Goal: Task Accomplishment & Management: Use online tool/utility

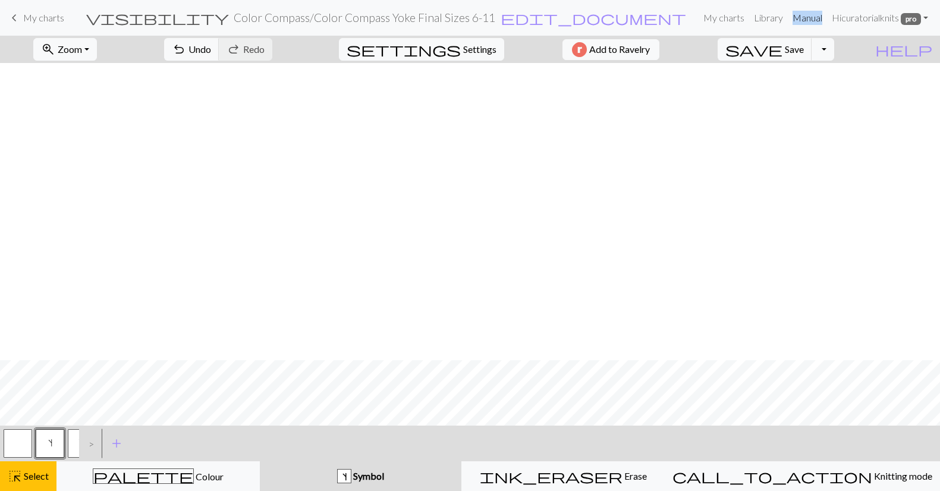
scroll to position [297, 0]
click at [834, 55] on button "Toggle Dropdown" at bounding box center [822, 49] width 23 height 23
click at [829, 75] on button "file_copy Save a copy" at bounding box center [735, 75] width 196 height 19
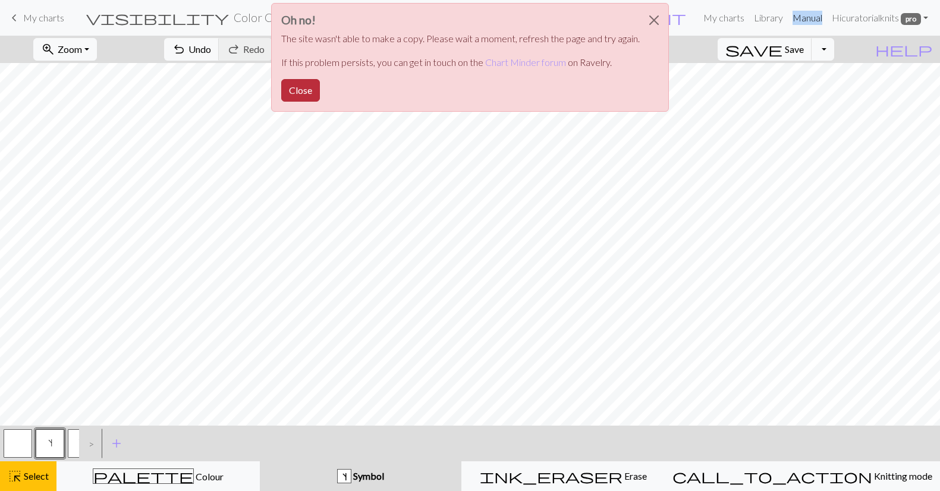
click at [294, 92] on button "Close" at bounding box center [300, 90] width 39 height 23
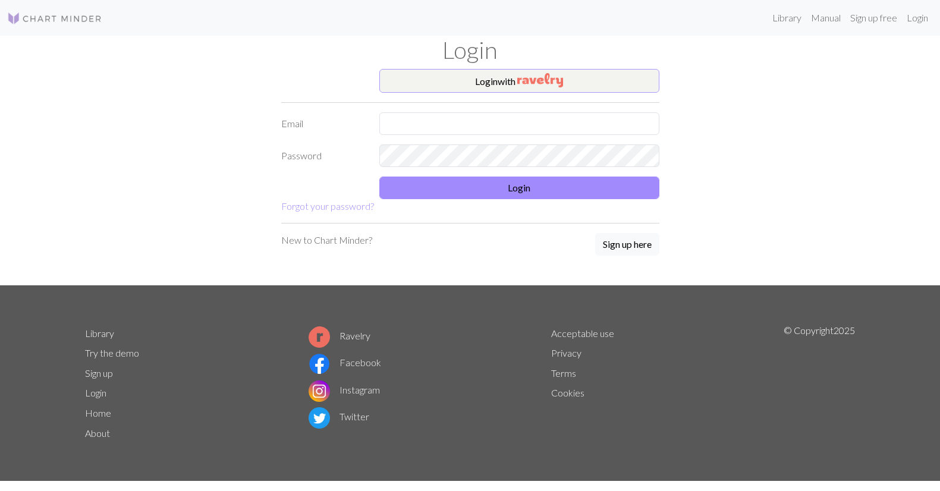
click at [532, 76] on img "button" at bounding box center [540, 80] width 46 height 14
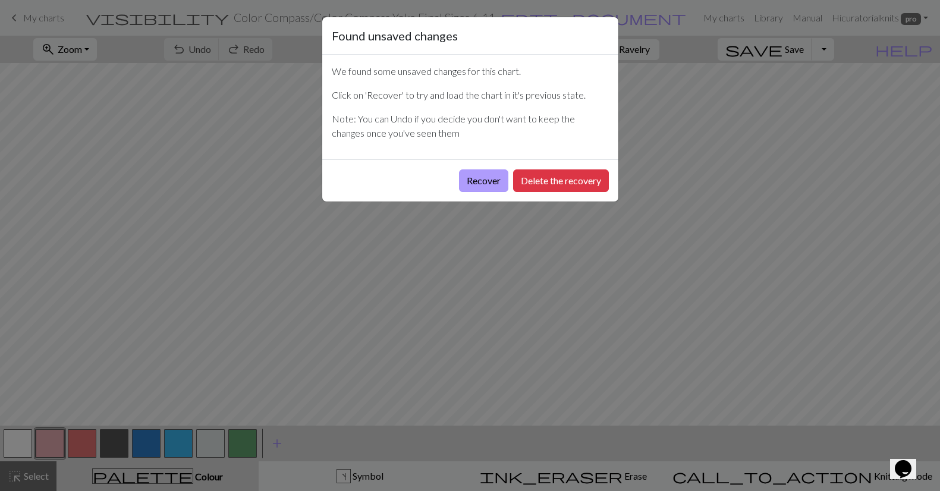
click at [477, 178] on button "Recover" at bounding box center [483, 180] width 49 height 23
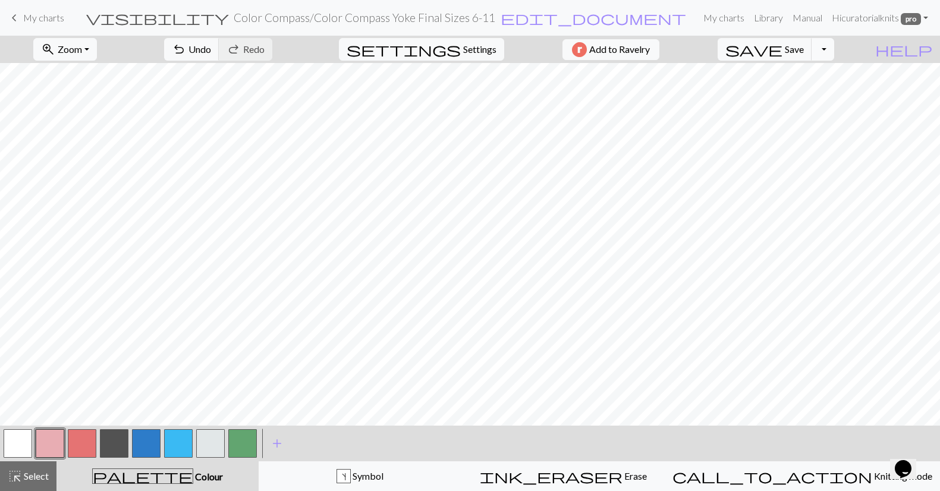
click at [834, 49] on button "Toggle Dropdown" at bounding box center [822, 49] width 23 height 23
click at [826, 75] on button "file_copy Save a copy" at bounding box center [735, 75] width 196 height 19
click at [542, 18] on span "edit_document" at bounding box center [621, 18] width 185 height 17
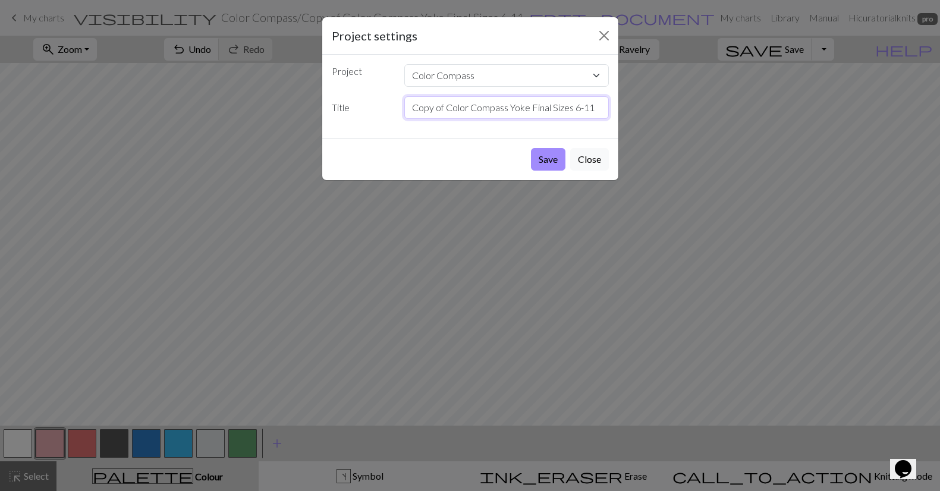
drag, startPoint x: 442, startPoint y: 109, endPoint x: 395, endPoint y: 109, distance: 46.4
click at [395, 109] on div "Title Copy of Color Compass Yoke Final Sizes 6-11" at bounding box center [470, 107] width 291 height 23
drag, startPoint x: 445, startPoint y: 109, endPoint x: 380, endPoint y: 108, distance: 65.4
click at [380, 108] on div "Title Copy of Color Compass Yoke Final Sizes 6-11" at bounding box center [470, 107] width 291 height 23
drag, startPoint x: 517, startPoint y: 109, endPoint x: 497, endPoint y: 110, distance: 20.2
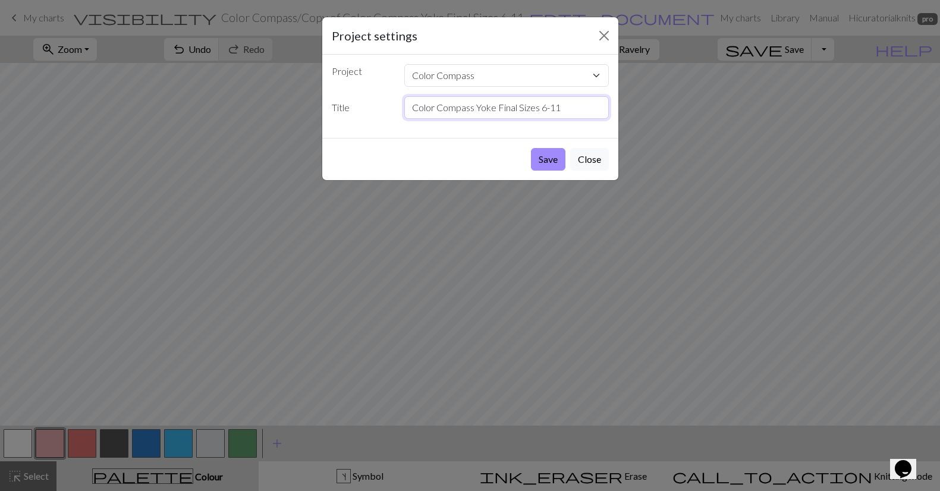
click at [496, 110] on input "Color Compass Yoke Final Sizes 6-11" at bounding box center [506, 107] width 204 height 23
click at [549, 106] on input "Color Compass Yoke Sizes 6-11" at bounding box center [506, 107] width 204 height 23
type input "Color Compass Yoke Sizes 6-11, Section 2"
click at [552, 161] on button "Save" at bounding box center [548, 159] width 34 height 23
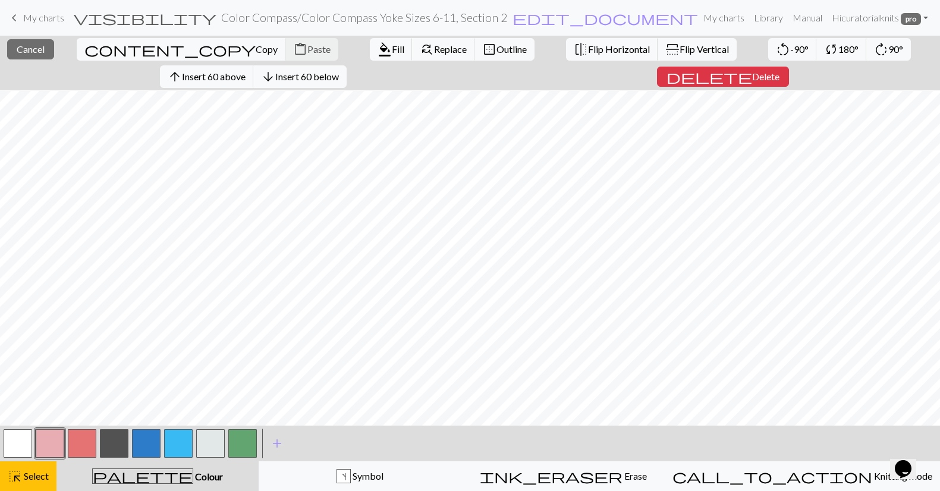
scroll to position [424, 0]
click at [752, 74] on span "Delete" at bounding box center [765, 76] width 27 height 11
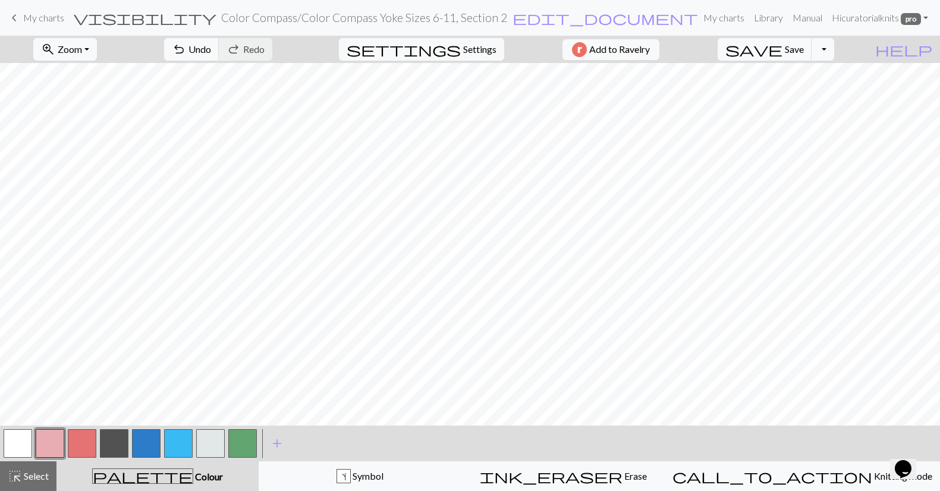
scroll to position [0, 0]
click at [40, 476] on span "Select" at bounding box center [35, 475] width 27 height 11
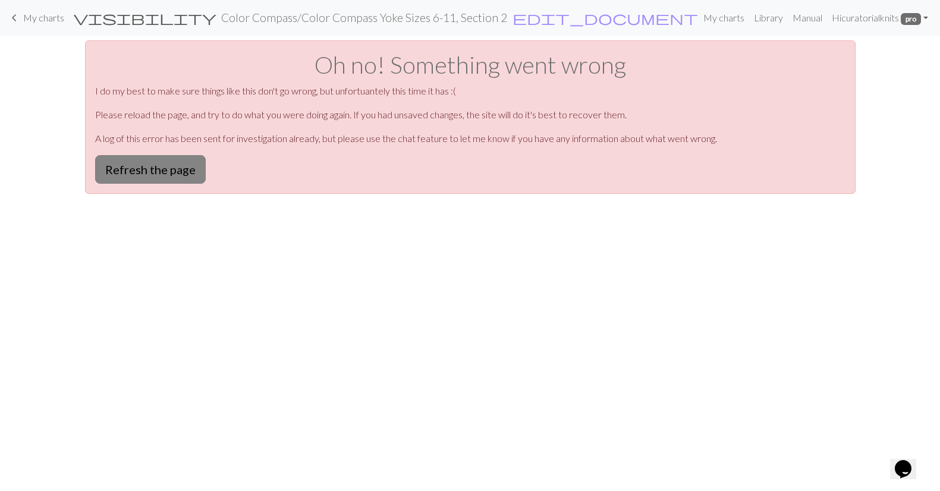
click at [161, 172] on button "Refresh the page" at bounding box center [150, 169] width 111 height 29
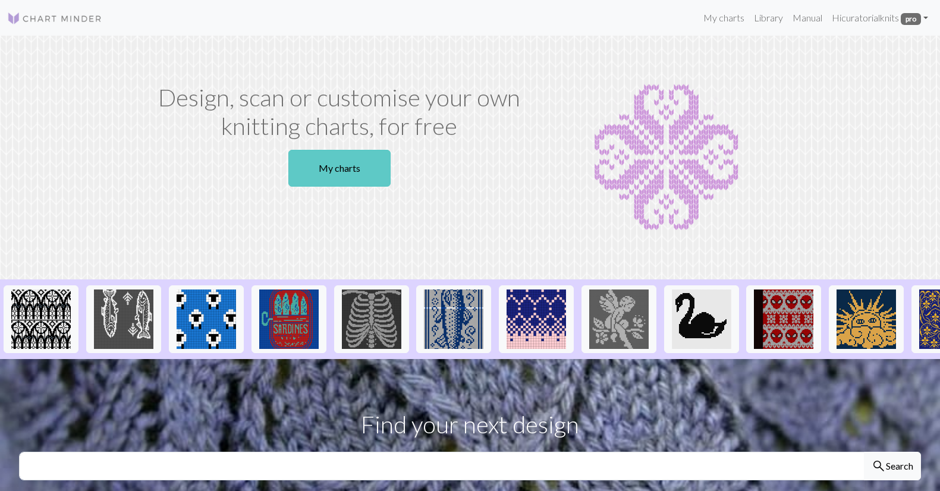
click at [344, 166] on link "My charts" at bounding box center [339, 168] width 102 height 37
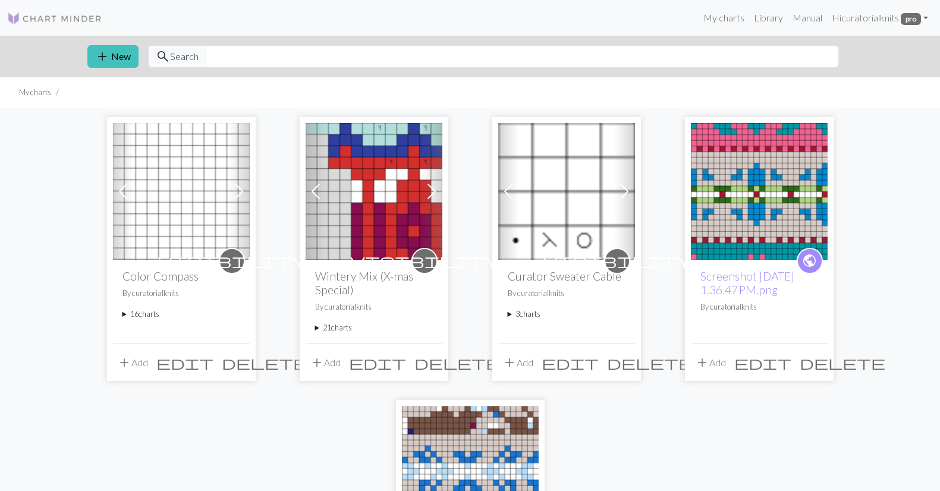
click at [125, 313] on summary "16 charts" at bounding box center [181, 314] width 118 height 11
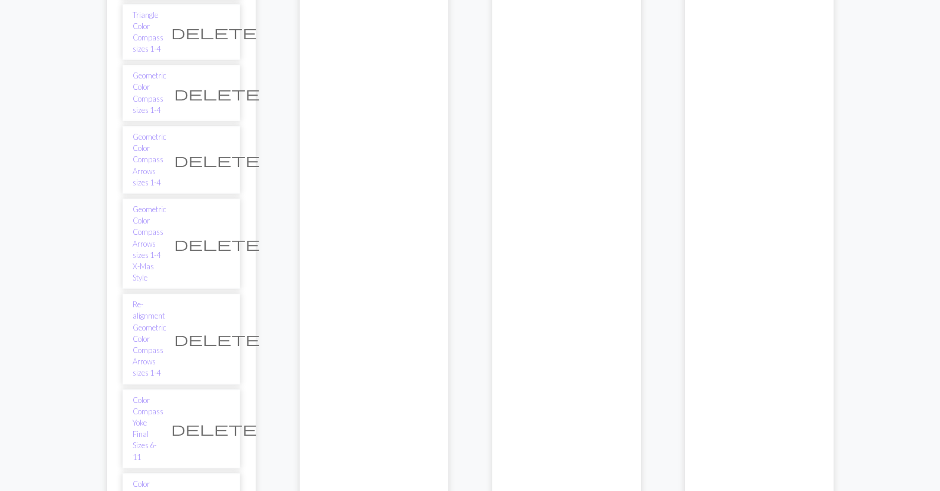
scroll to position [406, 0]
click at [159, 398] on link "Color Compass Yoke Final Sizes 6-11" at bounding box center [148, 432] width 31 height 68
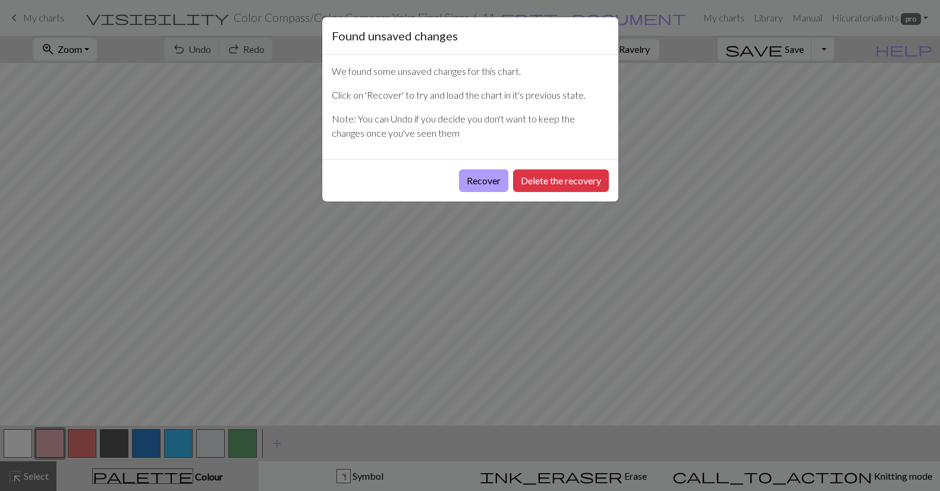
click at [475, 181] on button "Recover" at bounding box center [483, 180] width 49 height 23
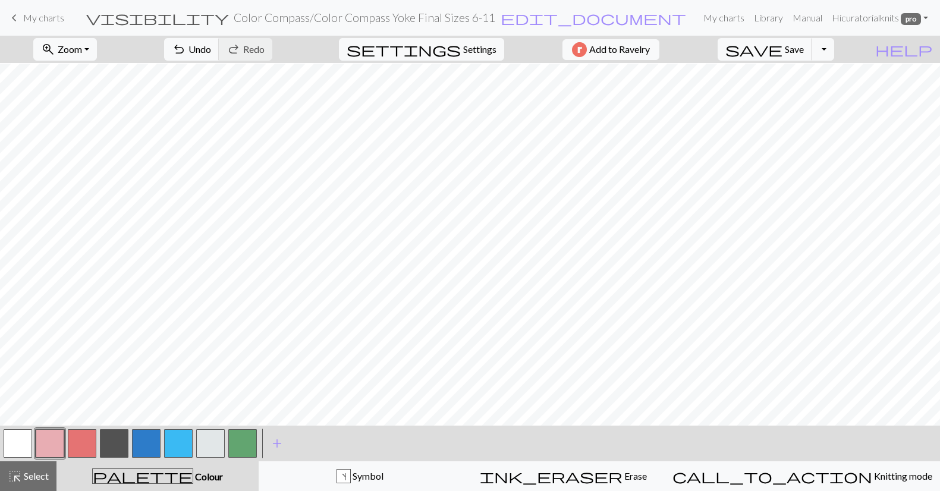
scroll to position [297, 0]
click at [834, 53] on button "Toggle Dropdown" at bounding box center [822, 49] width 23 height 23
click at [827, 75] on button "file_copy Save a copy" at bounding box center [735, 75] width 196 height 19
click at [548, 18] on span "edit_document" at bounding box center [621, 18] width 185 height 17
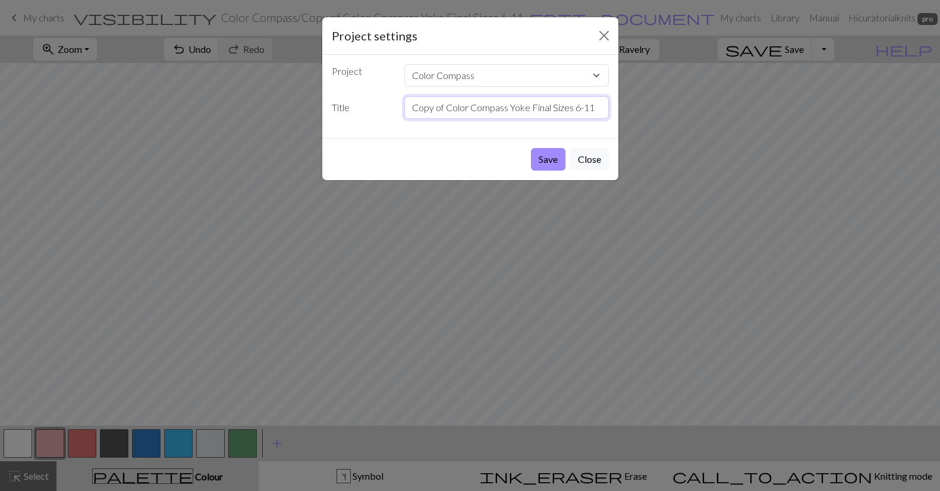
drag, startPoint x: 411, startPoint y: 109, endPoint x: 448, endPoint y: 111, distance: 37.5
click at [448, 111] on input "Copy of Color Compass Yoke Final Sizes 6-11" at bounding box center [506, 107] width 204 height 23
drag, startPoint x: 496, startPoint y: 109, endPoint x: 577, endPoint y: 111, distance: 80.3
click at [577, 111] on input "Color Compass Yoke Final Sizes 6-11" at bounding box center [506, 107] width 204 height 23
click at [498, 109] on input "Color Compass Yoke Section 1" at bounding box center [506, 107] width 204 height 23
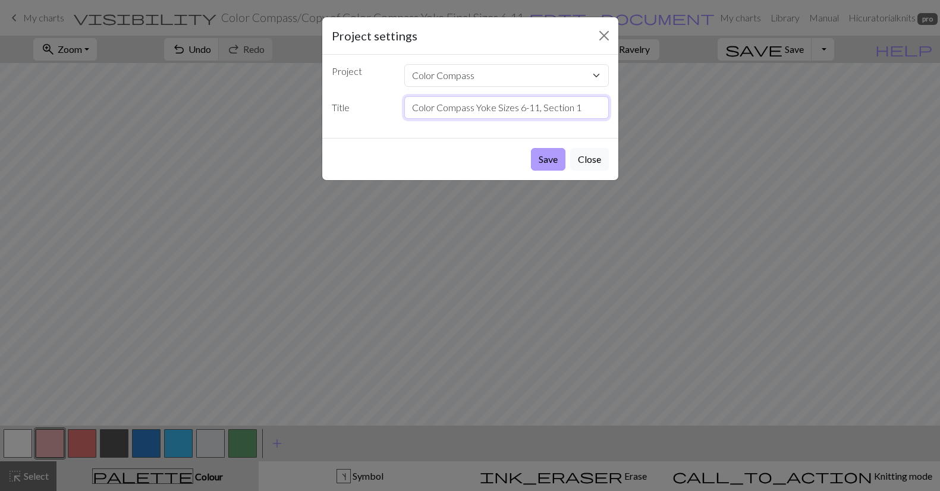
type input "Color Compass Yoke Sizes 6-11, Section 1"
click at [548, 159] on button "Save" at bounding box center [548, 159] width 34 height 23
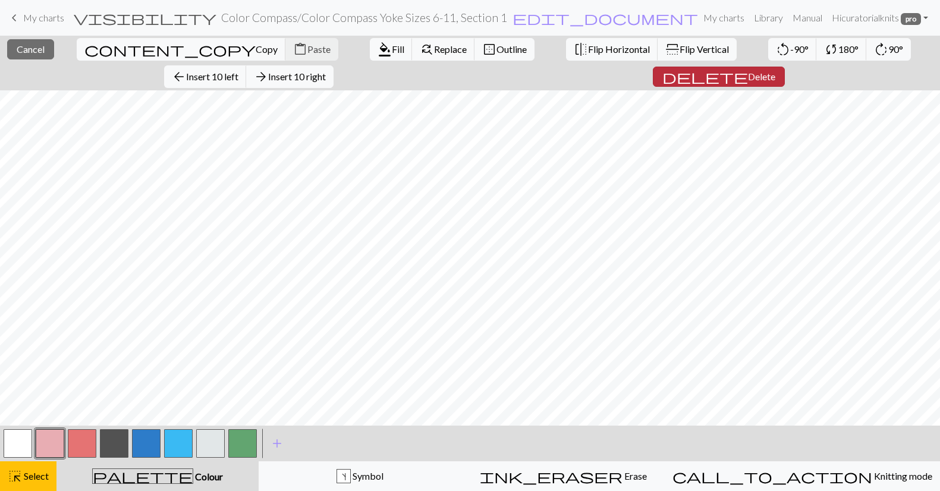
click at [748, 71] on span "Delete" at bounding box center [761, 76] width 27 height 11
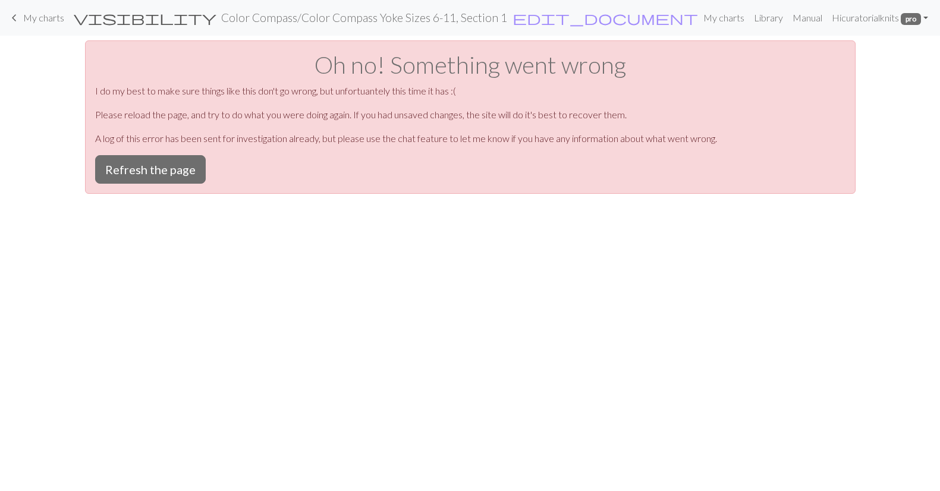
scroll to position [0, 0]
click at [159, 175] on button "Refresh the page" at bounding box center [150, 169] width 111 height 29
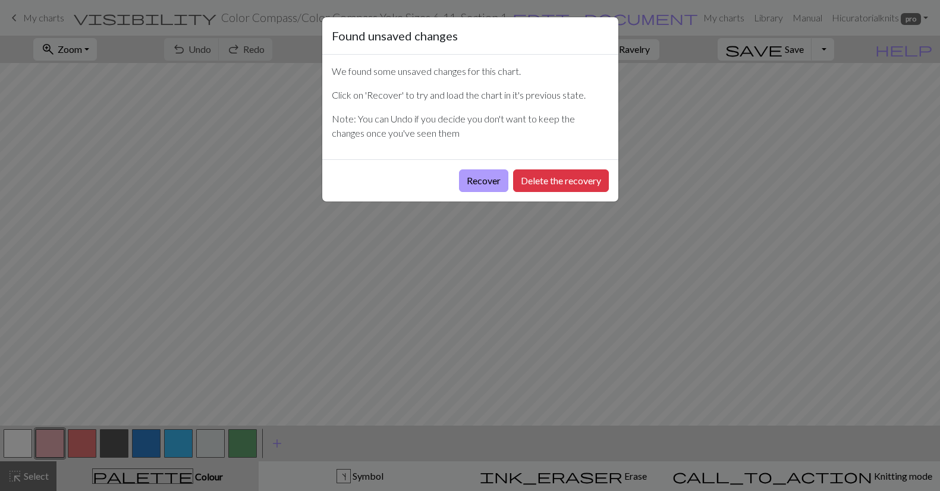
click at [487, 179] on button "Recover" at bounding box center [483, 180] width 49 height 23
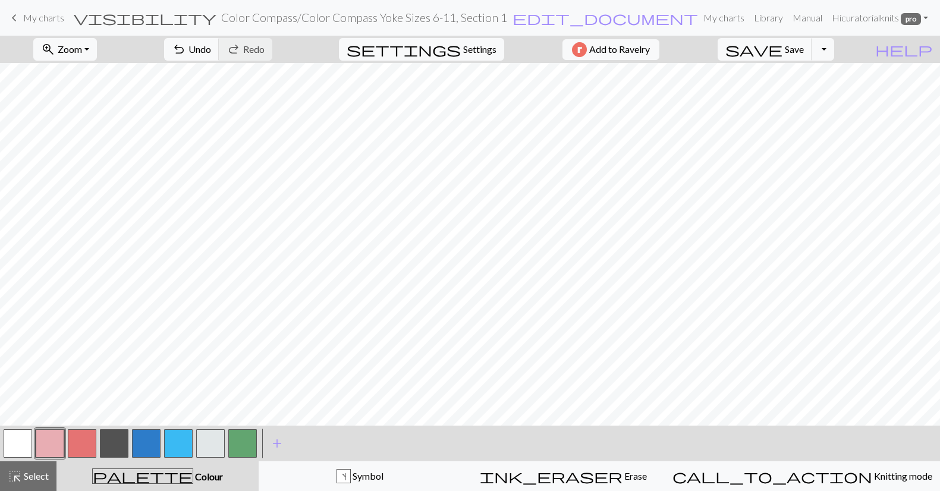
scroll to position [404, 0]
click at [37, 476] on span "Select" at bounding box center [35, 475] width 27 height 11
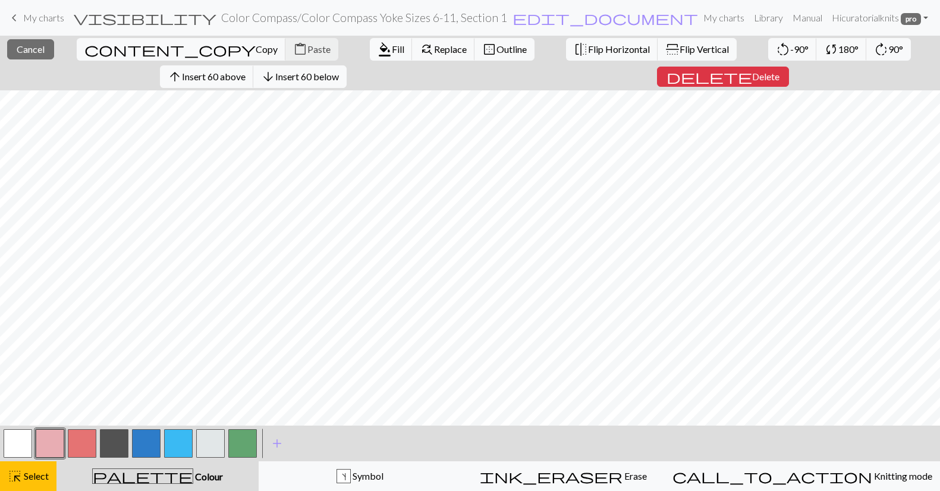
click at [446, 77] on div "close Cancel content_copy Copy content_paste Paste format_color_fill Fill find_…" at bounding box center [470, 263] width 940 height 455
click at [752, 71] on span "Delete" at bounding box center [765, 76] width 27 height 11
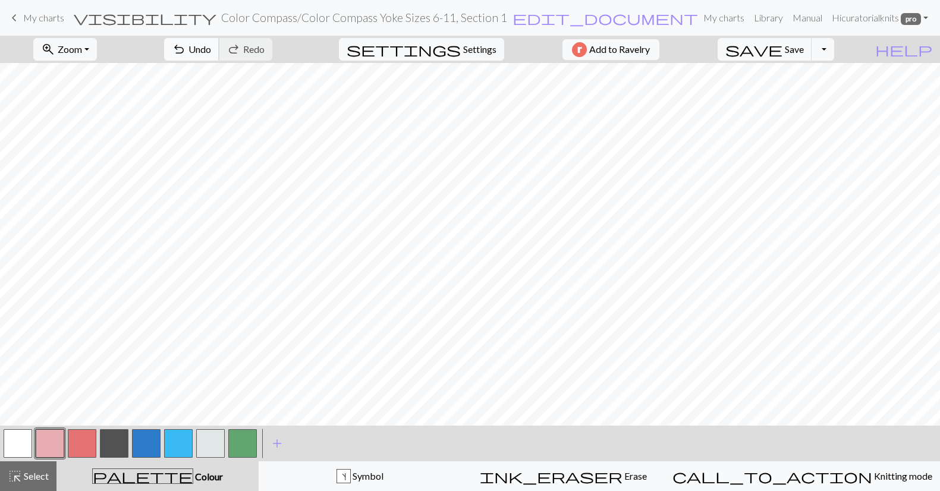
click at [186, 43] on span "undo" at bounding box center [179, 49] width 14 height 17
click at [30, 470] on span "Select" at bounding box center [35, 475] width 27 height 11
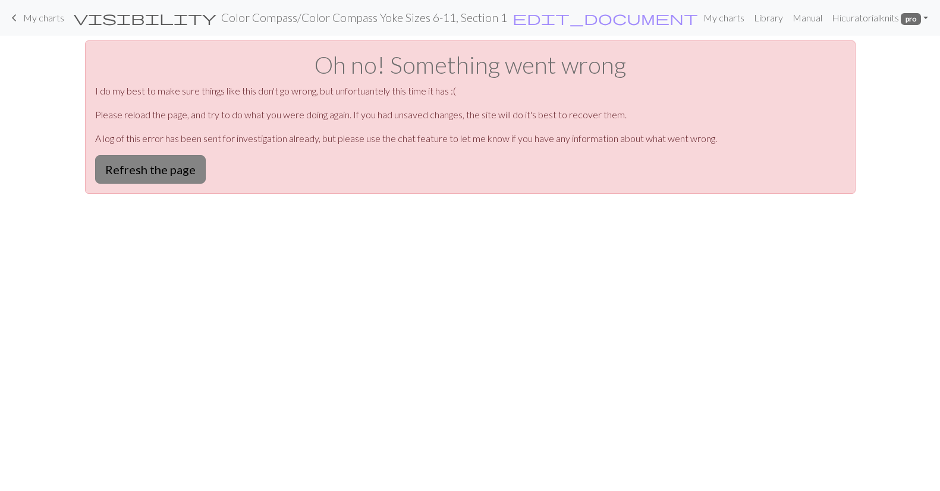
click at [156, 171] on button "Refresh the page" at bounding box center [150, 169] width 111 height 29
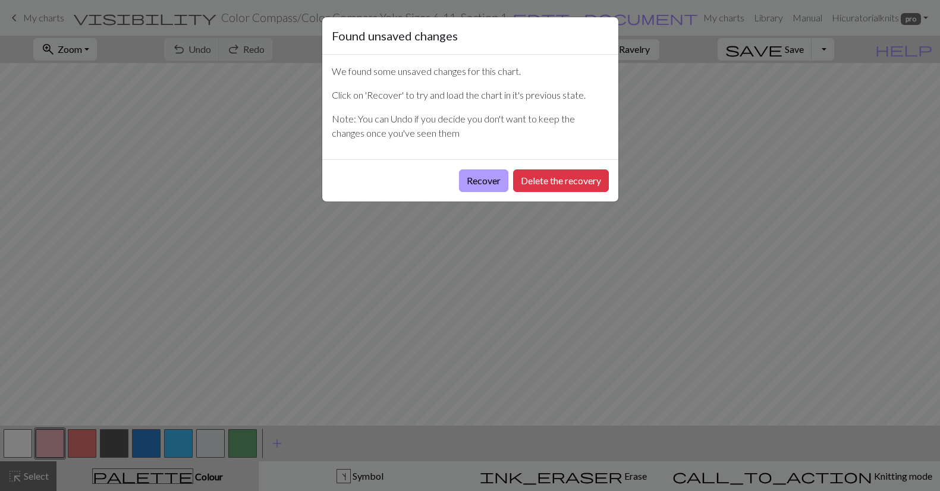
click at [492, 180] on button "Recover" at bounding box center [483, 180] width 49 height 23
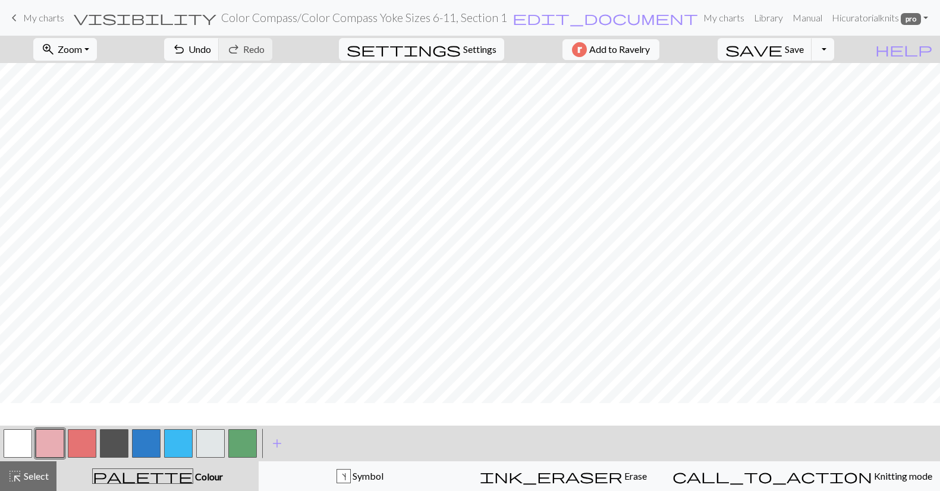
scroll to position [301, 0]
click at [24, 471] on span "Select" at bounding box center [35, 475] width 27 height 11
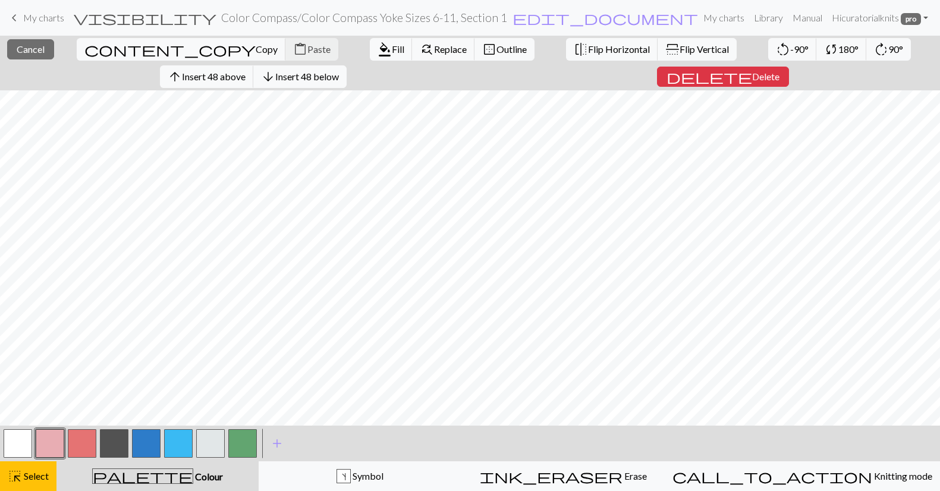
scroll to position [424, 0]
click at [752, 71] on span "Delete" at bounding box center [765, 76] width 27 height 11
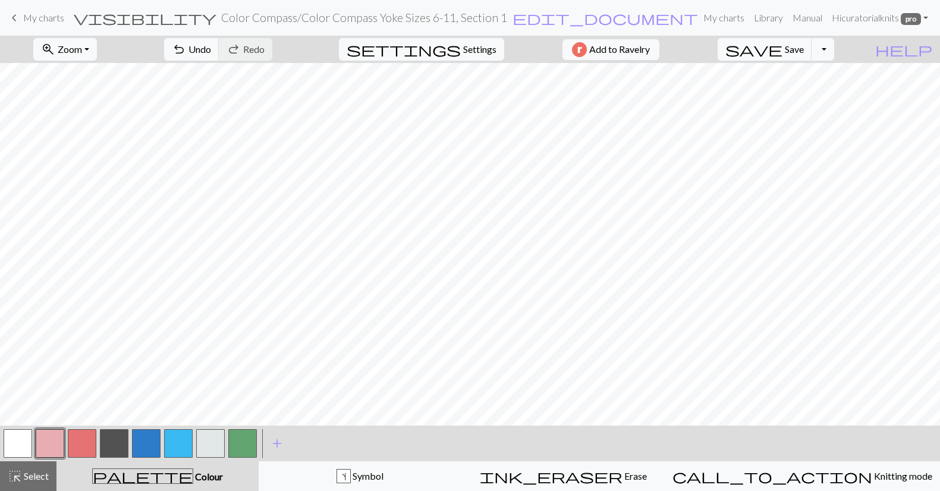
scroll to position [0, 0]
click at [807, 52] on button "save Save Save" at bounding box center [765, 49] width 95 height 23
click at [834, 56] on button "Toggle Dropdown" at bounding box center [822, 49] width 23 height 23
click at [825, 95] on button "save_alt Download" at bounding box center [735, 94] width 196 height 19
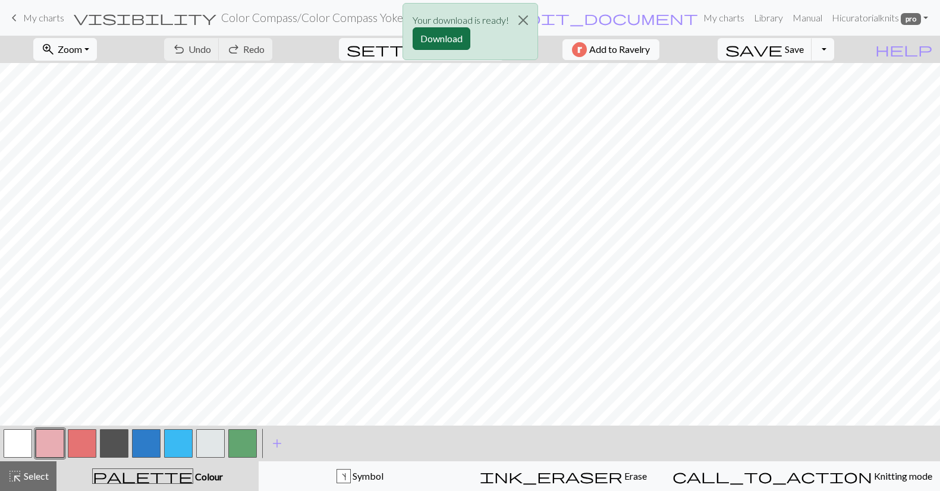
click at [449, 37] on button "Download" at bounding box center [442, 38] width 58 height 23
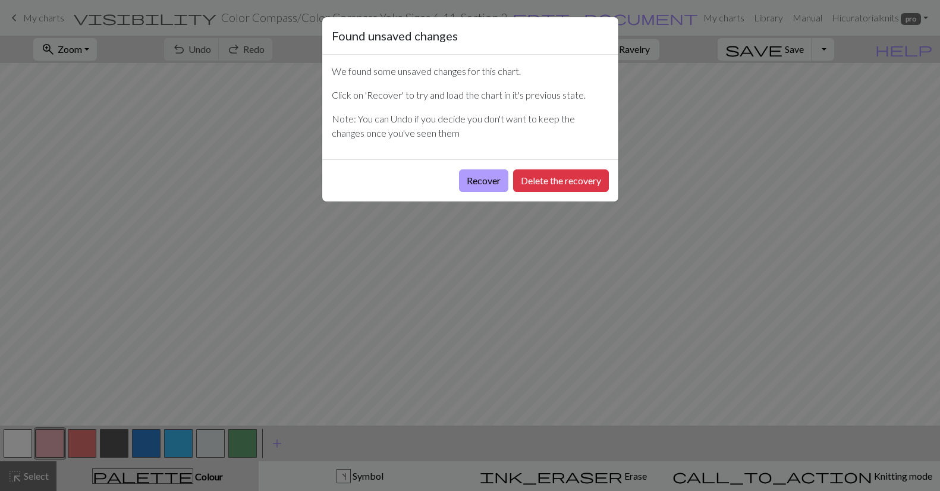
click at [483, 178] on button "Recover" at bounding box center [483, 180] width 49 height 23
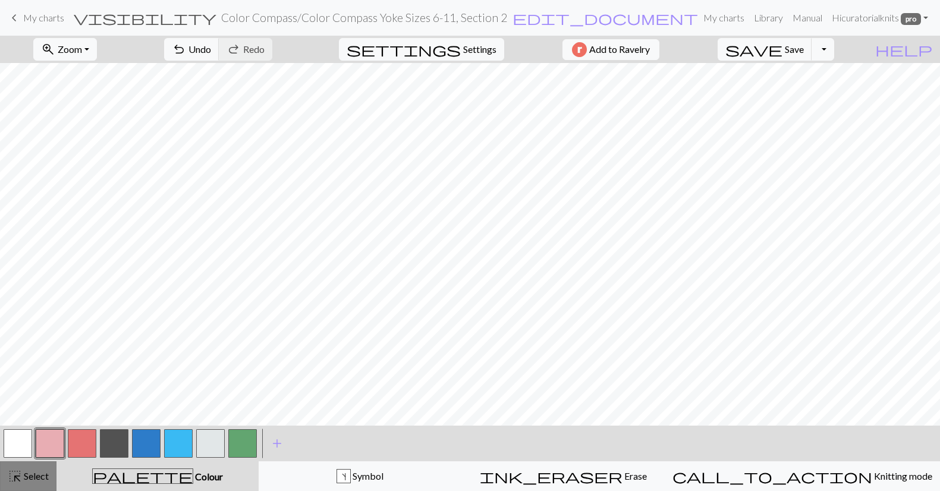
click at [27, 471] on span "Select" at bounding box center [35, 475] width 27 height 11
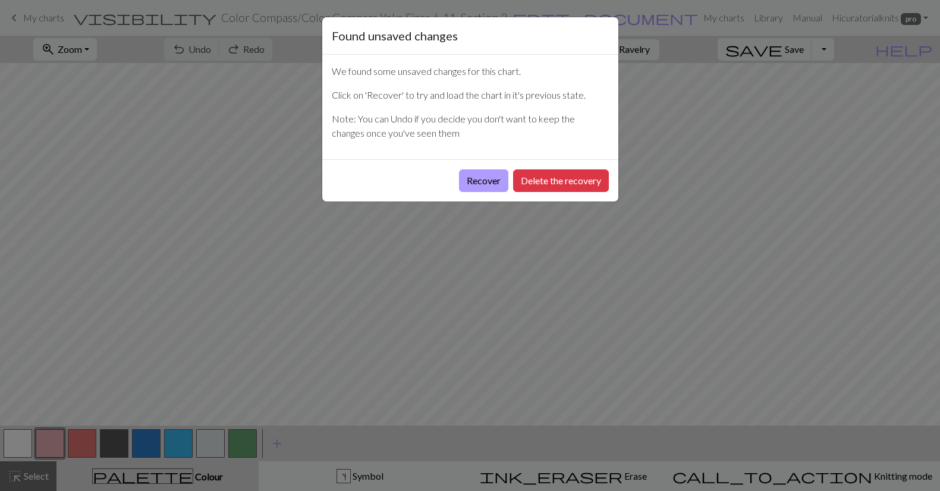
click at [484, 178] on button "Recover" at bounding box center [483, 180] width 49 height 23
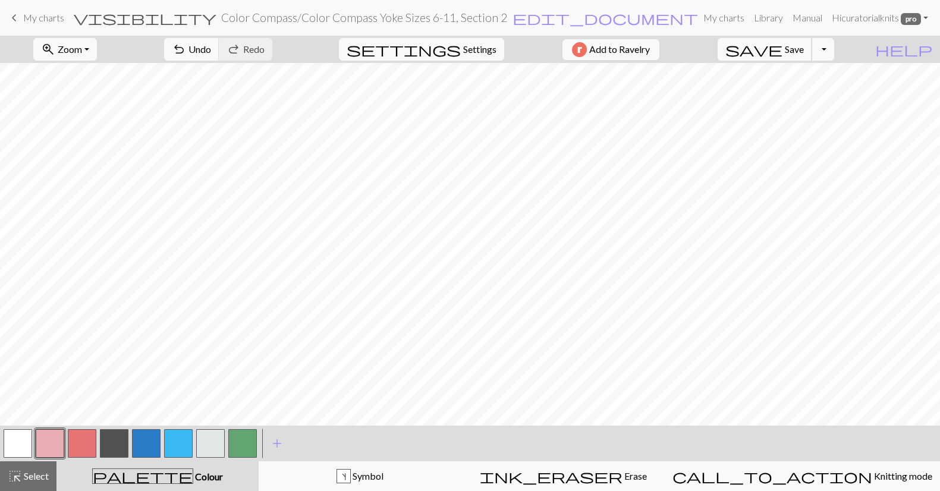
click at [804, 45] on span "Save" at bounding box center [794, 48] width 19 height 11
click at [30, 474] on span "Select" at bounding box center [35, 475] width 27 height 11
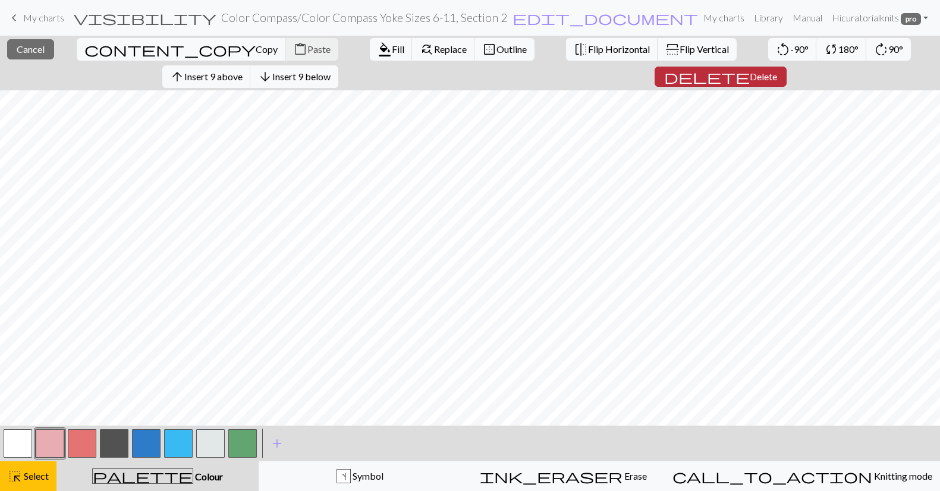
click at [750, 78] on span "Delete" at bounding box center [763, 76] width 27 height 11
click at [318, 71] on span "Insert 1 right" at bounding box center [292, 76] width 52 height 11
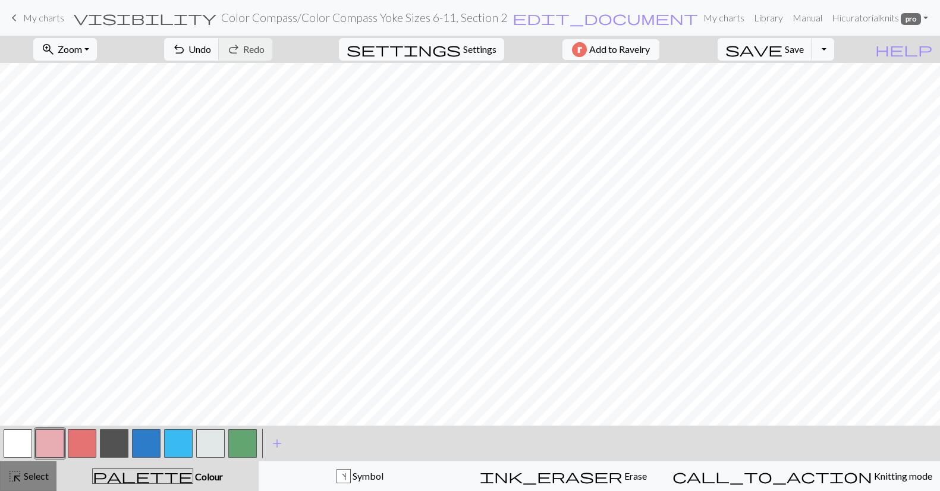
click at [27, 479] on span "Select" at bounding box center [35, 475] width 27 height 11
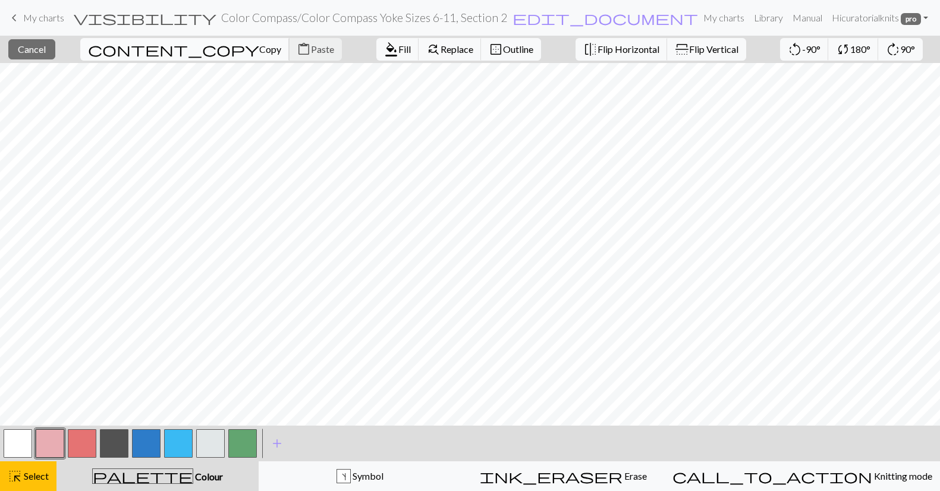
click at [141, 47] on span "content_copy" at bounding box center [173, 49] width 171 height 17
click at [55, 48] on button "close Cancel" at bounding box center [31, 49] width 47 height 20
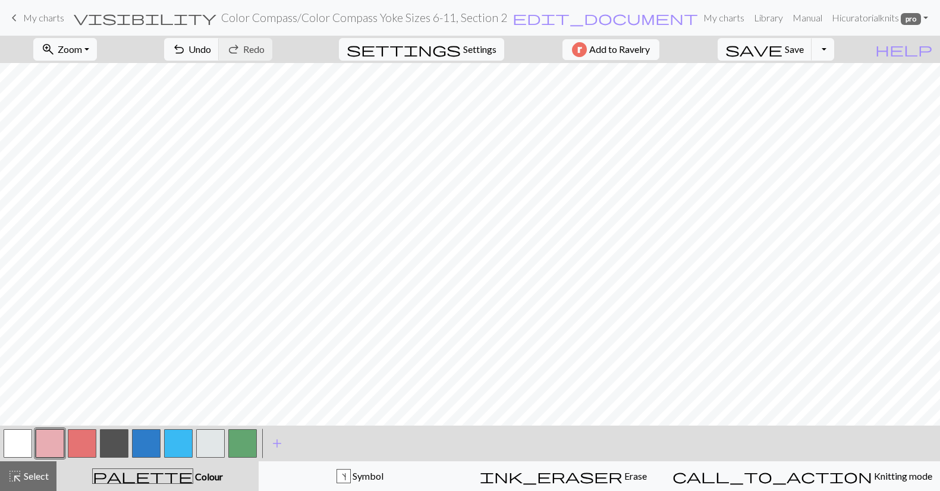
drag, startPoint x: 34, startPoint y: 473, endPoint x: 140, endPoint y: 432, distance: 112.7
click at [35, 473] on span "Select" at bounding box center [35, 475] width 27 height 11
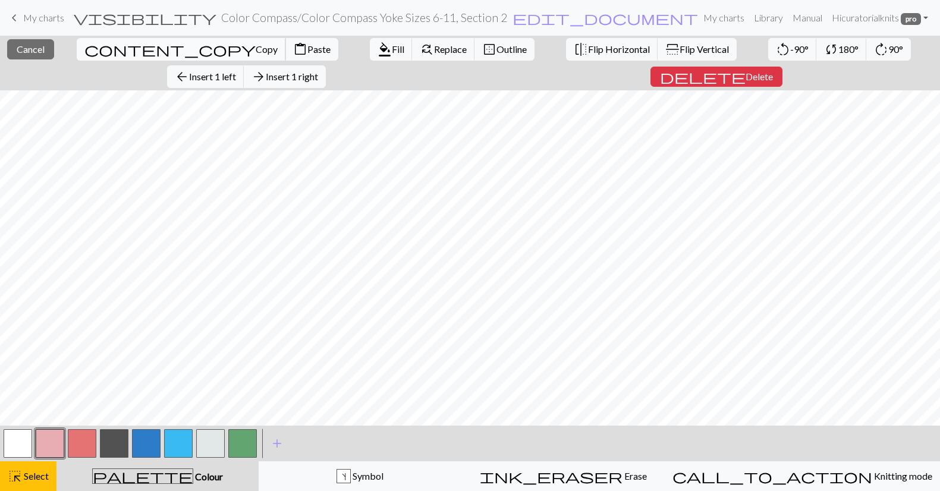
click at [256, 46] on span "Copy" at bounding box center [267, 48] width 22 height 11
click at [293, 49] on span "content_paste" at bounding box center [300, 49] width 14 height 17
click at [19, 476] on span "highlight_alt" at bounding box center [15, 476] width 14 height 17
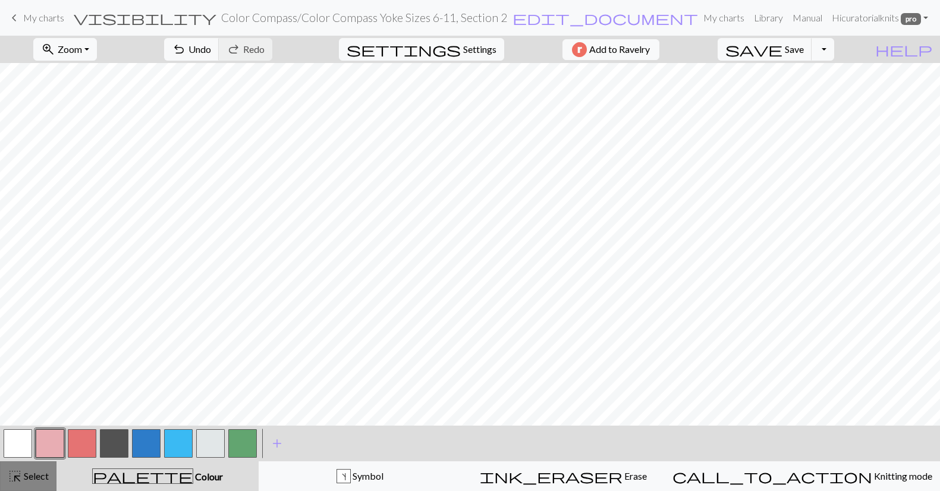
click at [21, 473] on span "highlight_alt" at bounding box center [15, 476] width 14 height 17
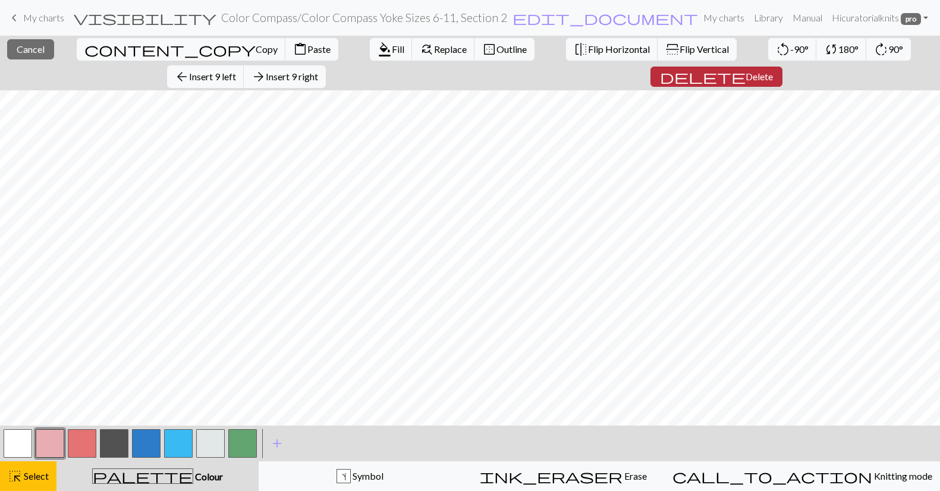
click at [745, 71] on span "Delete" at bounding box center [758, 76] width 27 height 11
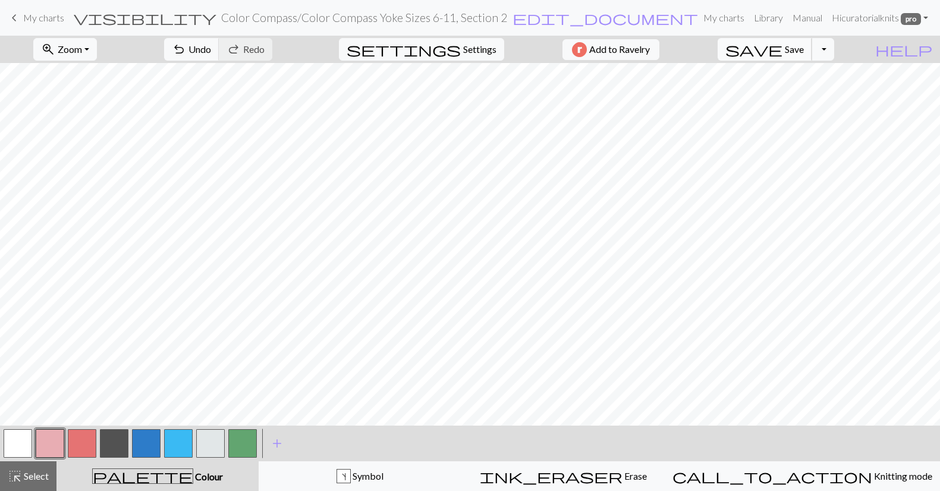
click at [804, 48] on span "Save" at bounding box center [794, 48] width 19 height 11
click at [87, 439] on button "button" at bounding box center [82, 443] width 29 height 29
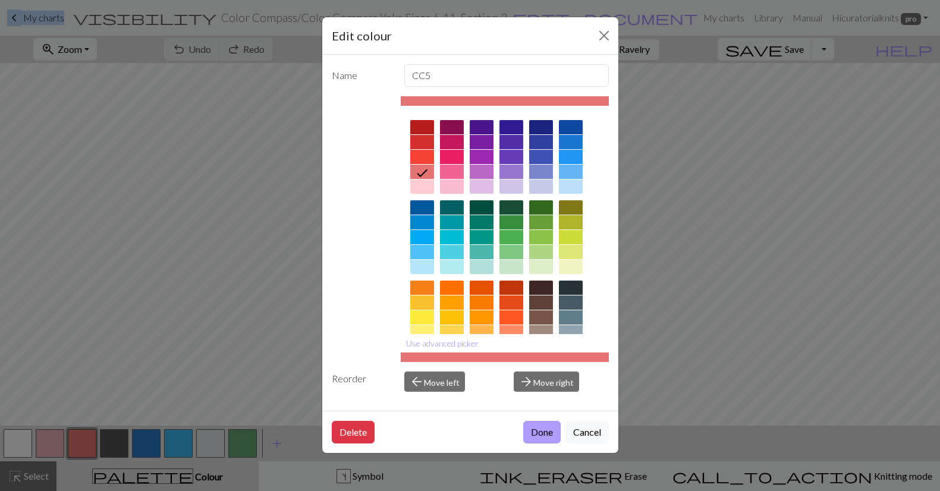
click at [541, 429] on button "Done" at bounding box center [541, 432] width 37 height 23
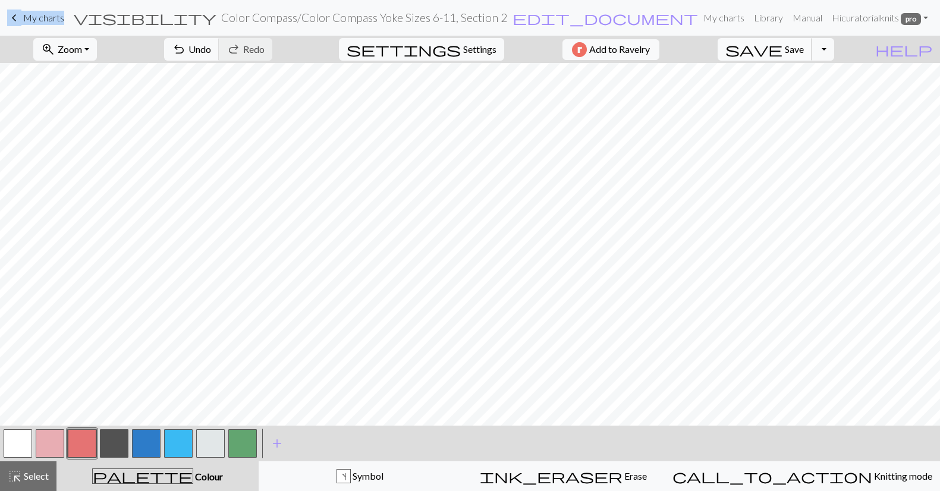
click at [804, 51] on span "Save" at bounding box center [794, 48] width 19 height 11
click at [834, 49] on button "Toggle Dropdown" at bounding box center [822, 49] width 23 height 23
click at [815, 92] on button "save_alt Download" at bounding box center [735, 94] width 196 height 19
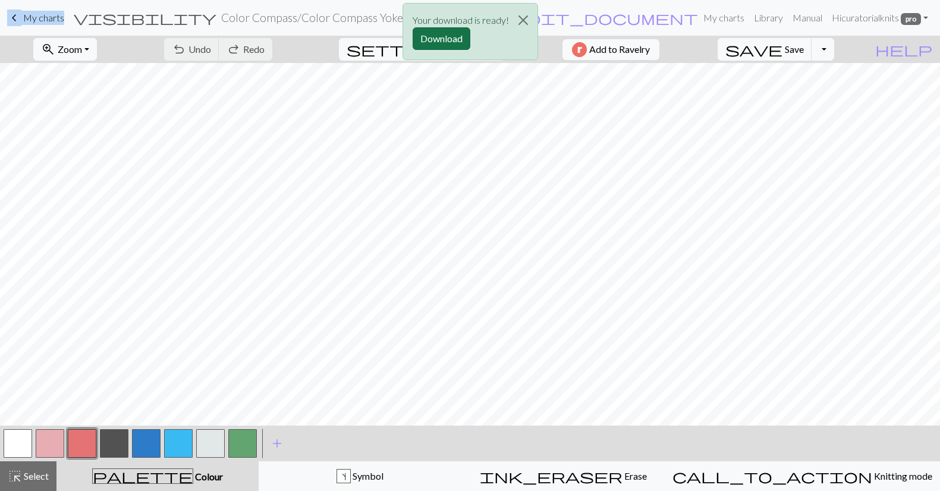
click at [448, 39] on button "Download" at bounding box center [442, 38] width 58 height 23
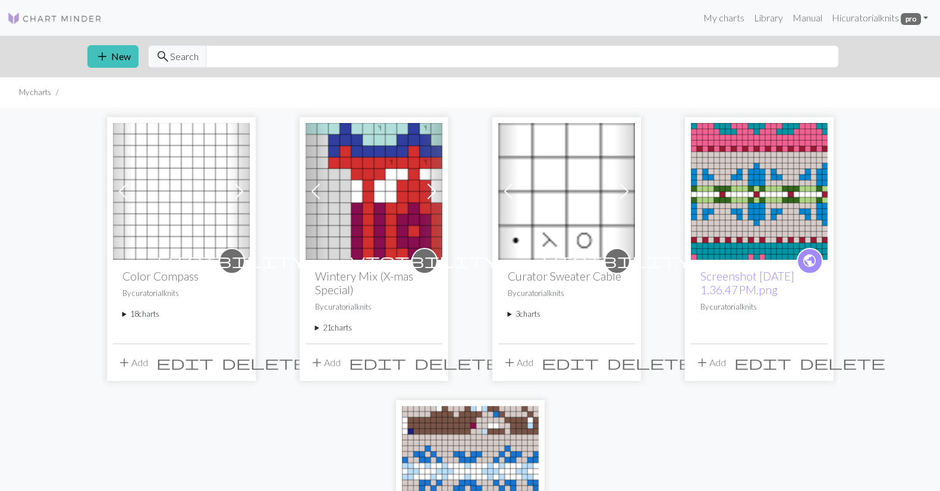
click at [133, 313] on summary "18 charts" at bounding box center [181, 314] width 118 height 11
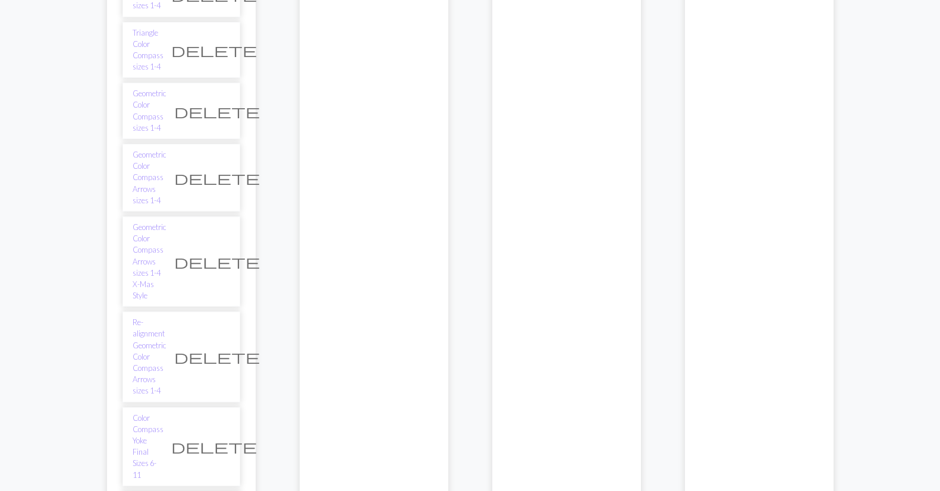
scroll to position [390, 0]
click at [144, 414] on link "Color Compass Yoke Final Sizes 6-11" at bounding box center [148, 448] width 31 height 68
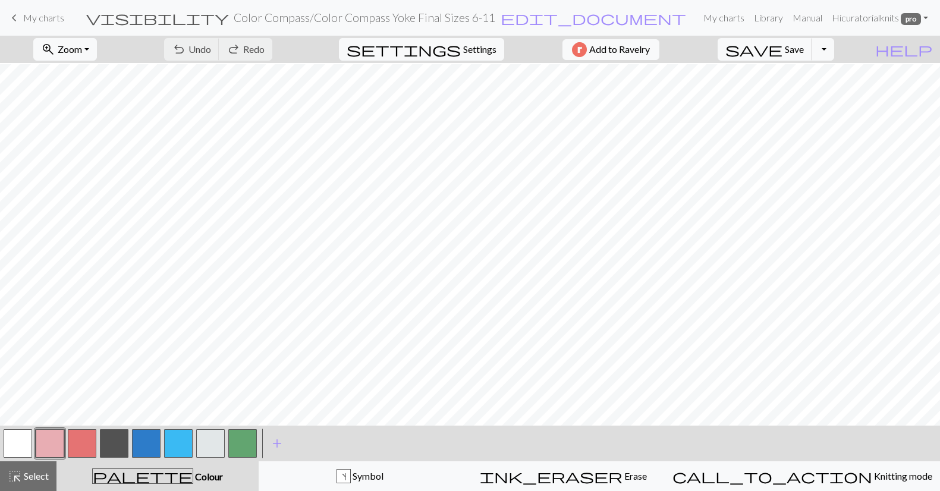
scroll to position [212, 0]
click at [527, 21] on span "edit_document" at bounding box center [593, 18] width 185 height 17
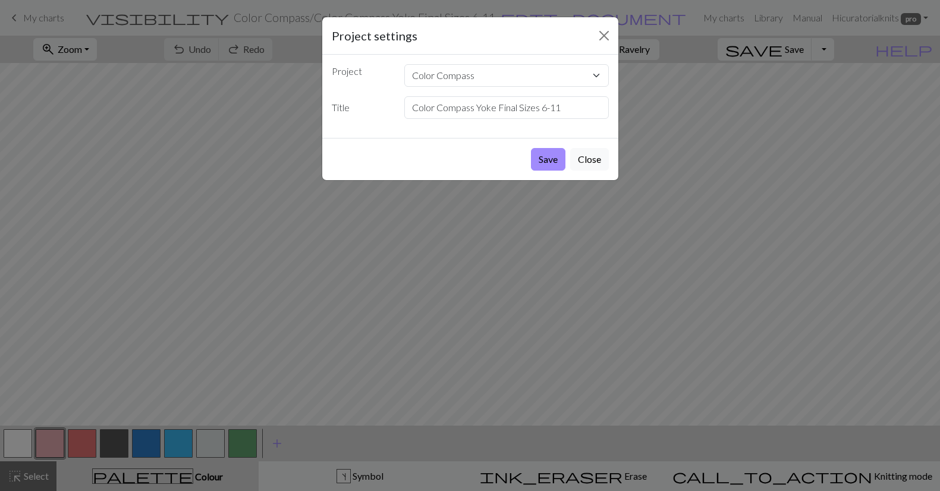
drag, startPoint x: 583, startPoint y: 157, endPoint x: 651, endPoint y: 127, distance: 74.5
click at [583, 157] on button "Close" at bounding box center [589, 159] width 39 height 23
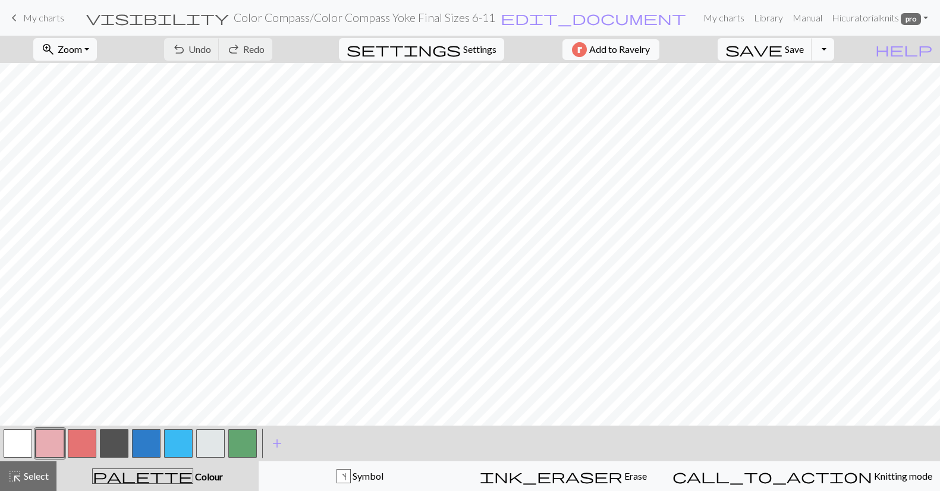
click at [834, 51] on button "Toggle Dropdown" at bounding box center [822, 49] width 23 height 23
click at [827, 71] on button "file_copy Save a copy" at bounding box center [735, 75] width 196 height 19
click at [82, 52] on span "Zoom" at bounding box center [70, 48] width 24 height 11
click at [89, 108] on button "Fit height" at bounding box center [81, 113] width 94 height 19
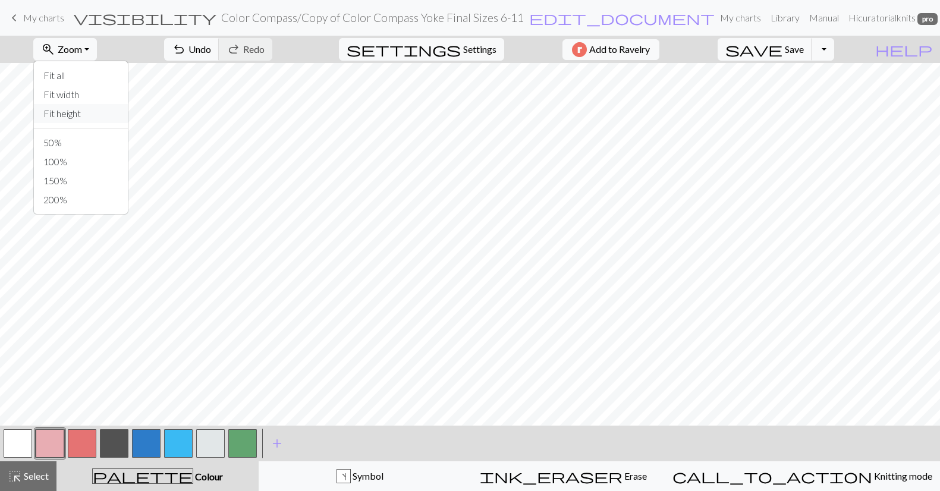
scroll to position [36, 0]
click at [29, 482] on div "highlight_alt Select Select" at bounding box center [28, 476] width 41 height 14
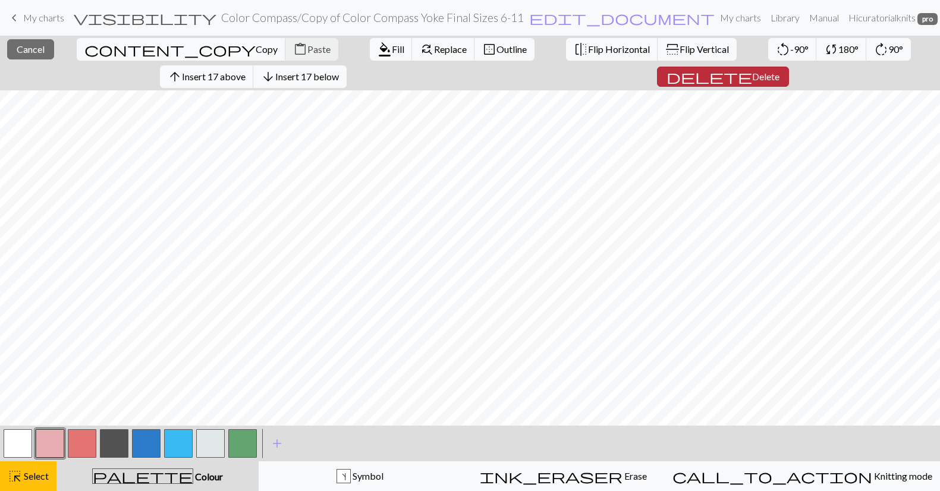
click at [752, 75] on span "Delete" at bounding box center [765, 76] width 27 height 11
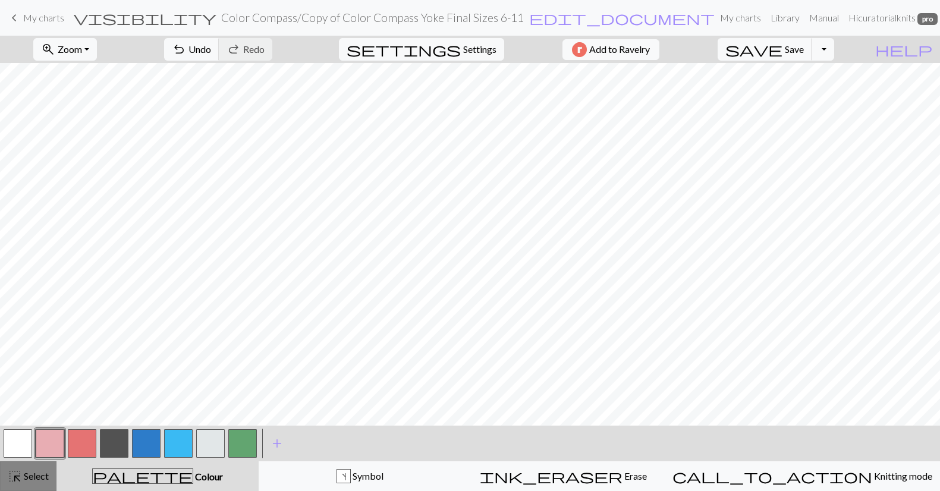
click at [32, 486] on button "highlight_alt Select Select" at bounding box center [28, 476] width 56 height 30
click at [544, 17] on span "edit_document" at bounding box center [621, 18] width 185 height 17
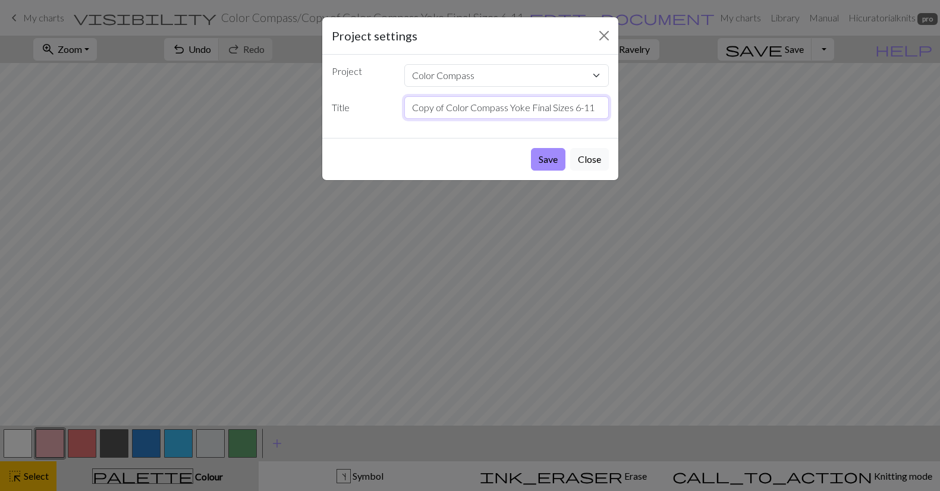
drag, startPoint x: 446, startPoint y: 110, endPoint x: 389, endPoint y: 108, distance: 57.7
click at [389, 108] on div "Title Copy of Color Compass Yoke Final Sizes 6-11" at bounding box center [470, 107] width 291 height 23
click at [506, 108] on input "Color Compass Yoke Final Sizes 6-11" at bounding box center [506, 107] width 204 height 23
click at [553, 109] on input "Color Compass Yoke Sizes 6-11" at bounding box center [506, 107] width 204 height 23
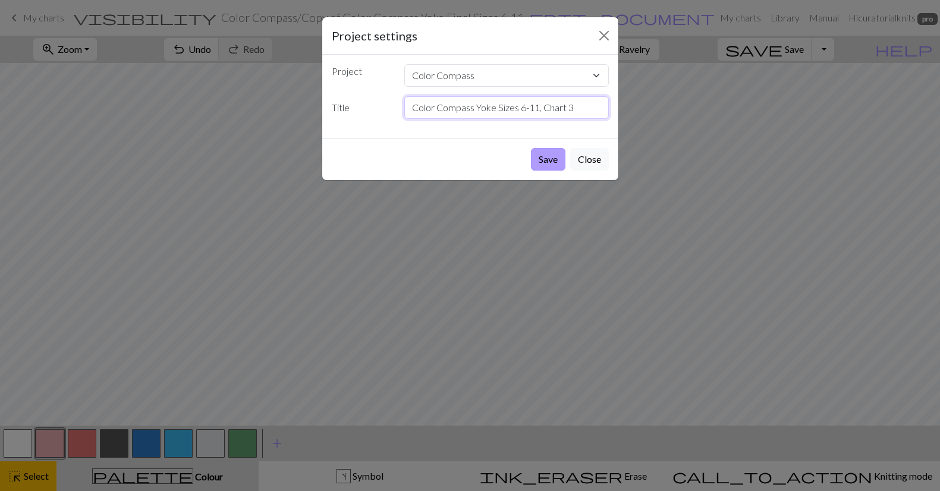
type input "Color Compass Yoke Sizes 6-11, Chart 3"
click at [541, 158] on button "Save" at bounding box center [548, 159] width 34 height 23
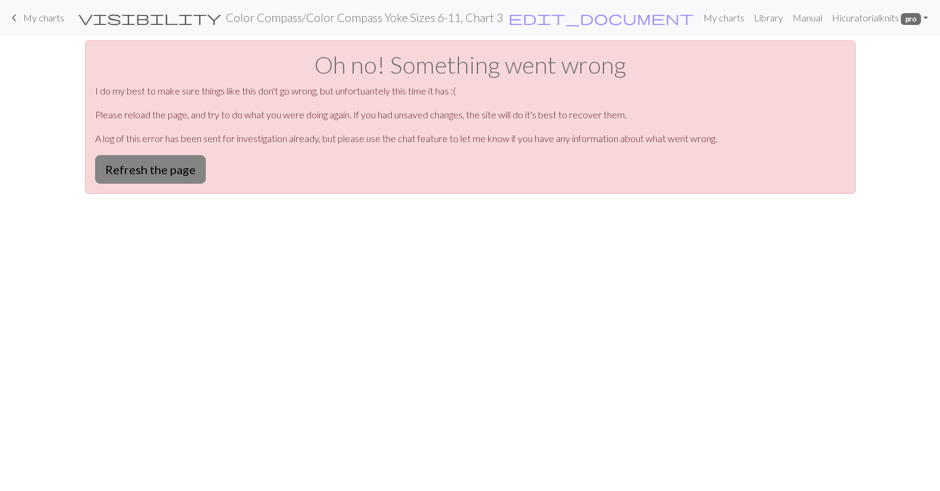
click at [141, 166] on button "Refresh the page" at bounding box center [150, 169] width 111 height 29
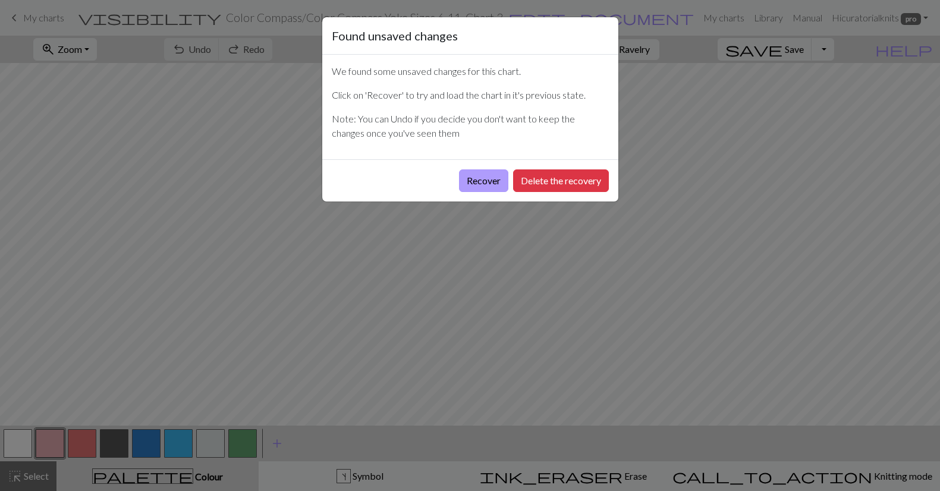
click at [487, 178] on button "Recover" at bounding box center [483, 180] width 49 height 23
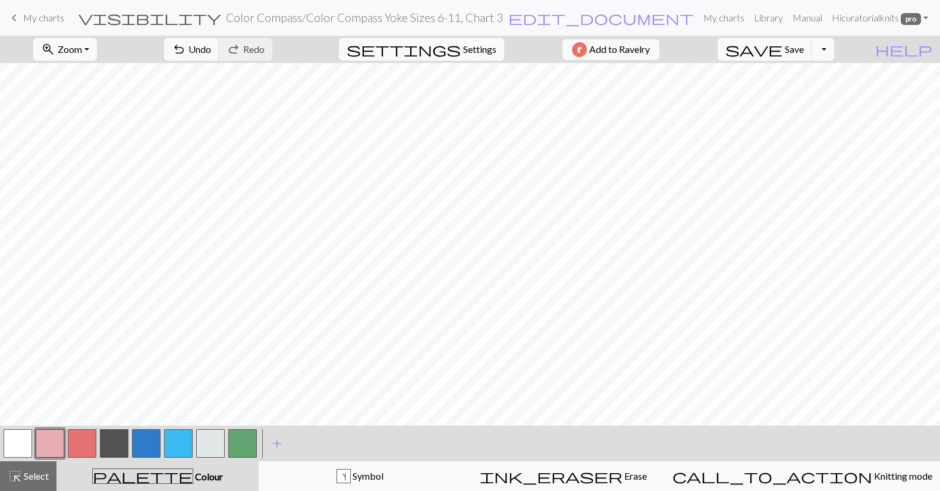
click at [82, 51] on span "Zoom" at bounding box center [70, 48] width 24 height 11
click at [95, 121] on button "Fit height" at bounding box center [81, 113] width 94 height 19
click at [36, 480] on span "Select" at bounding box center [35, 475] width 27 height 11
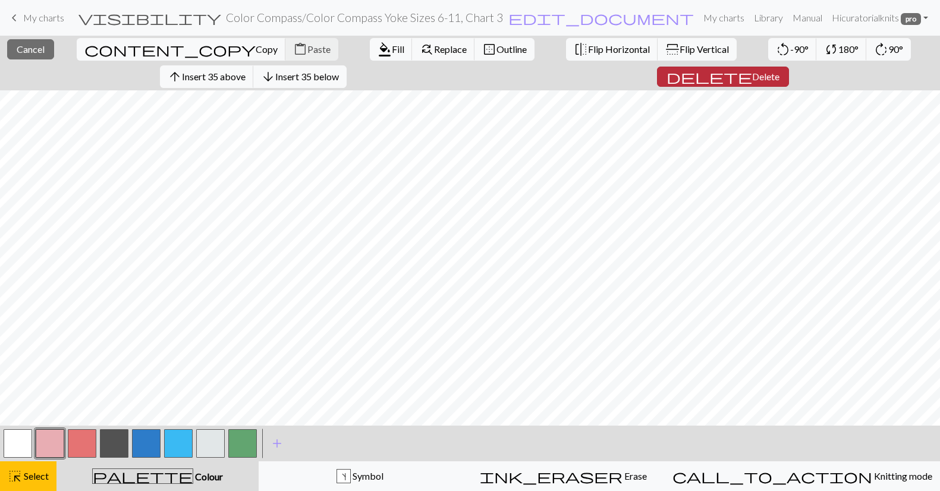
click at [752, 71] on span "Delete" at bounding box center [765, 76] width 27 height 11
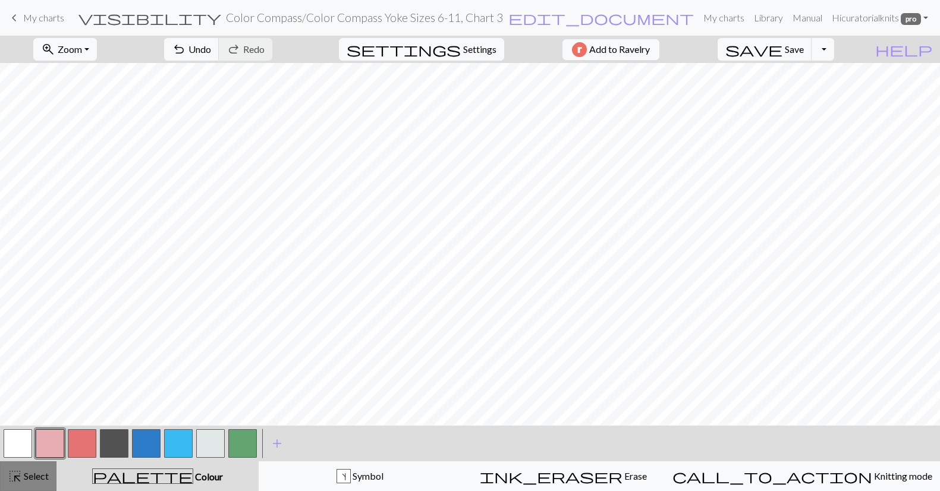
click at [25, 476] on span "Select" at bounding box center [35, 475] width 27 height 11
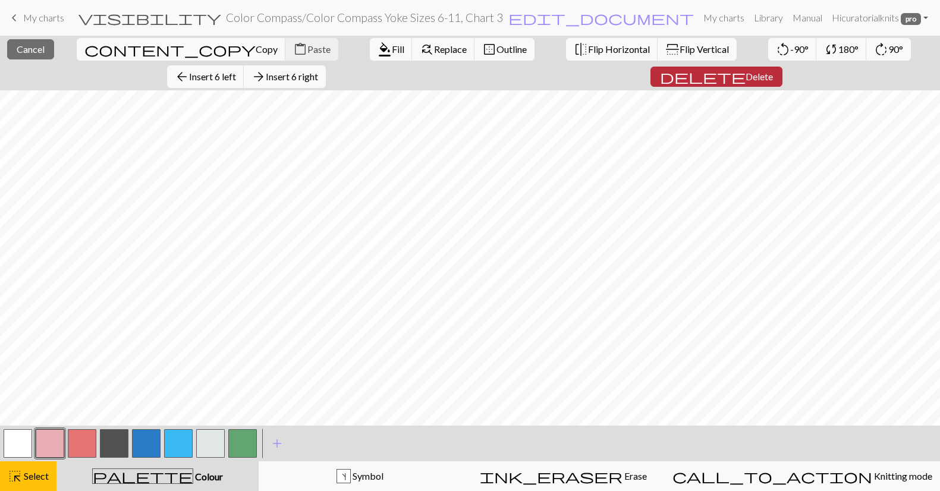
click at [745, 73] on span "Delete" at bounding box center [758, 76] width 27 height 11
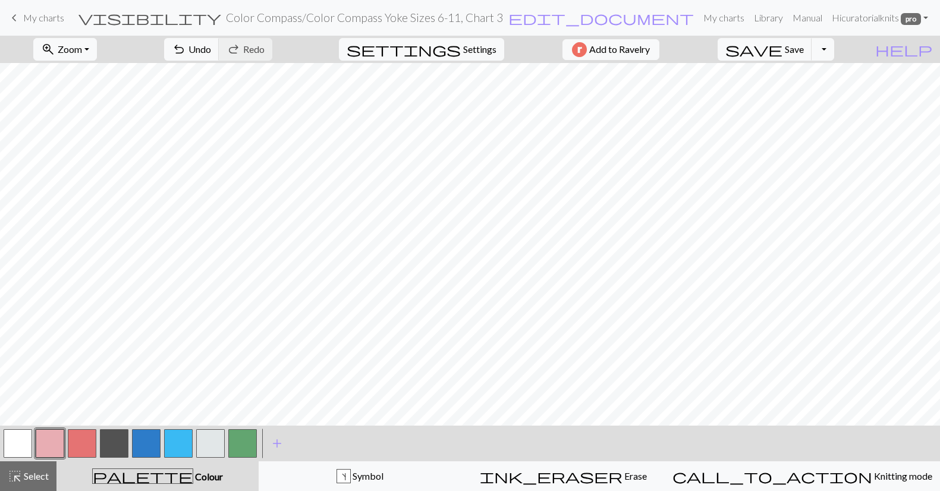
click at [170, 452] on button "button" at bounding box center [178, 443] width 29 height 29
click at [172, 451] on button "button" at bounding box center [178, 443] width 29 height 29
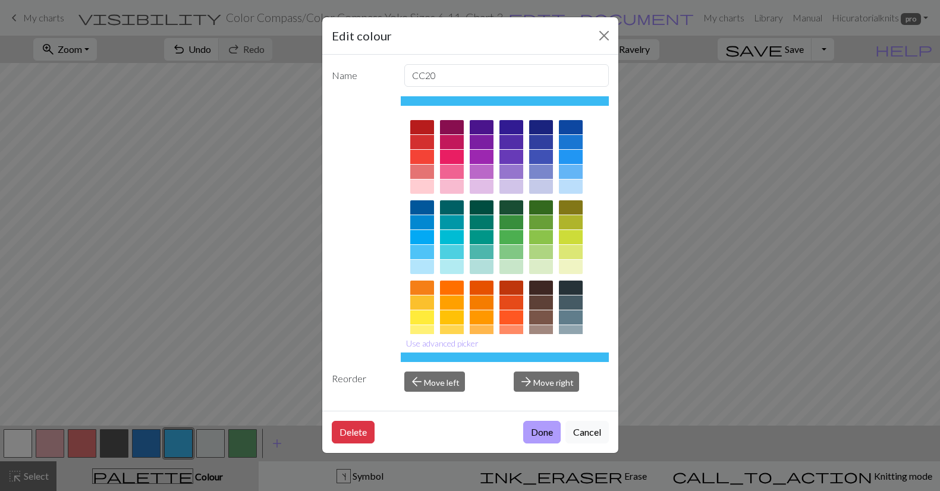
click at [546, 432] on button "Done" at bounding box center [541, 432] width 37 height 23
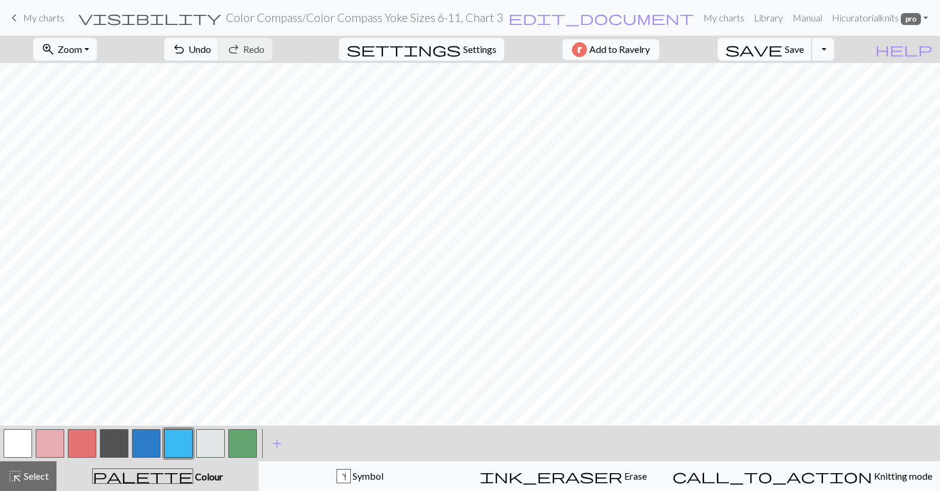
click at [782, 45] on span "save" at bounding box center [753, 49] width 57 height 17
click at [834, 51] on button "Toggle Dropdown" at bounding box center [822, 49] width 23 height 23
click at [811, 98] on button "save_alt Download" at bounding box center [735, 94] width 196 height 19
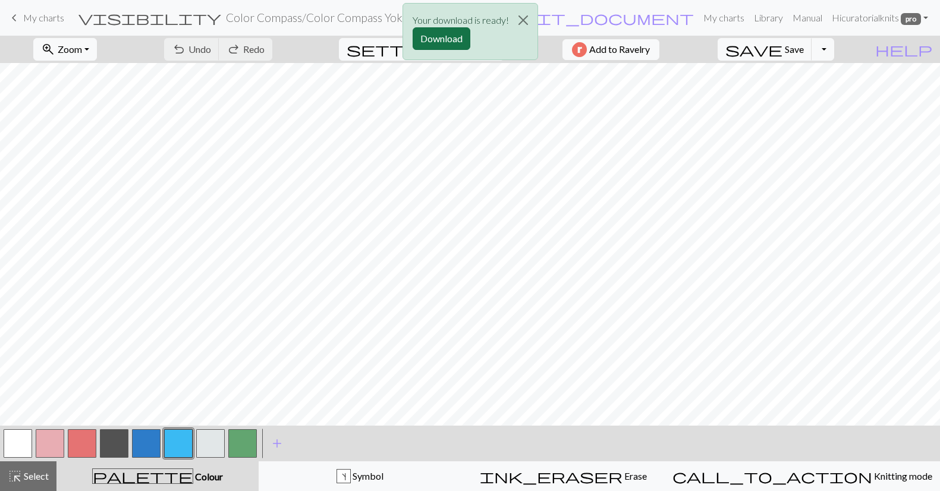
click at [445, 38] on button "Download" at bounding box center [442, 38] width 58 height 23
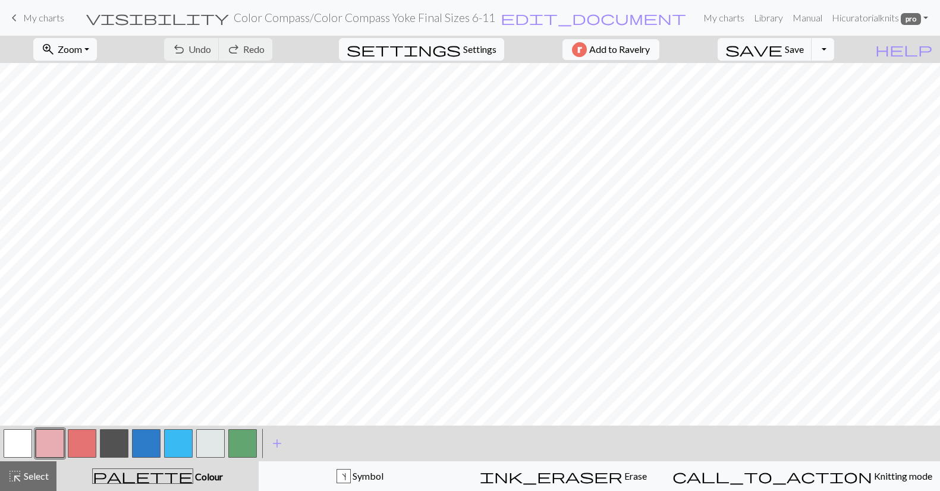
click at [834, 49] on button "Toggle Dropdown" at bounding box center [822, 49] width 23 height 23
click at [819, 77] on button "file_copy Save a copy" at bounding box center [735, 75] width 196 height 19
click at [552, 20] on span "edit_document" at bounding box center [621, 18] width 185 height 17
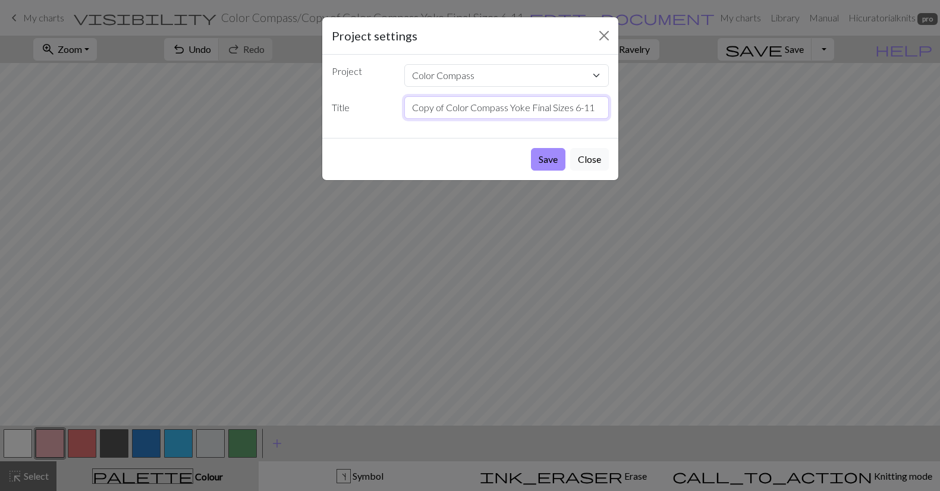
drag, startPoint x: 444, startPoint y: 109, endPoint x: 367, endPoint y: 109, distance: 77.3
click at [367, 109] on div "Title Copy of Color Compass Yoke Final Sizes 6-11" at bounding box center [470, 107] width 291 height 23
click at [489, 108] on input "Color Compass Yoke Final Sizes 6-11" at bounding box center [506, 107] width 204 height 23
click at [549, 111] on input "Color Compass Final Sizes 6-11" at bounding box center [506, 107] width 204 height 23
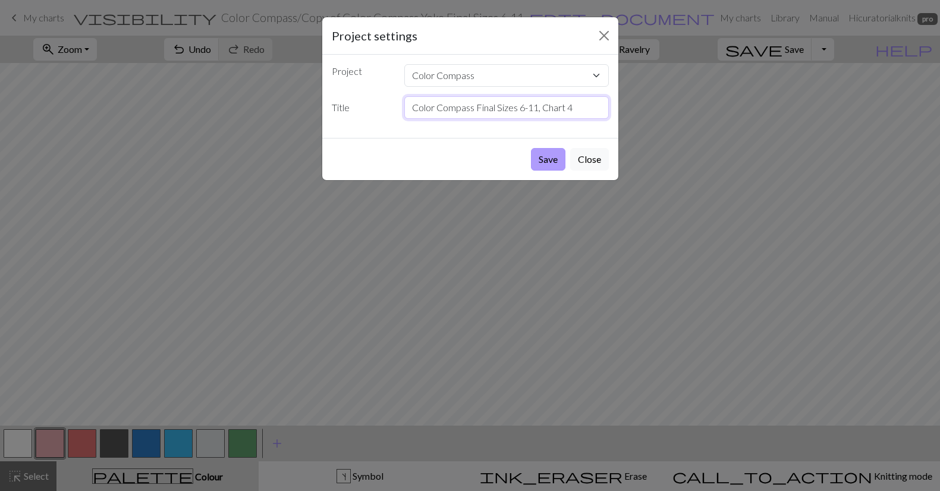
type input "Color Compass Final Sizes 6-11, Chart 4"
click at [550, 163] on button "Save" at bounding box center [548, 159] width 34 height 23
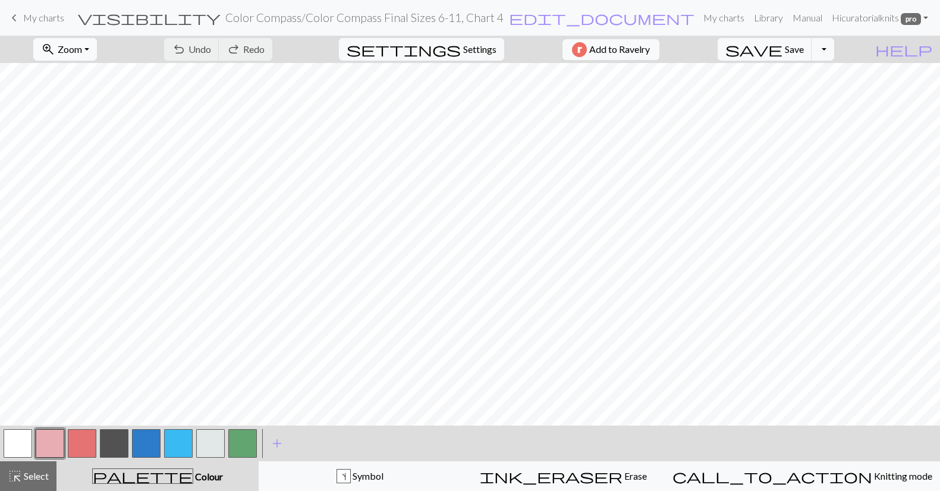
click at [55, 48] on span "zoom_in" at bounding box center [48, 49] width 14 height 17
click at [87, 112] on button "Fit height" at bounding box center [81, 113] width 94 height 19
click at [20, 472] on span "highlight_alt" at bounding box center [15, 476] width 14 height 17
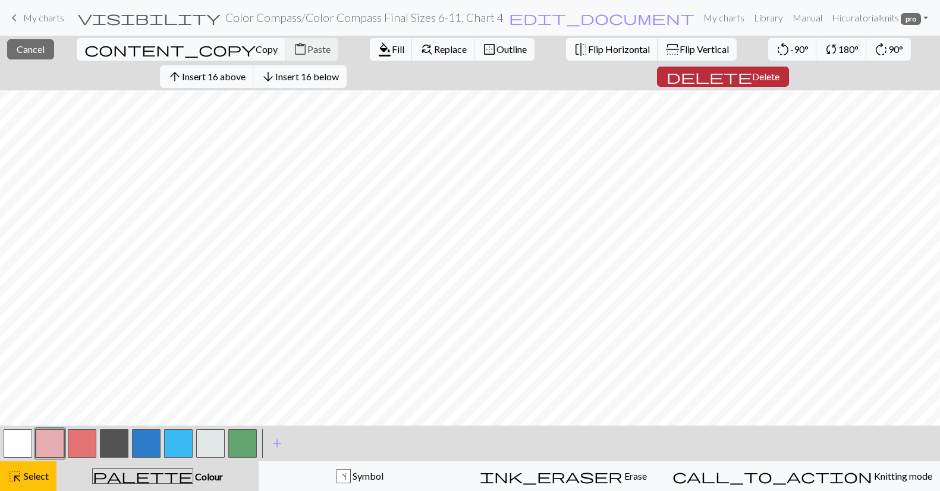
click at [752, 75] on span "Delete" at bounding box center [765, 76] width 27 height 11
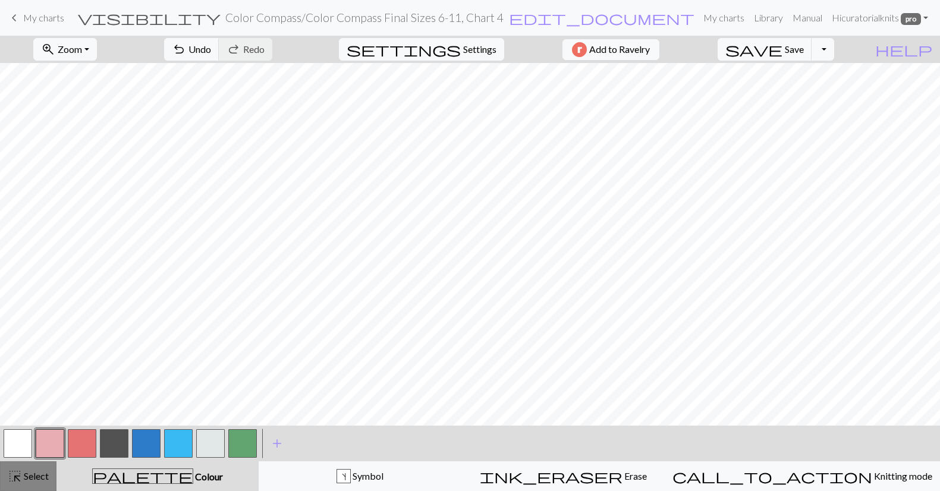
click at [29, 473] on span "Select" at bounding box center [35, 475] width 27 height 11
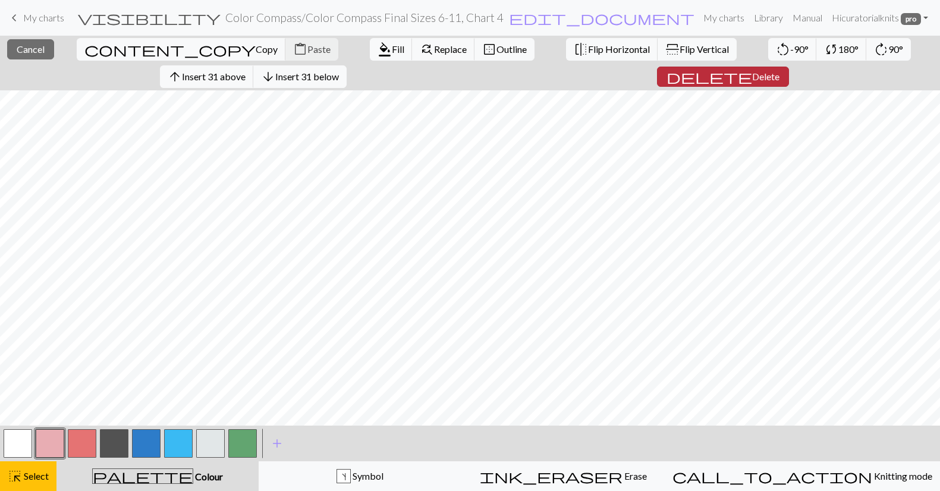
click at [752, 71] on span "Delete" at bounding box center [765, 76] width 27 height 11
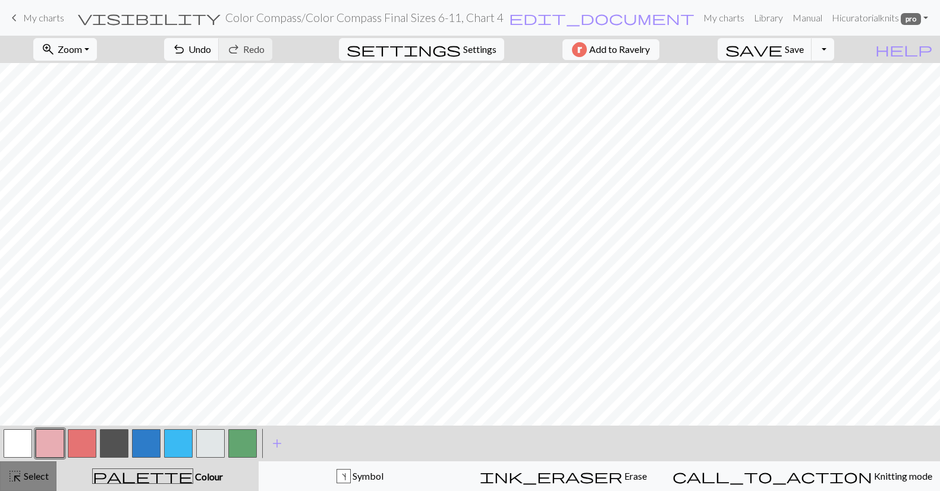
click at [28, 477] on span "Select" at bounding box center [35, 475] width 27 height 11
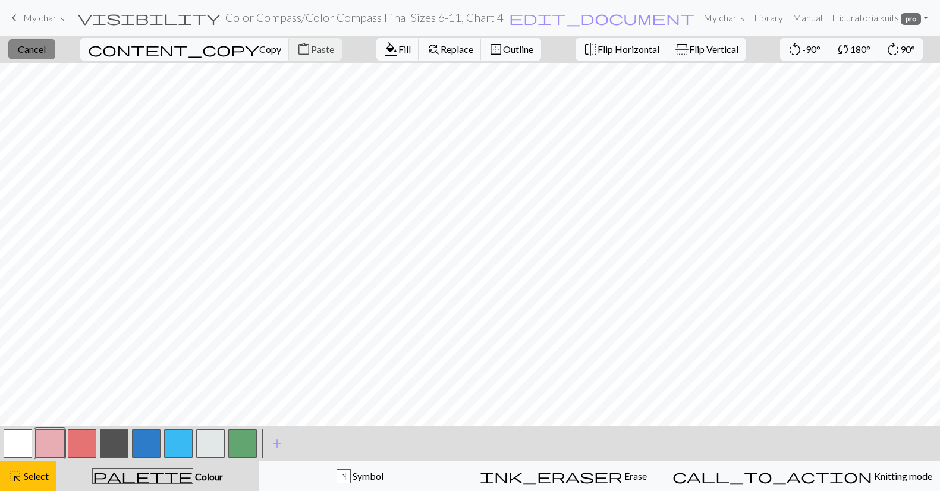
click at [46, 51] on span "Cancel" at bounding box center [32, 48] width 28 height 11
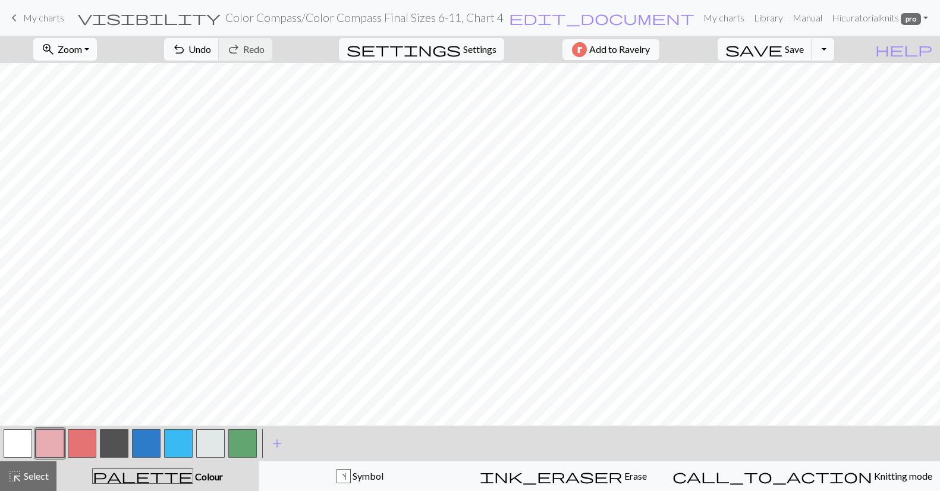
click at [82, 51] on span "Zoom" at bounding box center [70, 48] width 24 height 11
click at [108, 109] on button "Fit height" at bounding box center [81, 113] width 94 height 19
drag, startPoint x: 27, startPoint y: 476, endPoint x: 37, endPoint y: 470, distance: 11.5
click at [27, 476] on span "Select" at bounding box center [35, 475] width 27 height 11
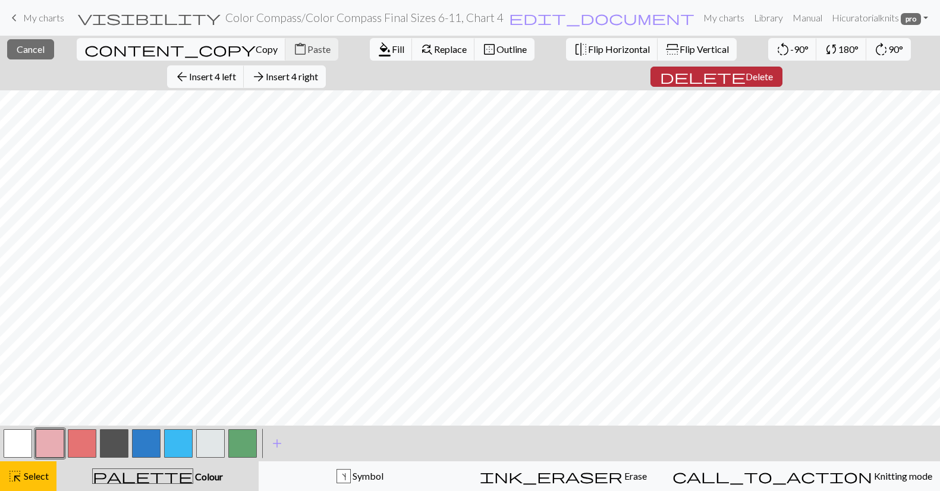
click at [745, 75] on span "Delete" at bounding box center [758, 76] width 27 height 11
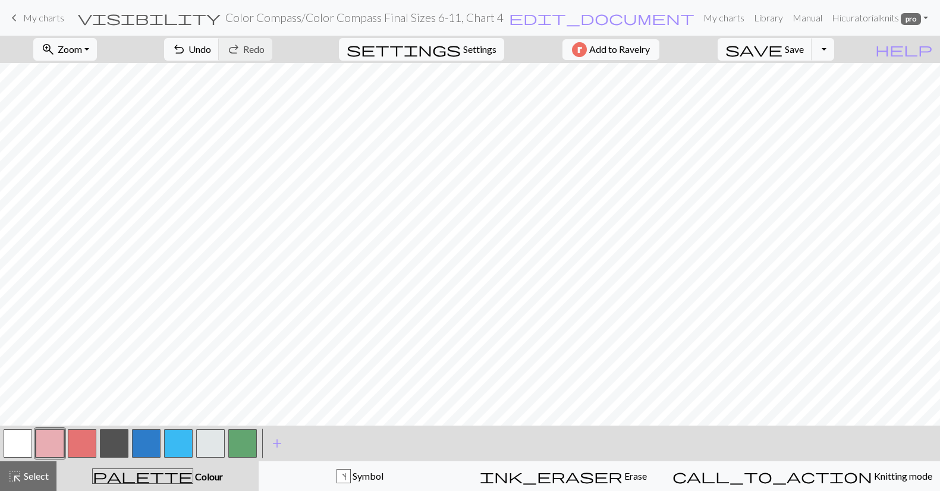
drag, startPoint x: 17, startPoint y: 476, endPoint x: 65, endPoint y: 442, distance: 58.4
click at [17, 476] on span "highlight_alt" at bounding box center [15, 476] width 14 height 17
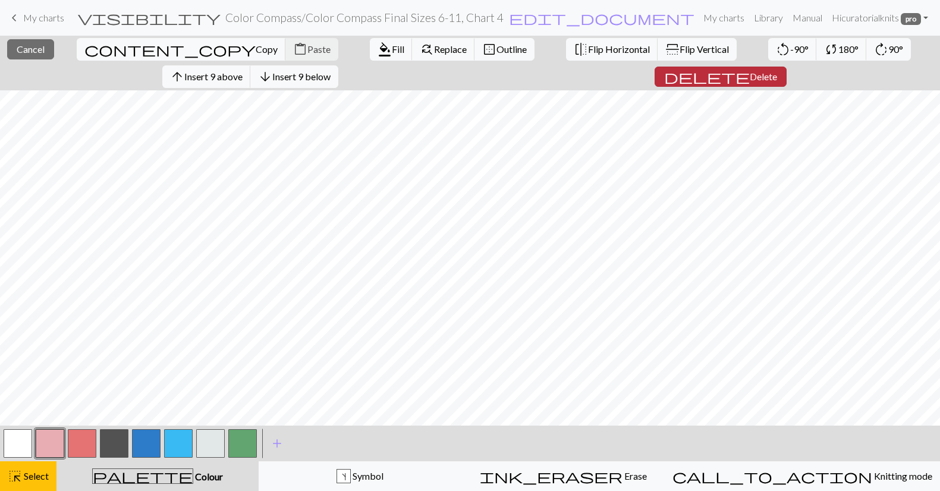
click at [750, 71] on span "Delete" at bounding box center [763, 76] width 27 height 11
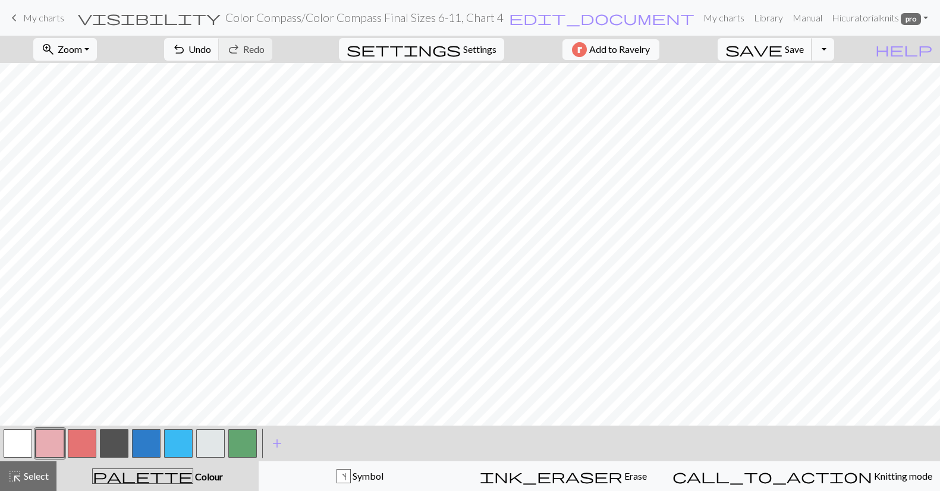
click at [782, 46] on span "save" at bounding box center [753, 49] width 57 height 17
click at [834, 49] on button "Toggle Dropdown" at bounding box center [822, 49] width 23 height 23
click at [822, 96] on button "save_alt Download" at bounding box center [735, 94] width 196 height 19
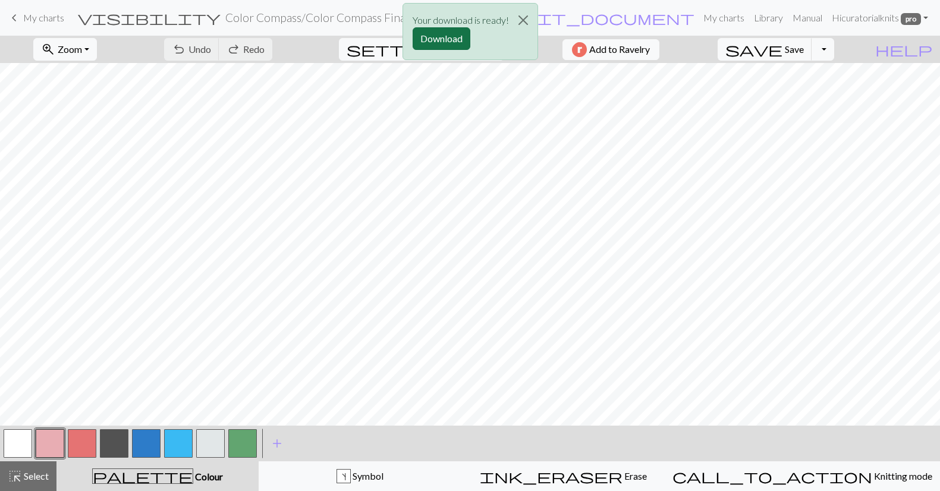
click at [454, 37] on button "Download" at bounding box center [442, 38] width 58 height 23
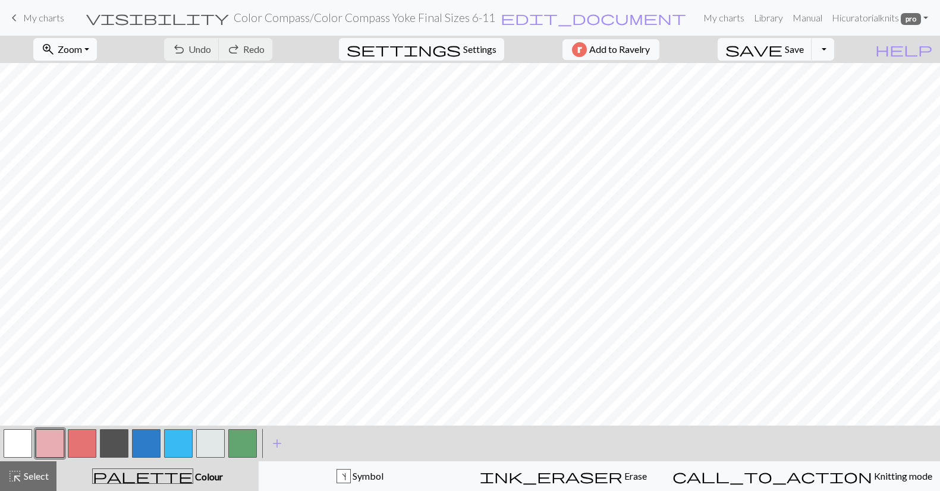
click at [82, 49] on span "Zoom" at bounding box center [70, 48] width 24 height 11
click at [97, 109] on button "Fit height" at bounding box center [81, 113] width 94 height 19
click at [18, 18] on span "keyboard_arrow_left" at bounding box center [14, 18] width 14 height 17
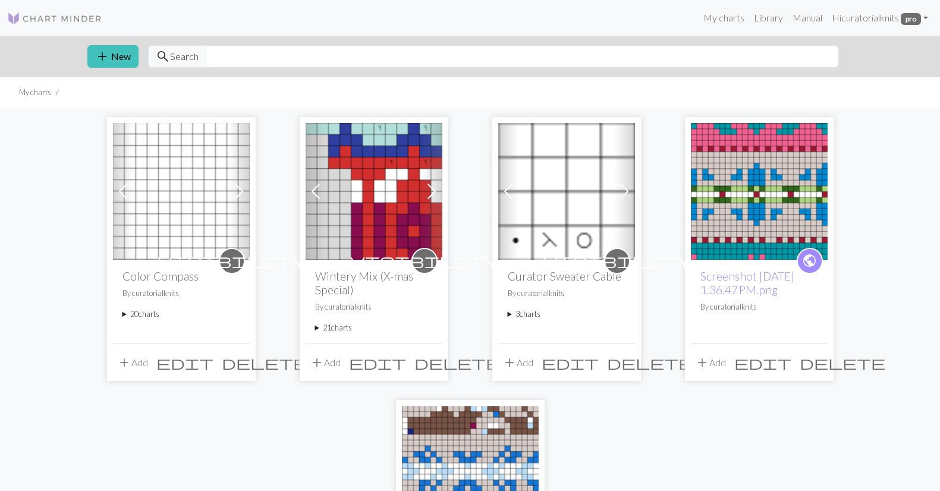
click at [136, 314] on summary "20 charts" at bounding box center [181, 314] width 118 height 11
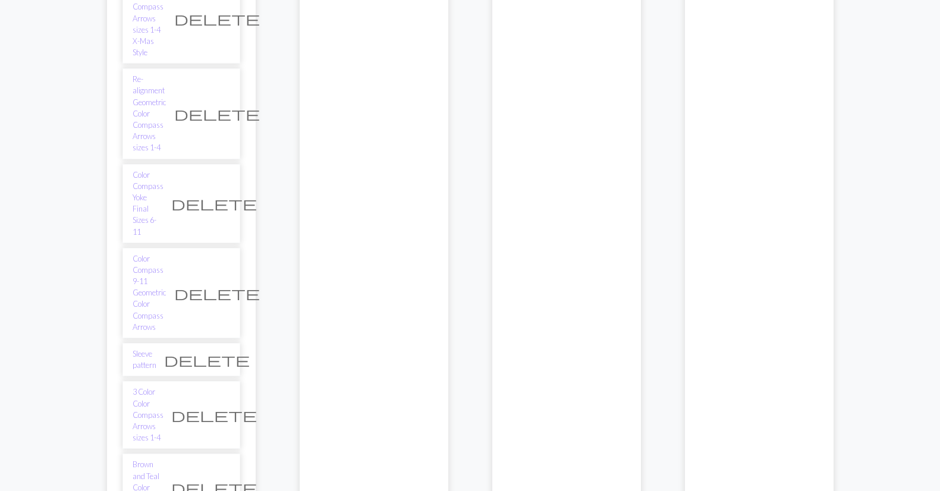
scroll to position [632, 0]
click at [217, 353] on span "delete" at bounding box center [207, 361] width 86 height 17
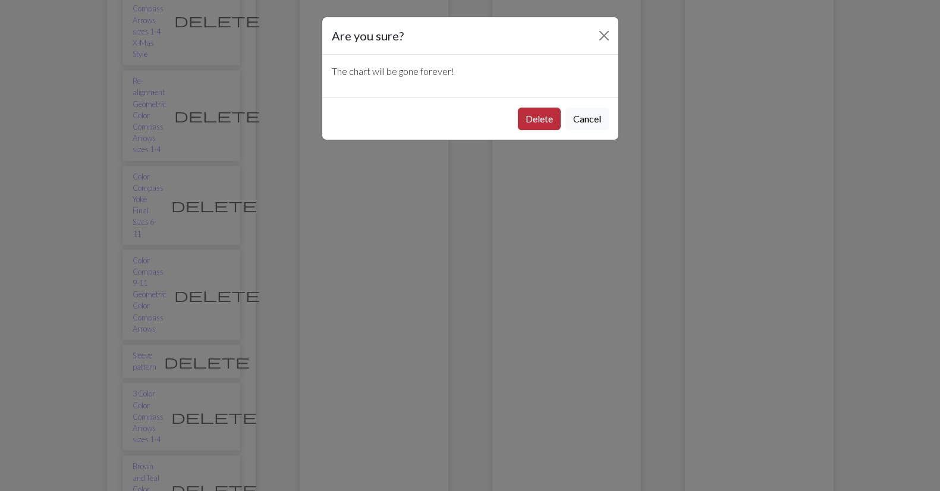
click at [539, 118] on button "Delete" at bounding box center [539, 119] width 43 height 23
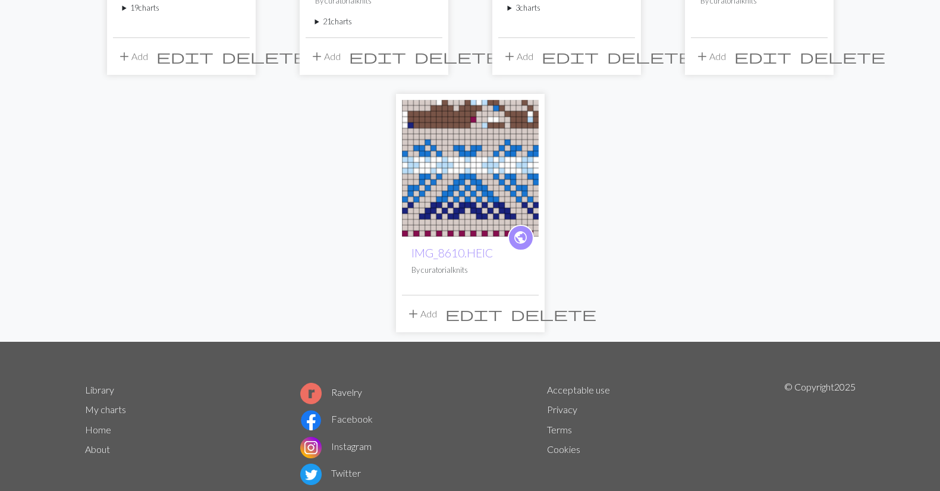
scroll to position [303, 0]
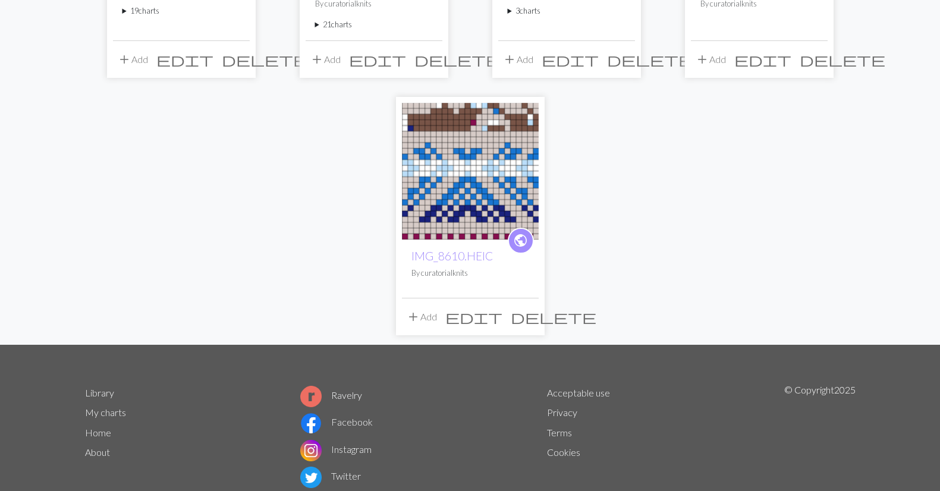
click at [132, 12] on summary "19 charts" at bounding box center [181, 10] width 118 height 11
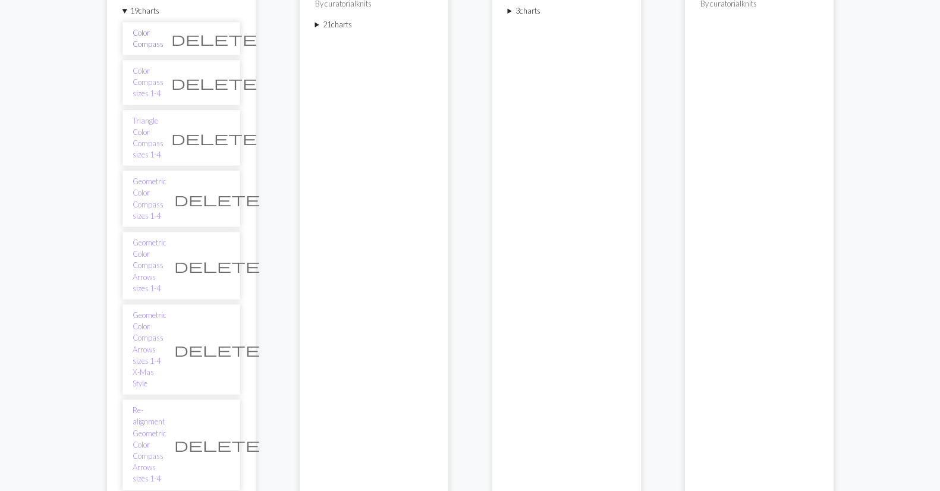
click at [153, 39] on link "Color Compass" at bounding box center [148, 38] width 31 height 23
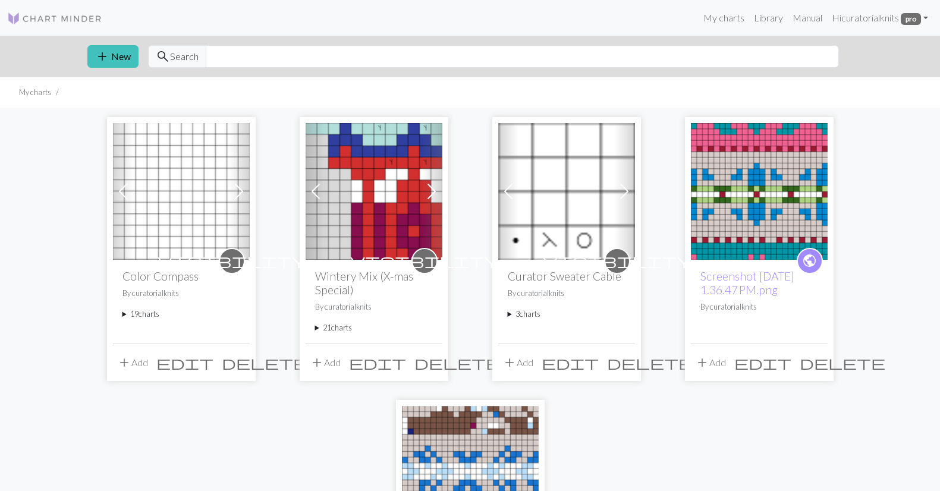
click at [127, 314] on summary "19 charts" at bounding box center [181, 314] width 118 height 11
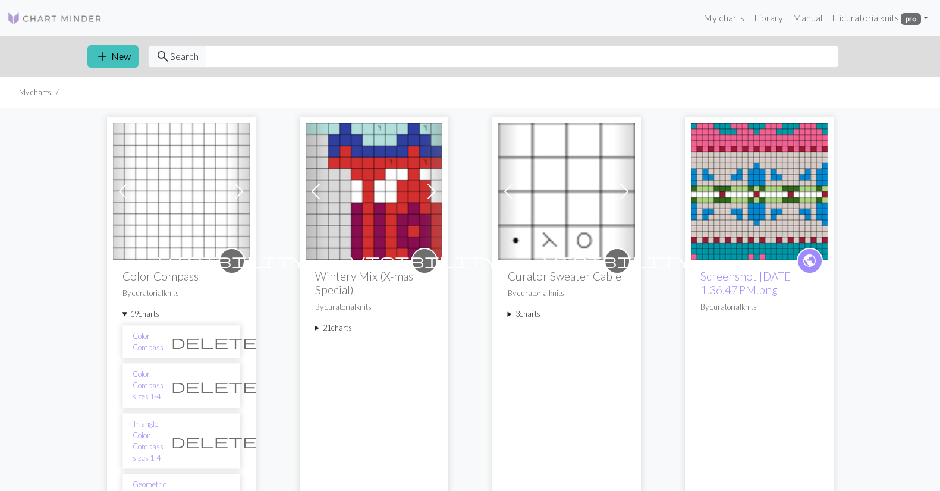
click at [221, 339] on span "delete" at bounding box center [214, 341] width 86 height 17
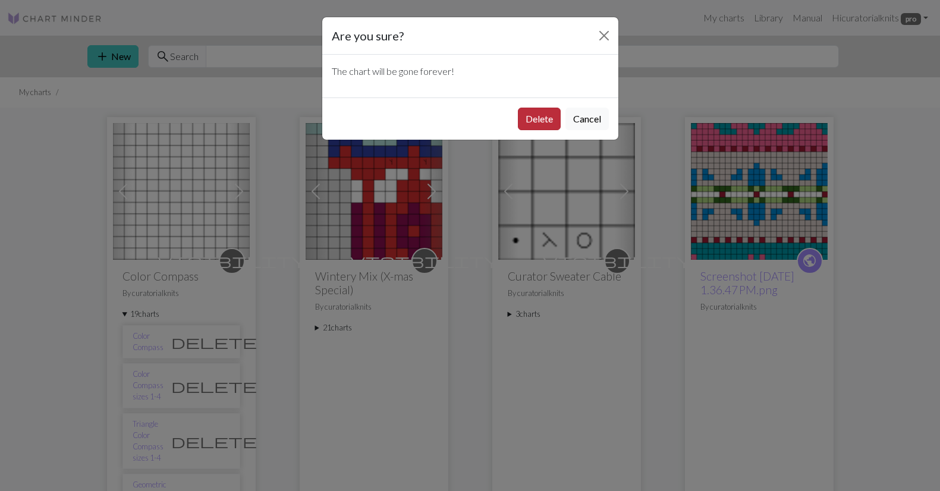
click at [535, 116] on button "Delete" at bounding box center [539, 119] width 43 height 23
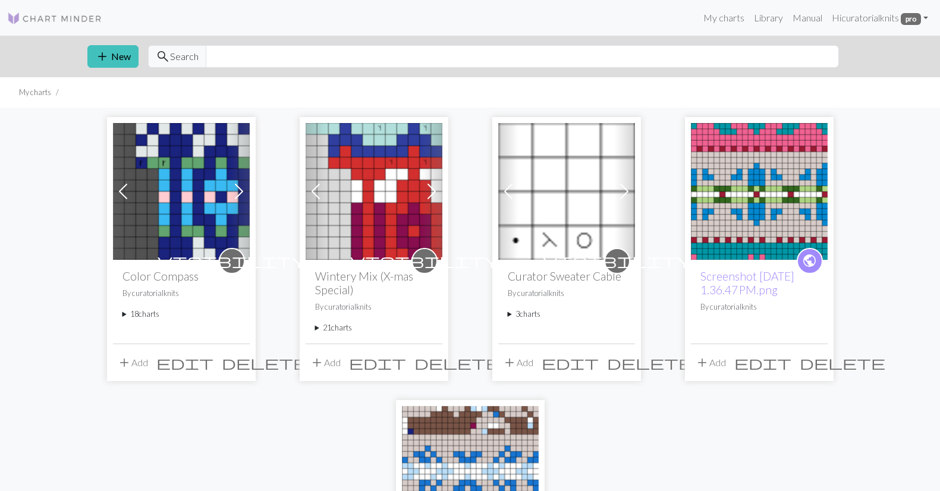
click at [125, 313] on summary "18 charts" at bounding box center [181, 314] width 118 height 11
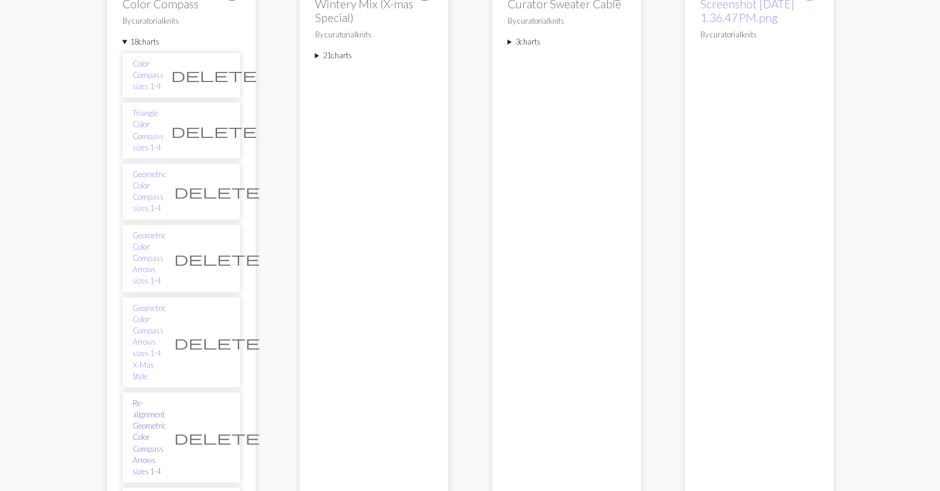
scroll to position [280, 0]
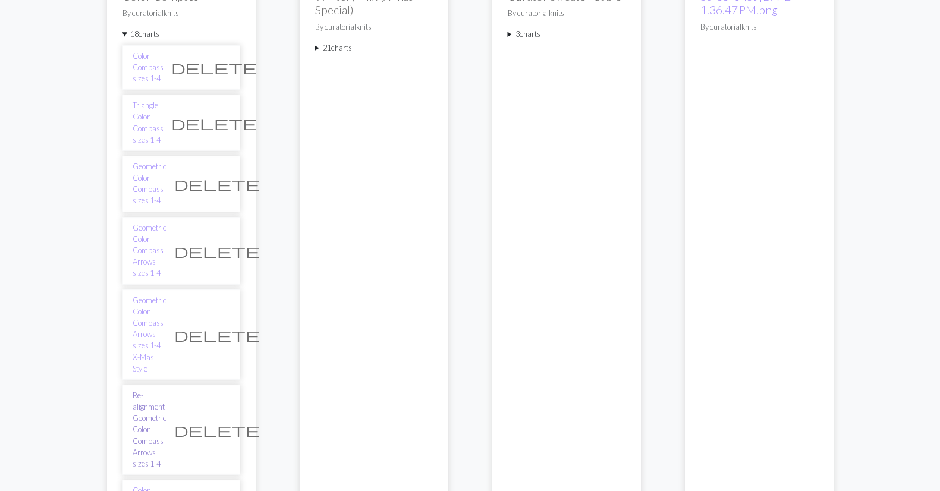
click at [155, 390] on link "Re-alignment Geometric Color Compass Arrows sizes 1-4" at bounding box center [150, 430] width 34 height 80
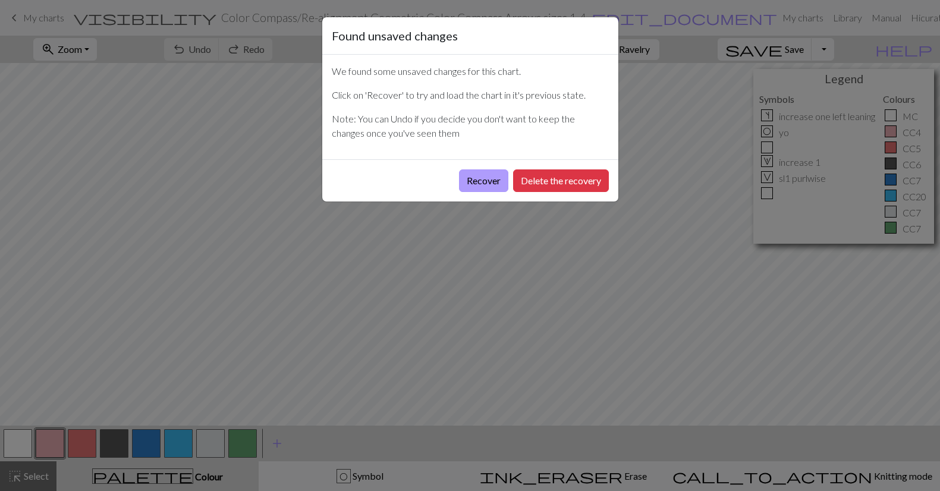
click at [500, 181] on button "Recover" at bounding box center [483, 180] width 49 height 23
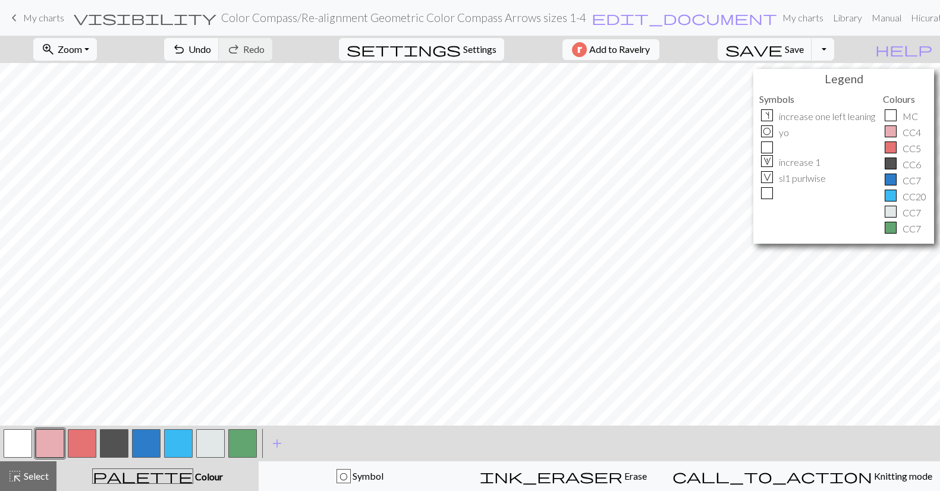
click at [28, 20] on span "My charts" at bounding box center [43, 17] width 41 height 11
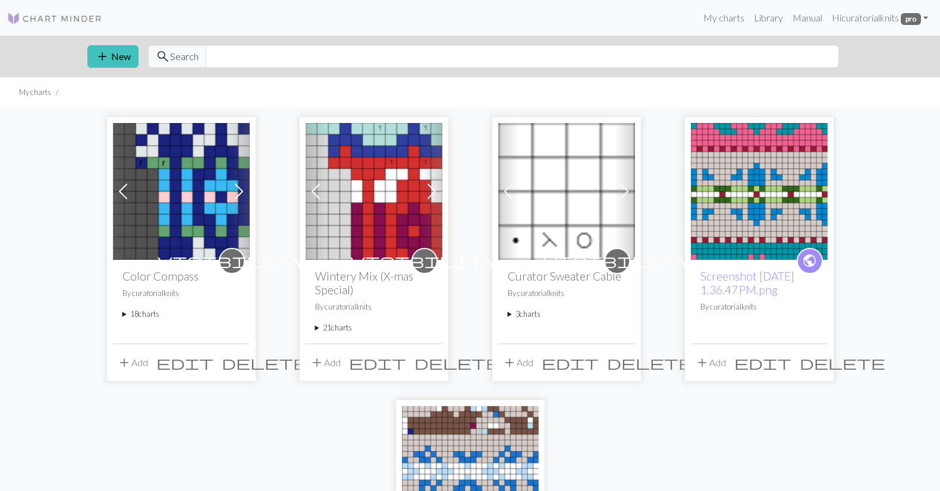
click at [140, 314] on summary "18 charts" at bounding box center [181, 314] width 118 height 11
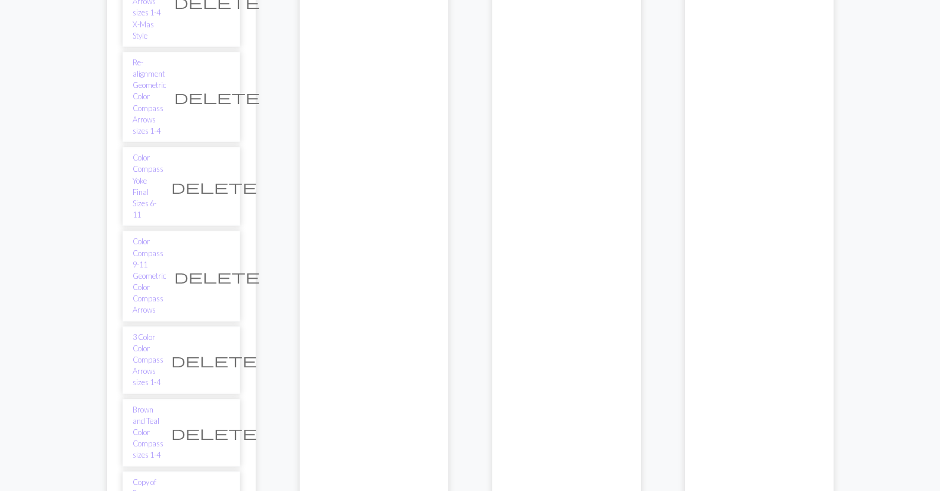
scroll to position [615, 0]
click at [222, 423] on span "delete" at bounding box center [214, 431] width 86 height 17
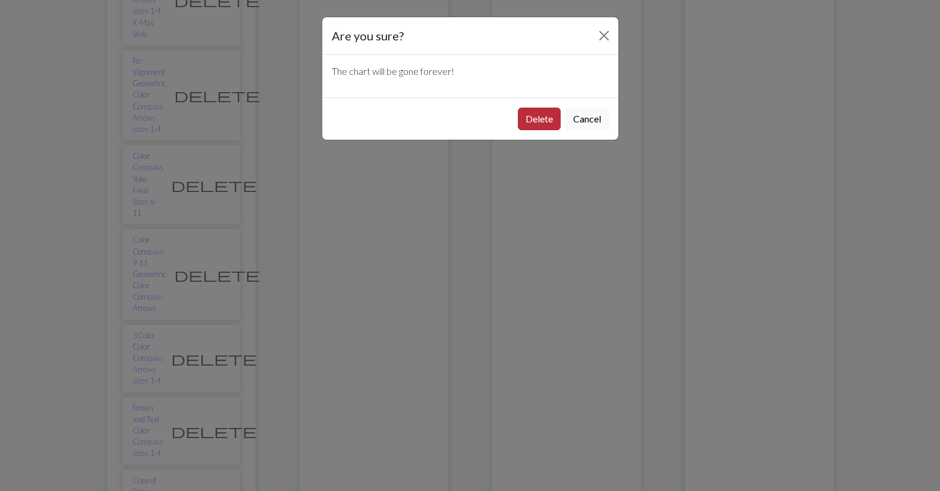
click at [552, 119] on button "Delete" at bounding box center [539, 119] width 43 height 23
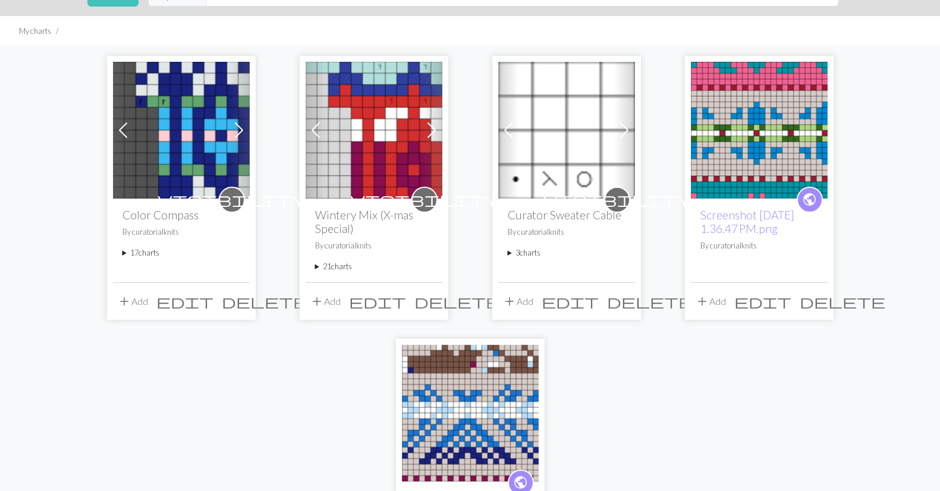
scroll to position [57, 0]
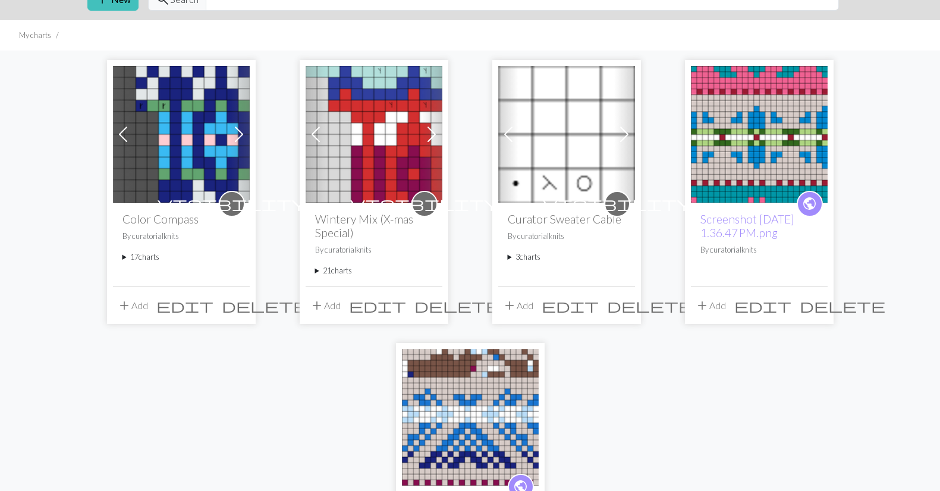
click at [135, 255] on summary "17 charts" at bounding box center [181, 256] width 118 height 11
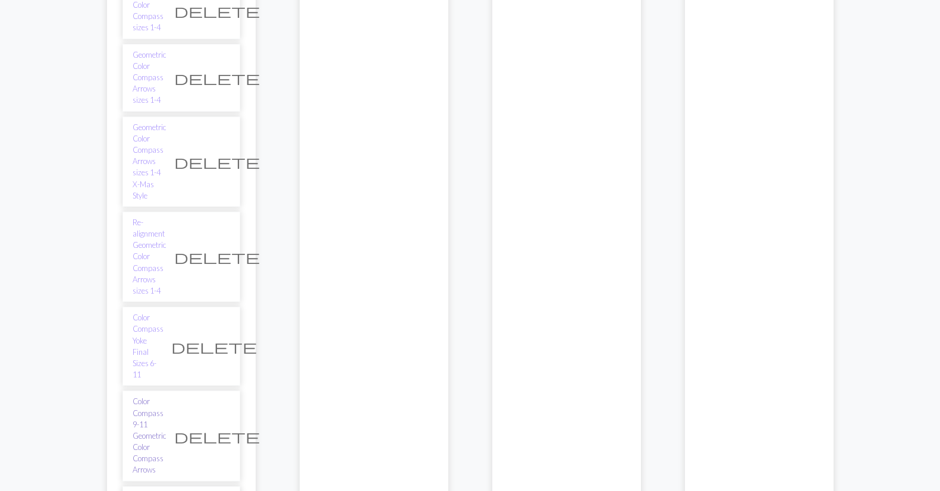
scroll to position [453, 0]
click at [166, 396] on link "Color Compass 9-11 Geometric Color Compass Arrows" at bounding box center [150, 436] width 34 height 80
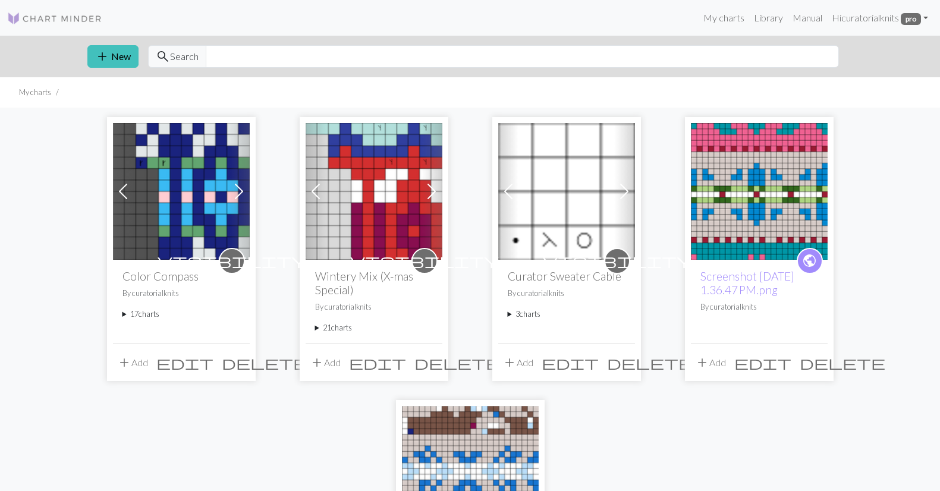
click at [131, 314] on summary "17 charts" at bounding box center [181, 314] width 118 height 11
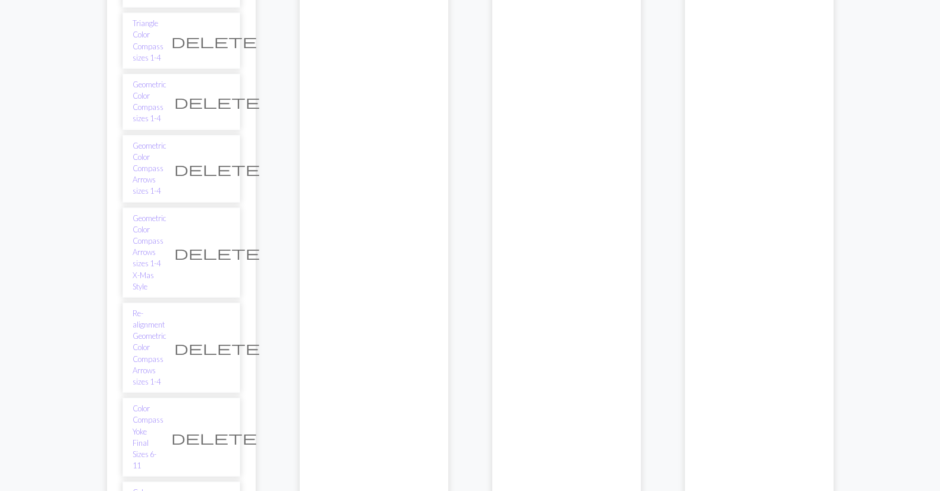
scroll to position [363, 0]
click at [145, 140] on link "Geometric Color Compass Arrows sizes 1-4" at bounding box center [150, 168] width 34 height 57
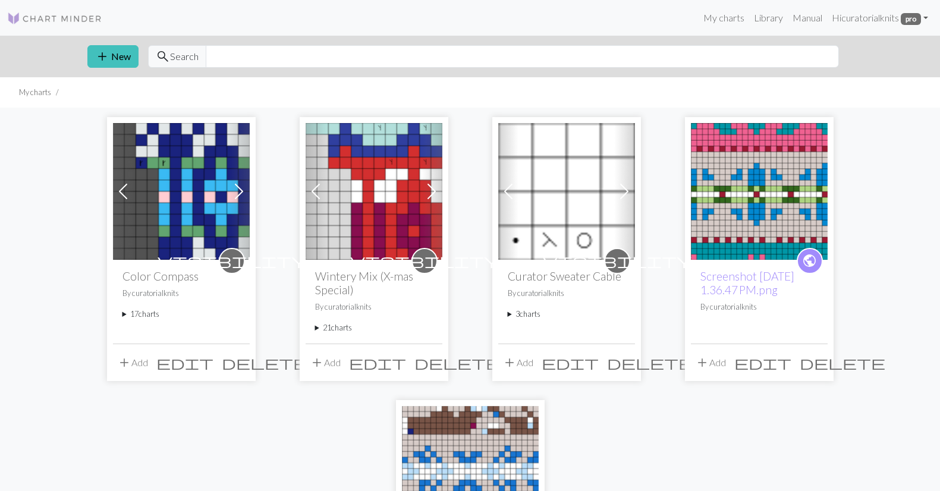
scroll to position [-2, 0]
click at [136, 316] on summary "17 charts" at bounding box center [181, 314] width 118 height 11
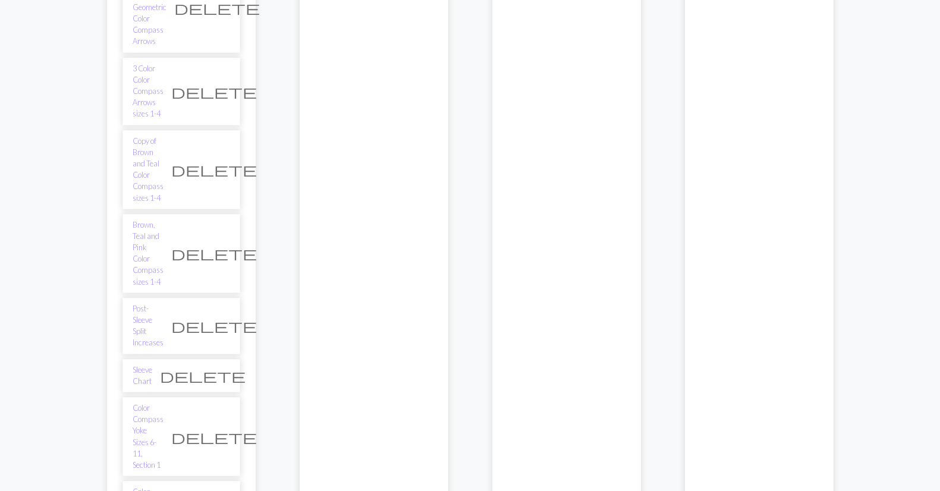
scroll to position [888, 0]
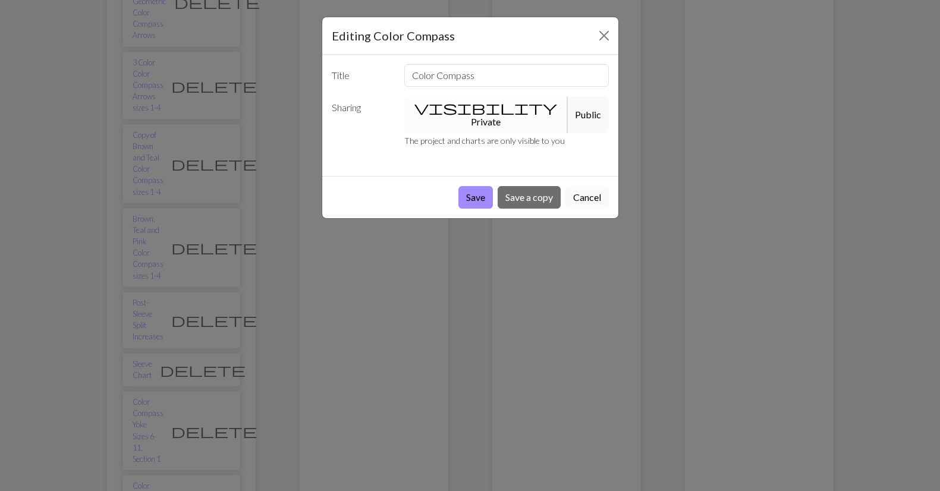
click at [591, 186] on button "Cancel" at bounding box center [586, 197] width 43 height 23
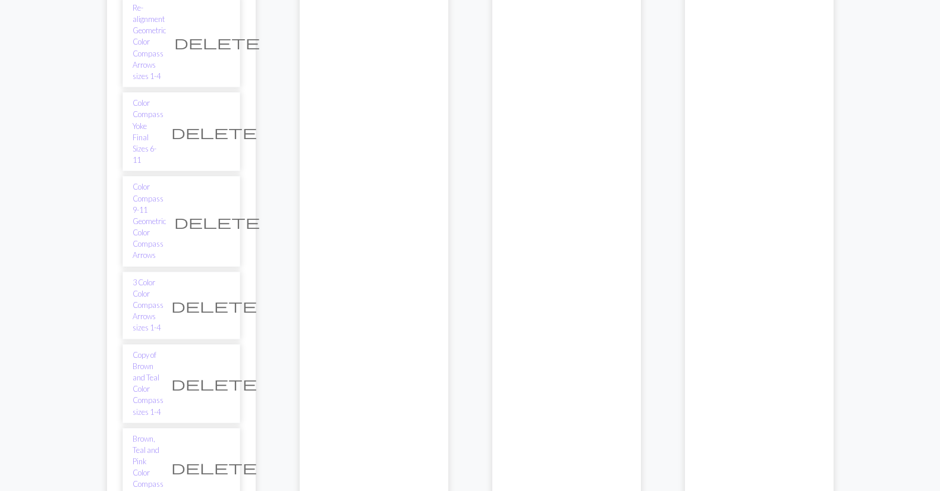
scroll to position [643, 0]
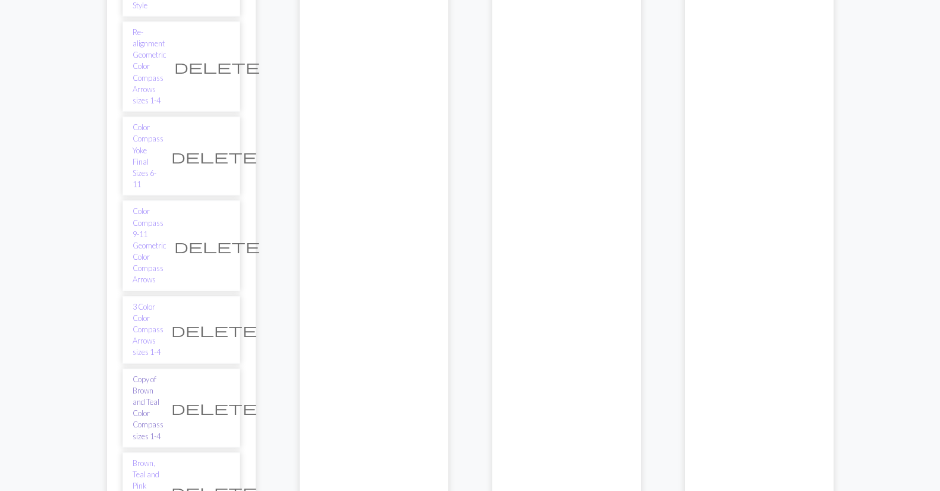
click at [163, 374] on link "Copy of Brown and Teal Color Compass sizes 1-4" at bounding box center [148, 408] width 31 height 68
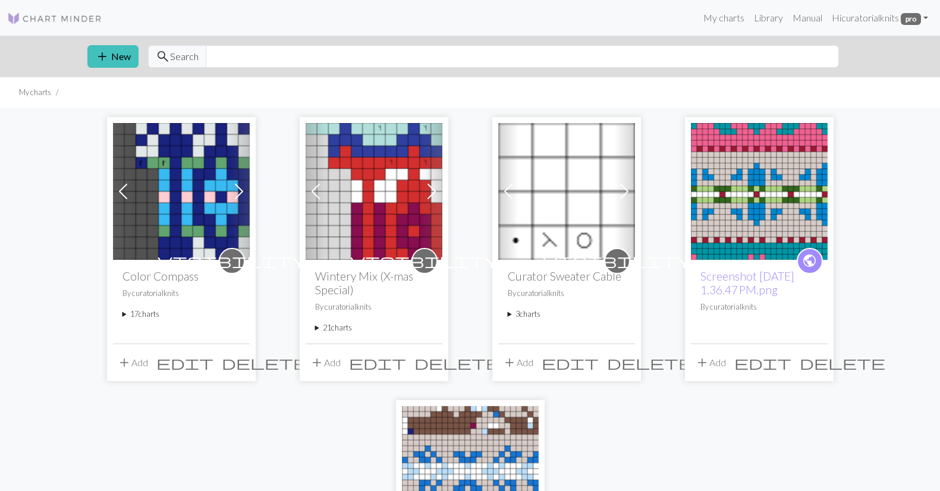
click at [130, 314] on summary "17 charts" at bounding box center [181, 314] width 118 height 11
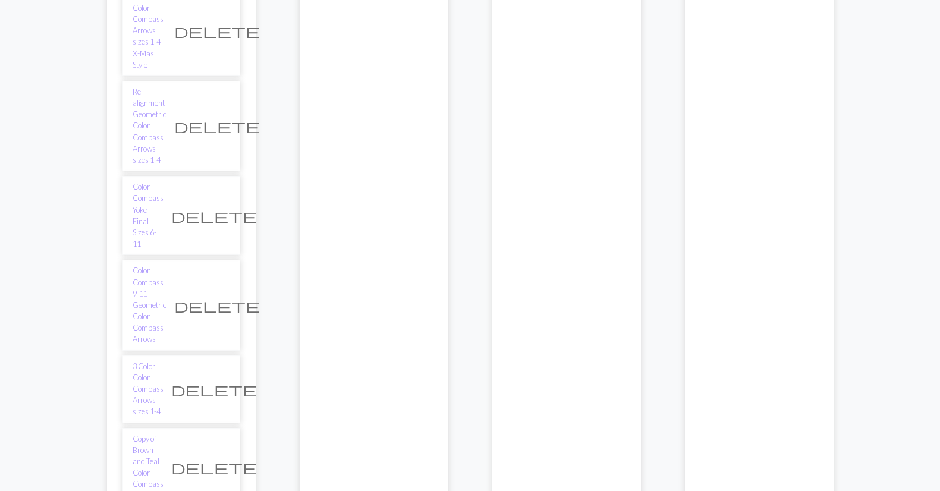
scroll to position [586, 0]
click at [220, 457] on span "delete" at bounding box center [214, 465] width 86 height 17
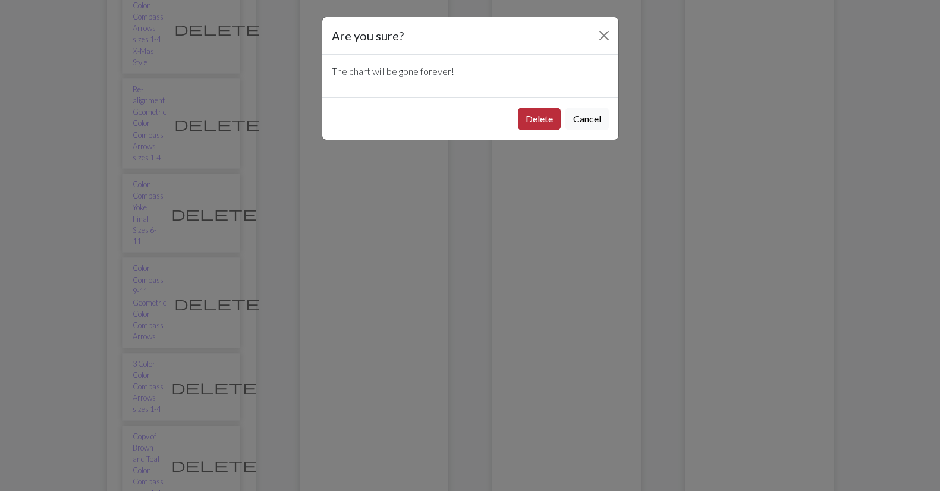
click at [537, 121] on button "Delete" at bounding box center [539, 119] width 43 height 23
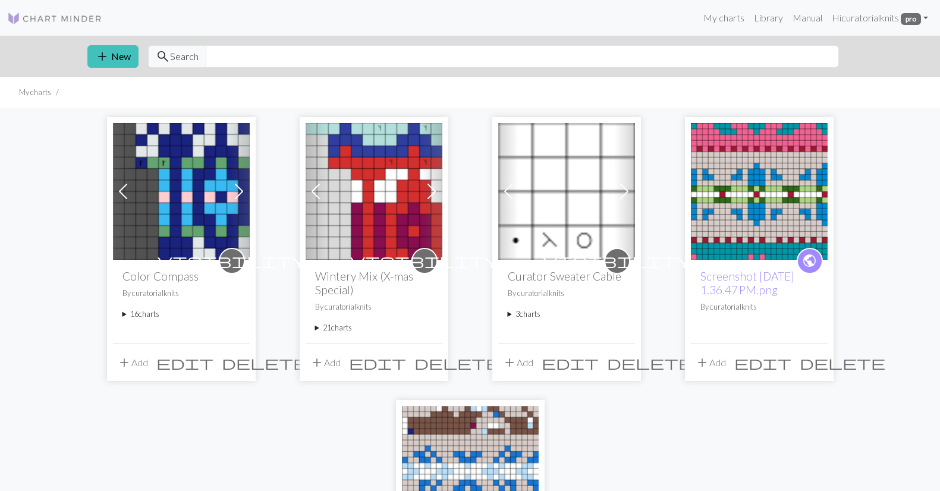
click at [133, 311] on summary "16 charts" at bounding box center [181, 314] width 118 height 11
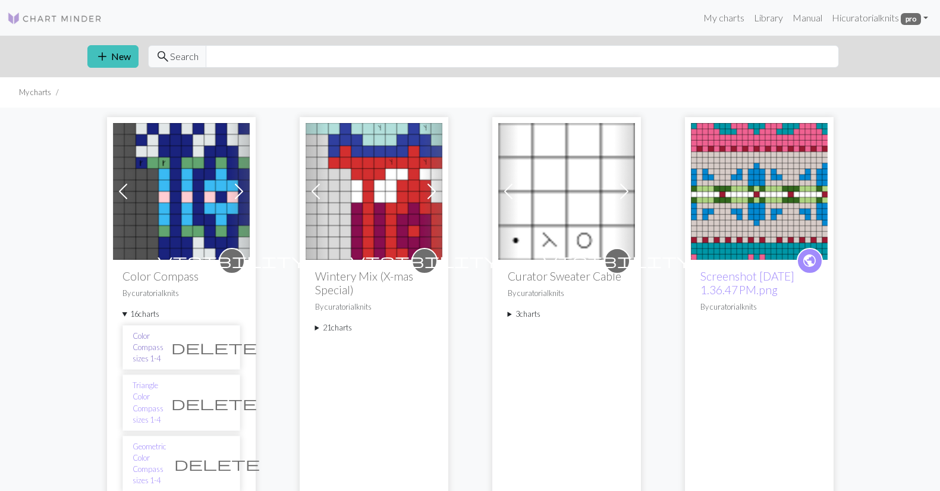
click at [146, 335] on link "Color Compass sizes 1-4" at bounding box center [148, 348] width 31 height 34
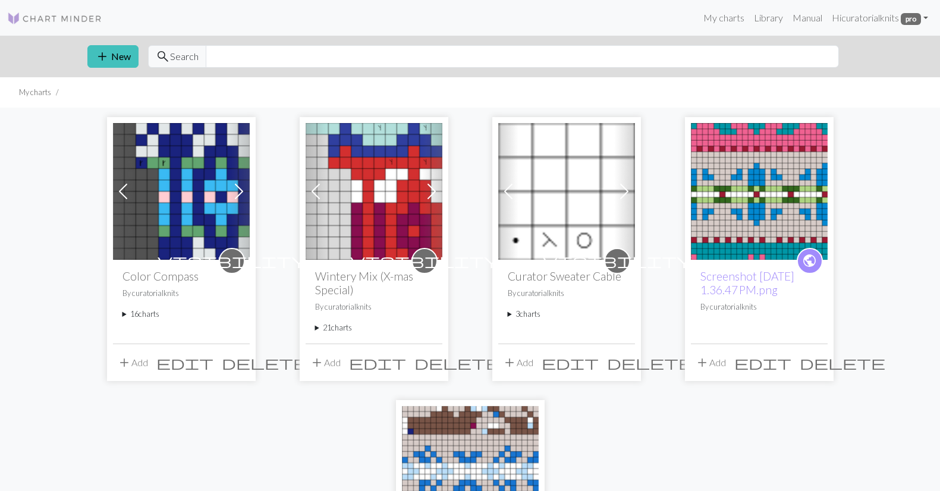
click at [134, 310] on summary "16 charts" at bounding box center [181, 314] width 118 height 11
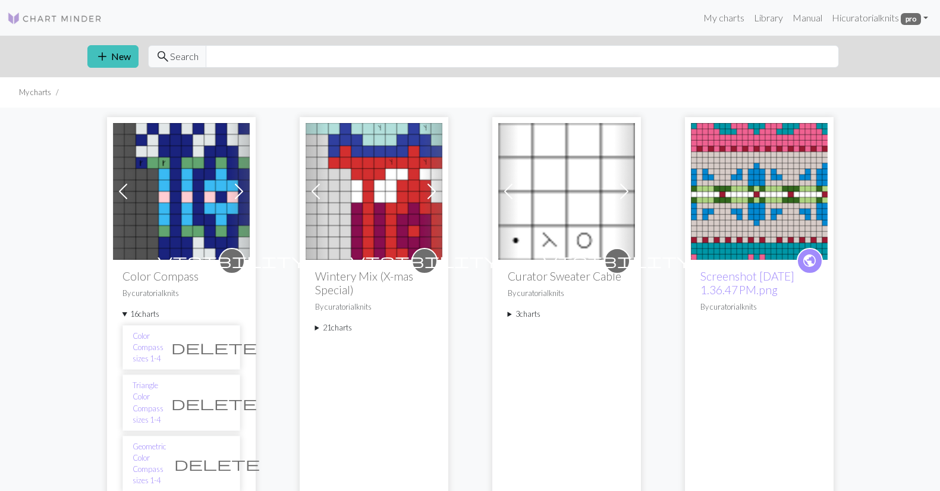
click at [223, 339] on span "delete" at bounding box center [214, 347] width 86 height 17
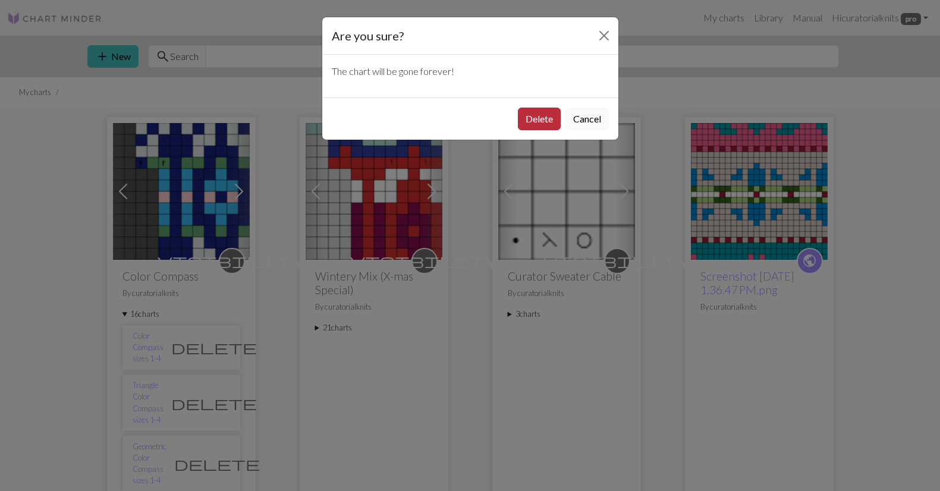
click at [531, 119] on button "Delete" at bounding box center [539, 119] width 43 height 23
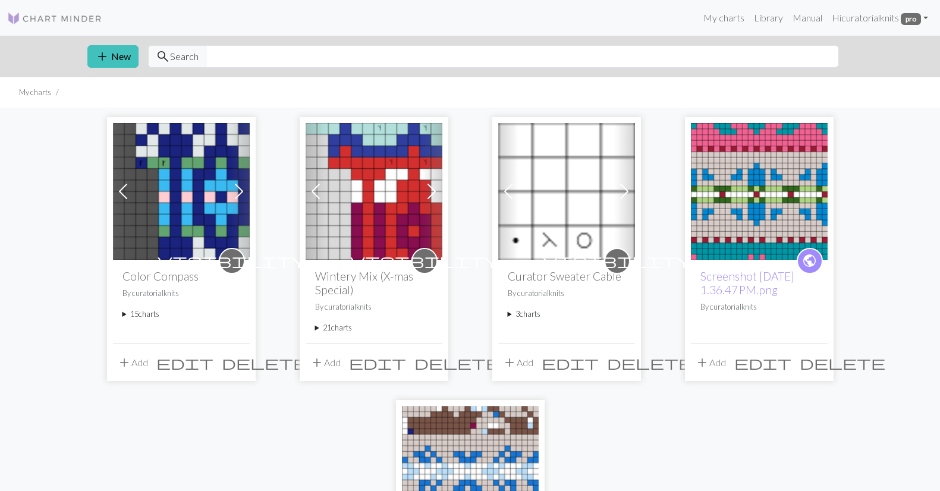
click at [136, 311] on summary "15 charts" at bounding box center [181, 314] width 118 height 11
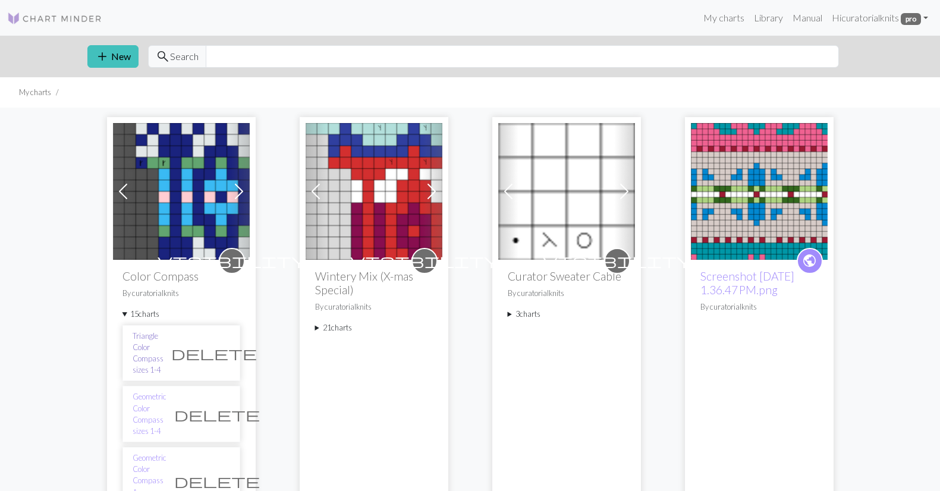
click at [163, 345] on link "Triangle Color Compass sizes 1-4" at bounding box center [148, 354] width 31 height 46
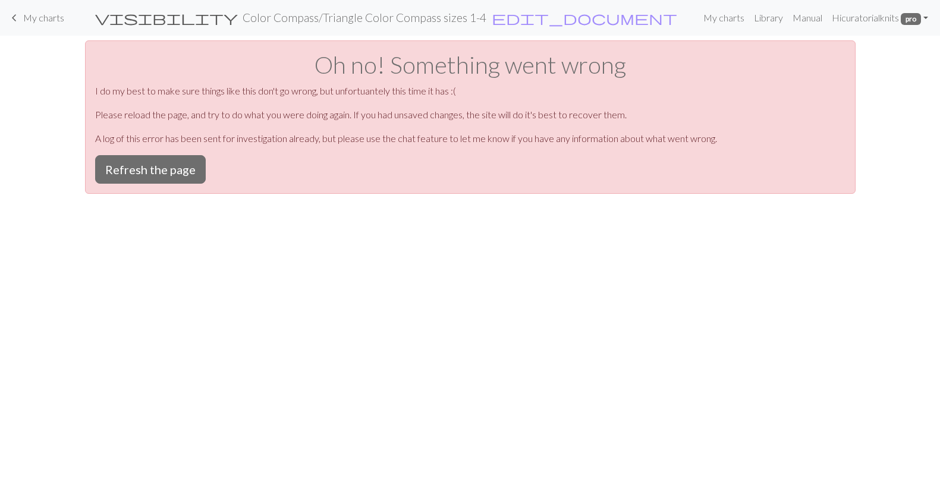
click at [41, 21] on span "My charts" at bounding box center [43, 17] width 41 height 11
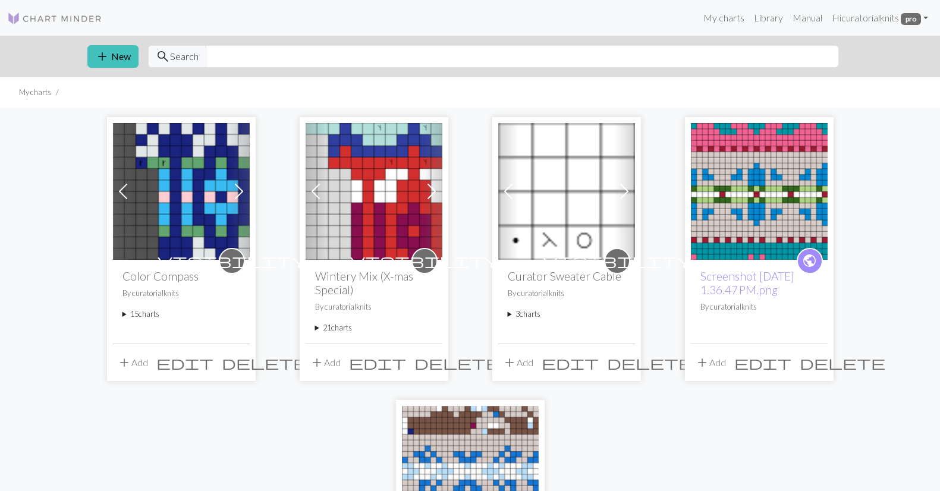
click at [149, 314] on summary "15 charts" at bounding box center [181, 314] width 118 height 11
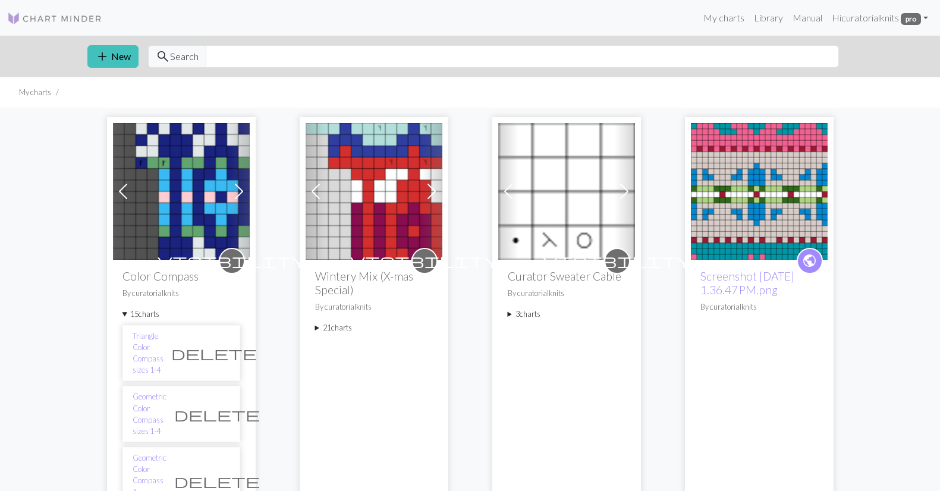
click at [222, 345] on span "delete" at bounding box center [214, 353] width 86 height 17
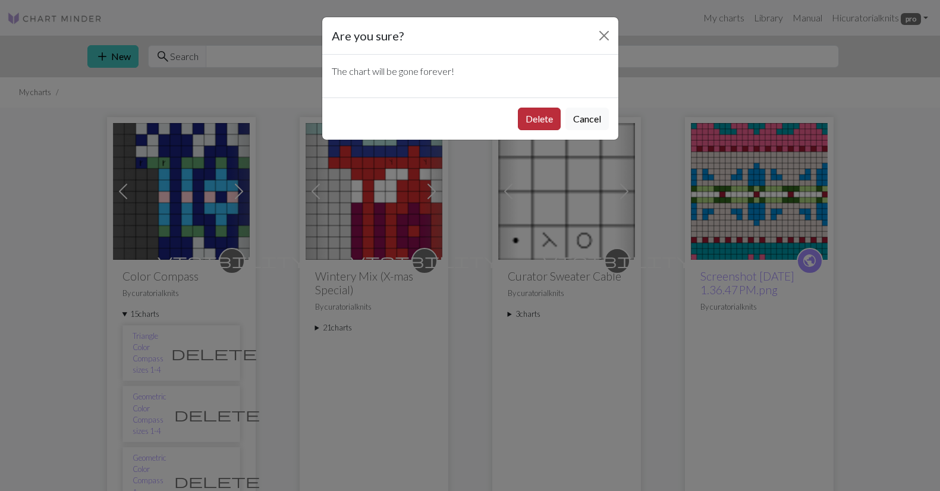
click at [536, 121] on button "Delete" at bounding box center [539, 119] width 43 height 23
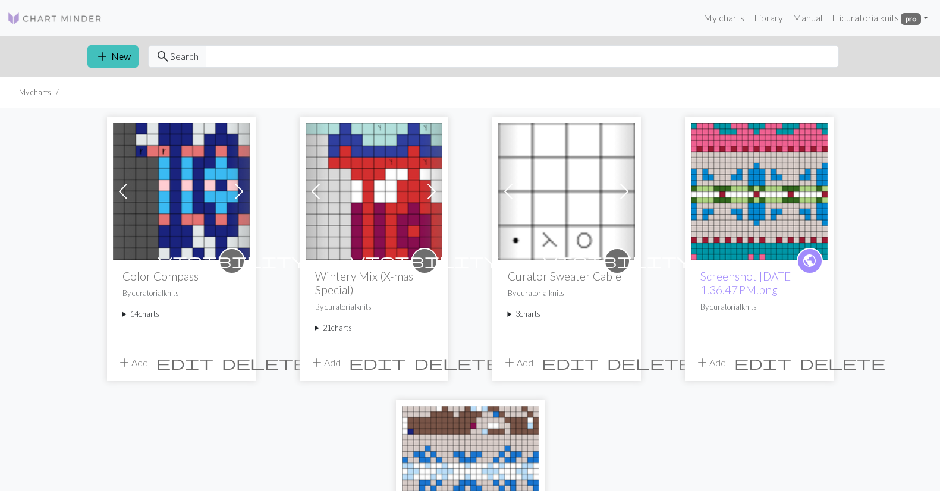
click at [134, 313] on summary "14 charts" at bounding box center [181, 314] width 118 height 11
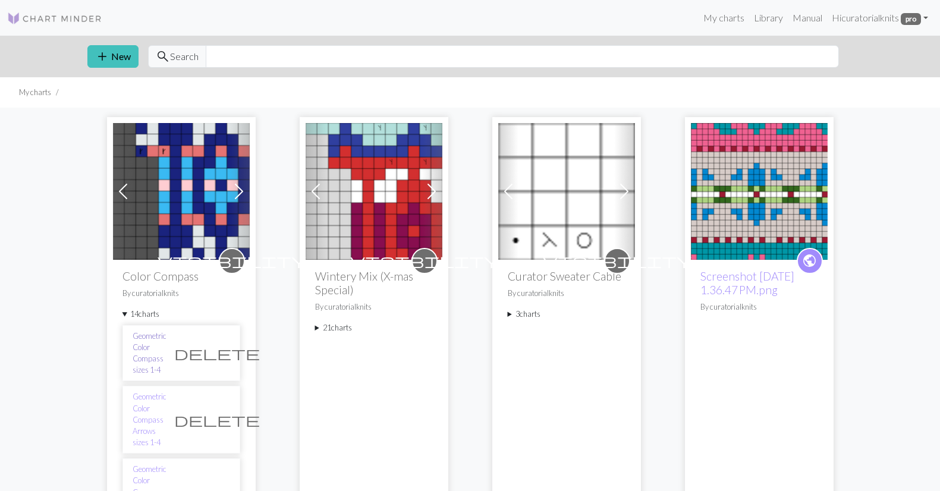
click at [166, 340] on link "Geometric Color Compass sizes 1-4" at bounding box center [150, 354] width 34 height 46
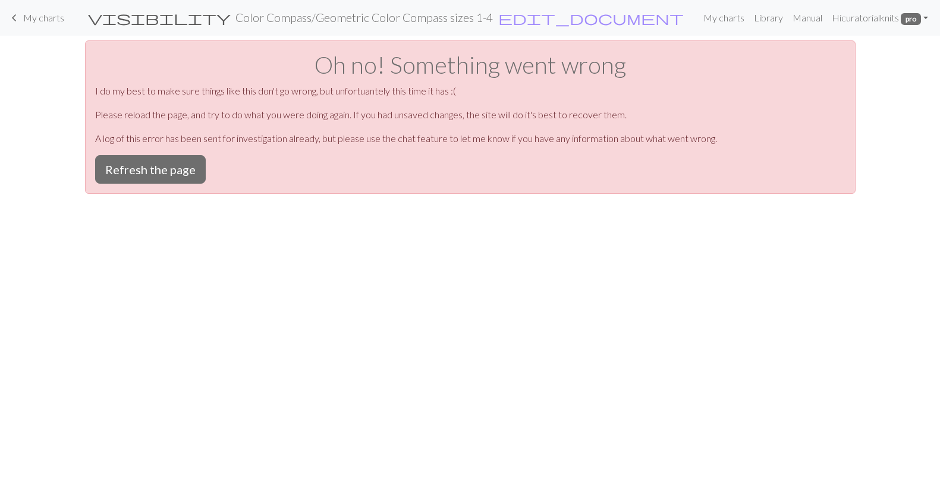
click at [42, 19] on span "My charts" at bounding box center [43, 17] width 41 height 11
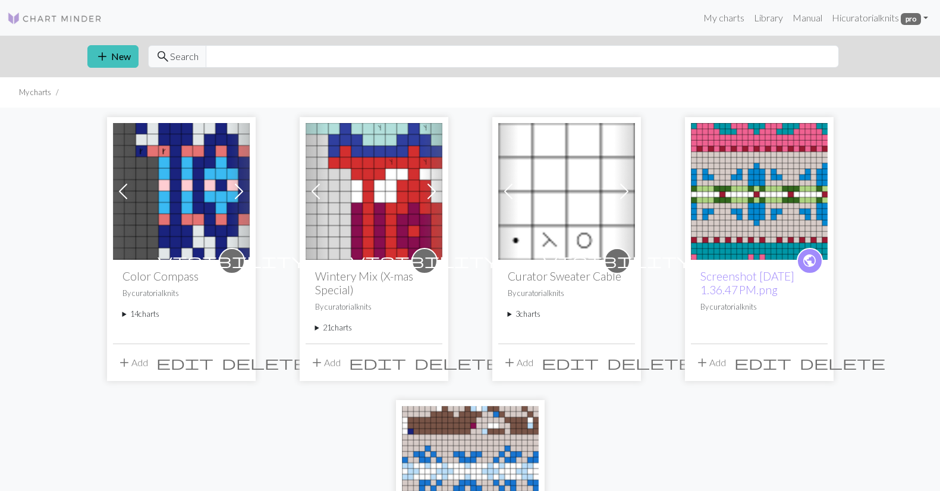
click at [134, 316] on summary "14 charts" at bounding box center [181, 314] width 118 height 11
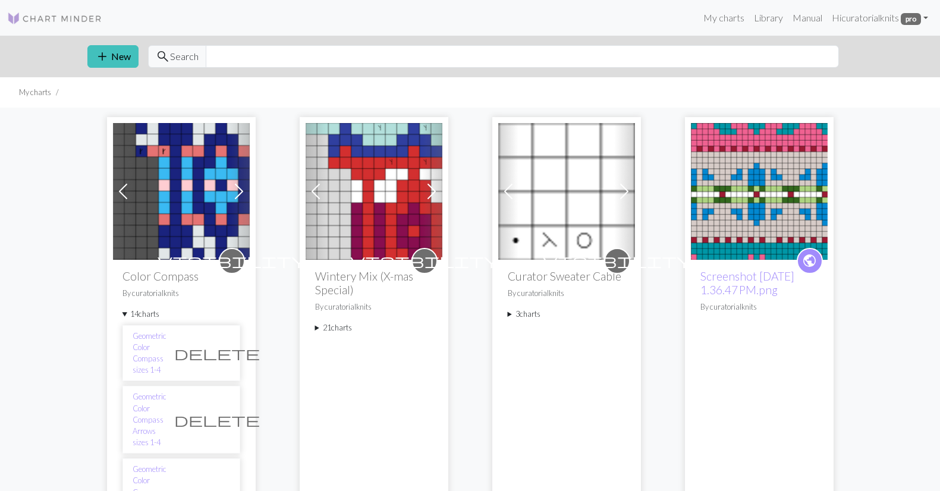
click at [220, 345] on span "delete" at bounding box center [217, 353] width 86 height 17
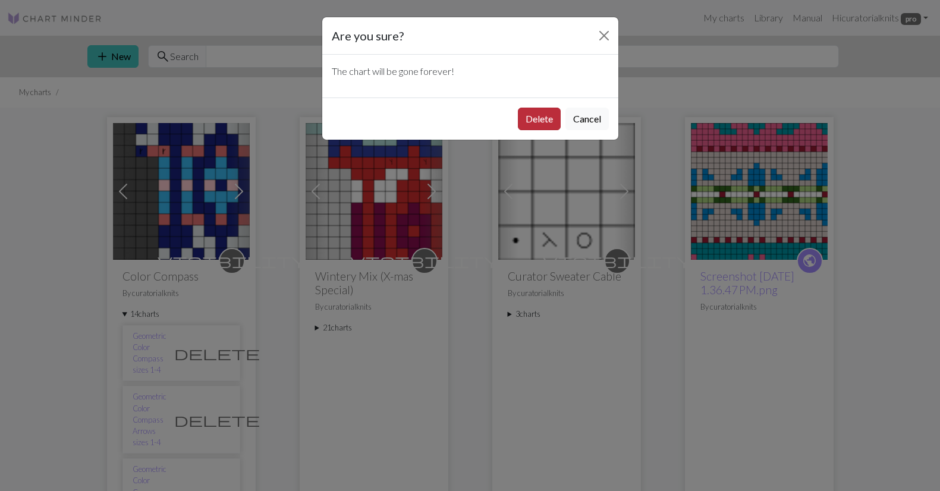
click at [534, 119] on button "Delete" at bounding box center [539, 119] width 43 height 23
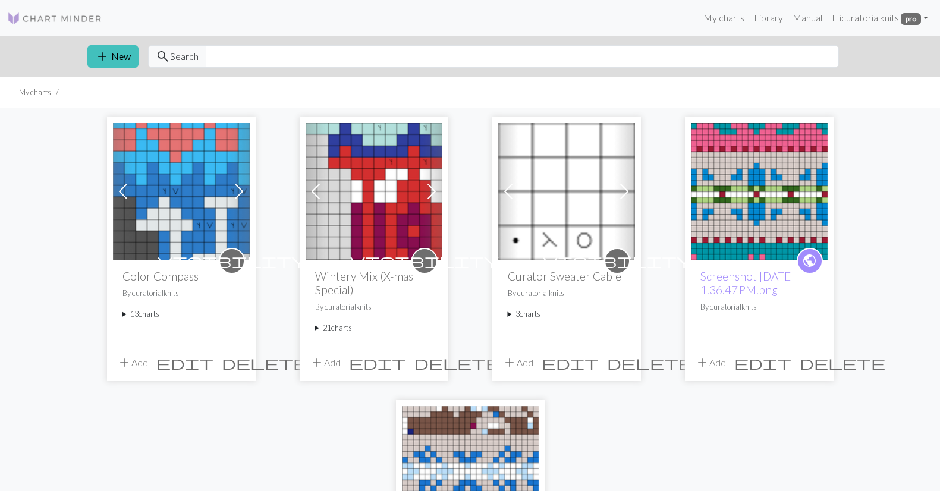
click at [139, 311] on summary "13 charts" at bounding box center [181, 314] width 118 height 11
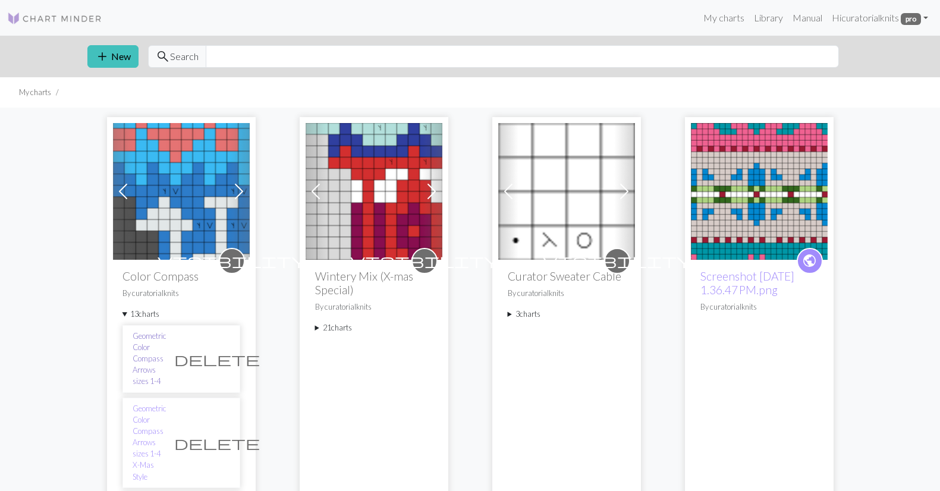
click at [155, 347] on link "Geometric Color Compass Arrows sizes 1-4" at bounding box center [150, 359] width 34 height 57
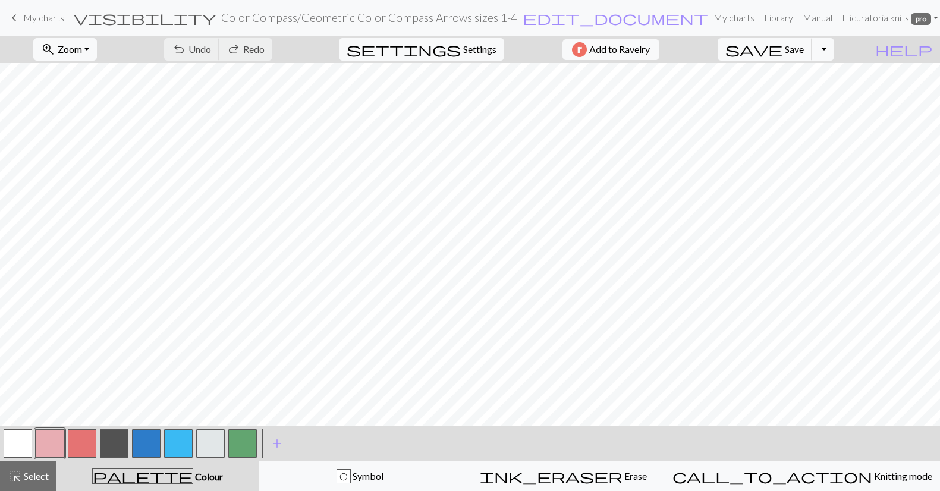
scroll to position [345, 0]
click at [97, 55] on button "zoom_in Zoom Zoom" at bounding box center [65, 49] width 64 height 23
click at [97, 119] on button "Fit height" at bounding box center [81, 113] width 94 height 19
click at [20, 470] on span "highlight_alt" at bounding box center [15, 476] width 14 height 17
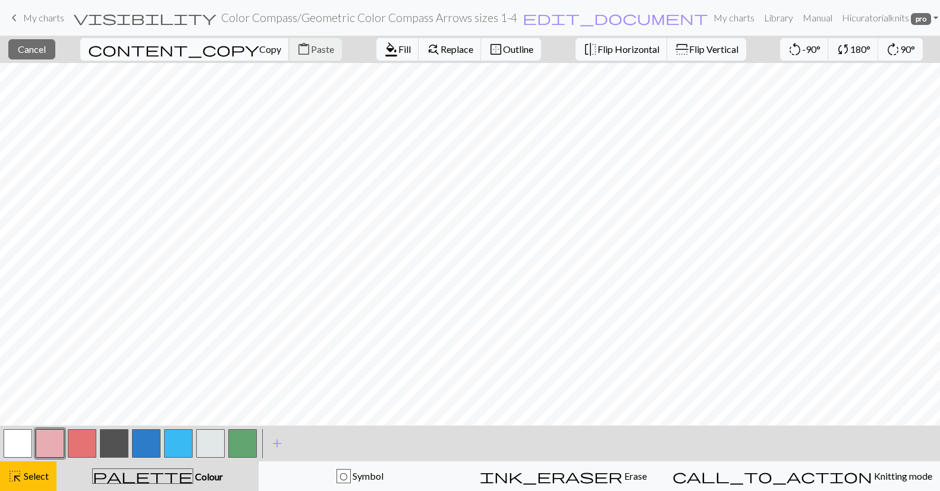
click at [259, 51] on span "Copy" at bounding box center [270, 48] width 22 height 11
click at [311, 46] on span "Paste" at bounding box center [322, 48] width 23 height 11
click at [259, 49] on span "Copy" at bounding box center [270, 48] width 22 height 11
click at [311, 49] on span "Paste" at bounding box center [322, 48] width 23 height 11
click at [119, 442] on button "button" at bounding box center [114, 443] width 29 height 29
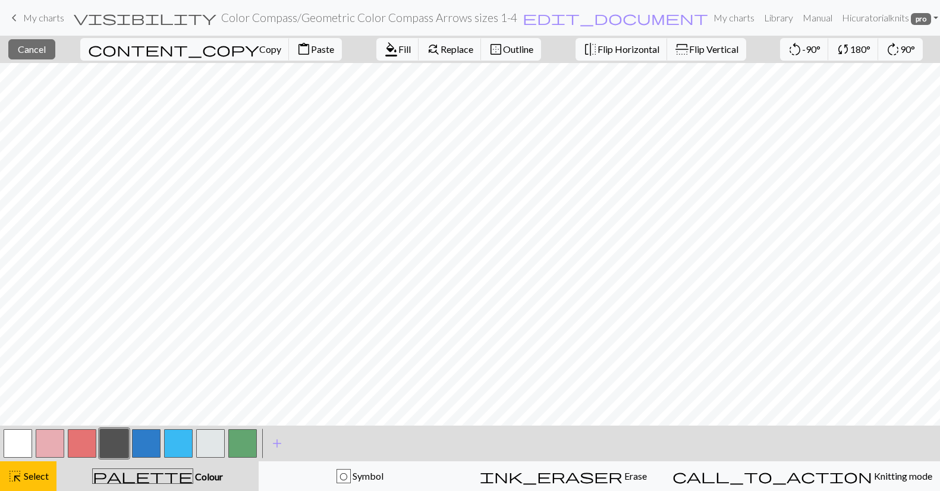
click at [119, 442] on button "button" at bounding box center [114, 443] width 29 height 29
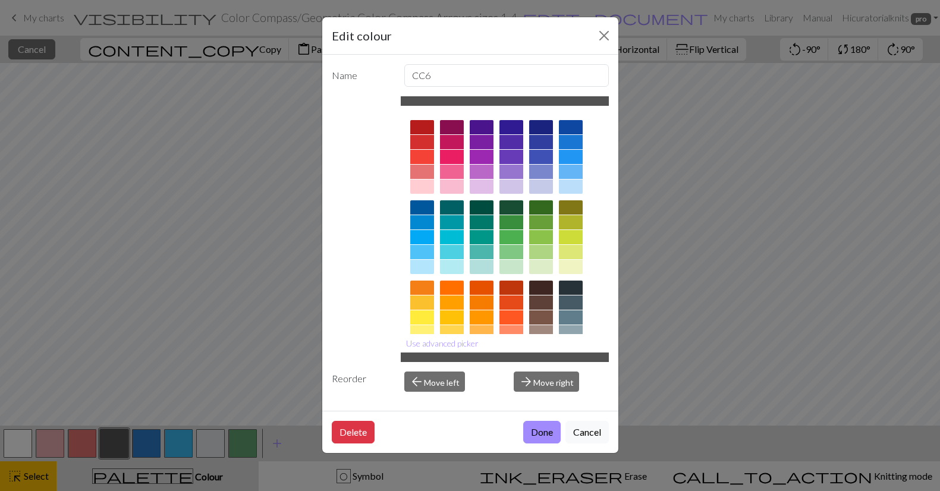
click at [551, 442] on button "Done" at bounding box center [541, 432] width 37 height 23
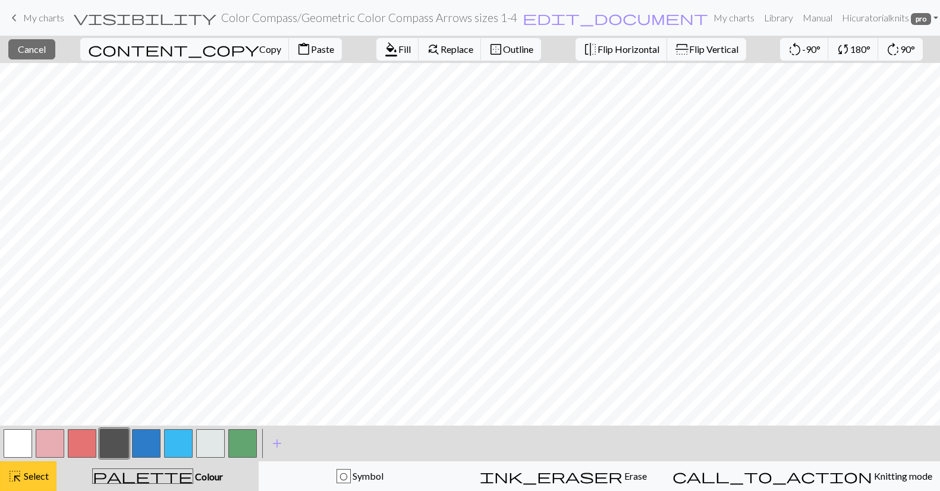
click at [45, 470] on div "highlight_alt Select Select" at bounding box center [28, 476] width 41 height 14
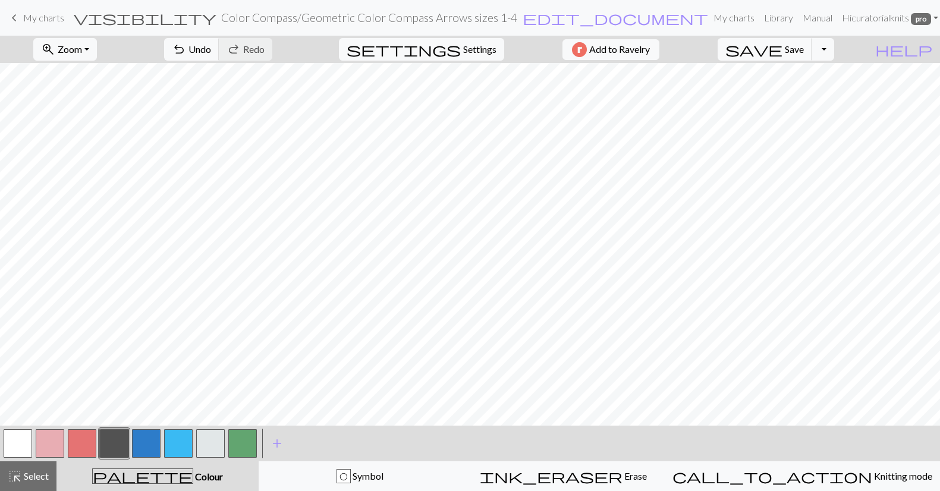
click at [121, 444] on button "button" at bounding box center [114, 443] width 29 height 29
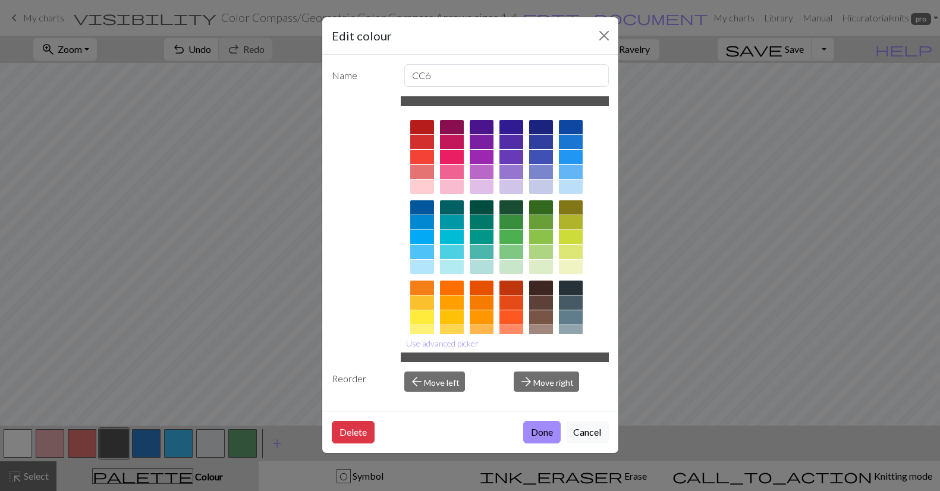
click at [536, 435] on button "Done" at bounding box center [541, 432] width 37 height 23
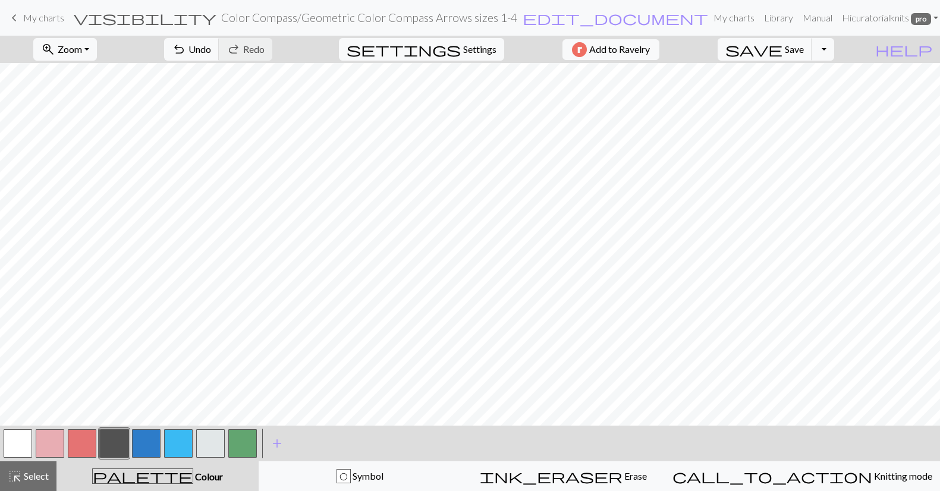
click at [78, 438] on button "button" at bounding box center [82, 443] width 29 height 29
click at [83, 442] on button "button" at bounding box center [82, 443] width 29 height 29
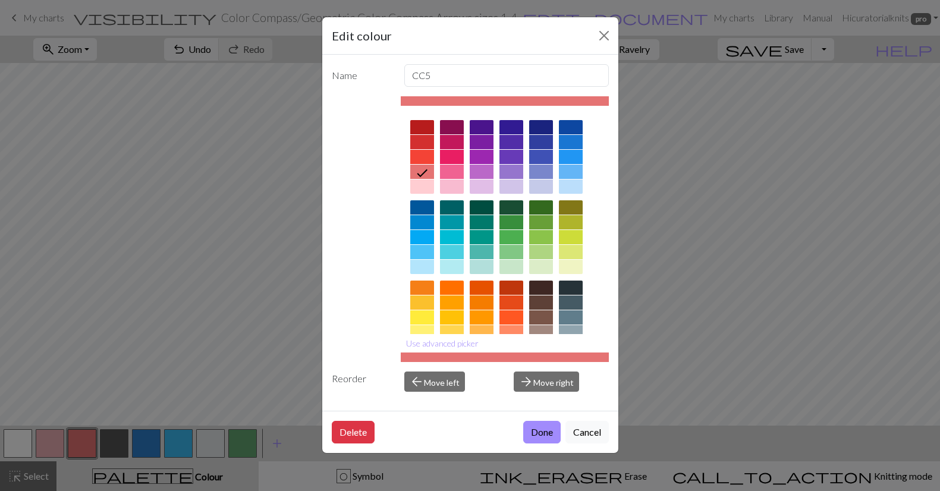
click at [541, 429] on button "Done" at bounding box center [541, 432] width 37 height 23
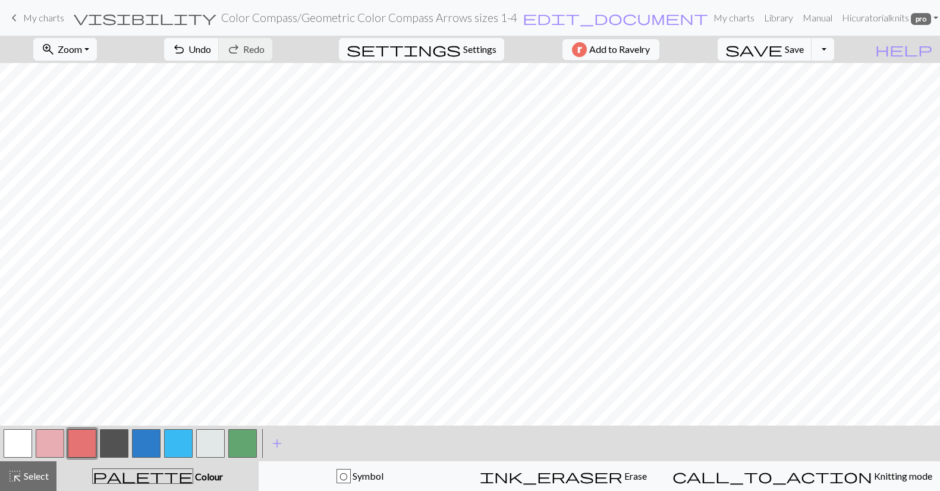
click at [184, 442] on button "button" at bounding box center [178, 443] width 29 height 29
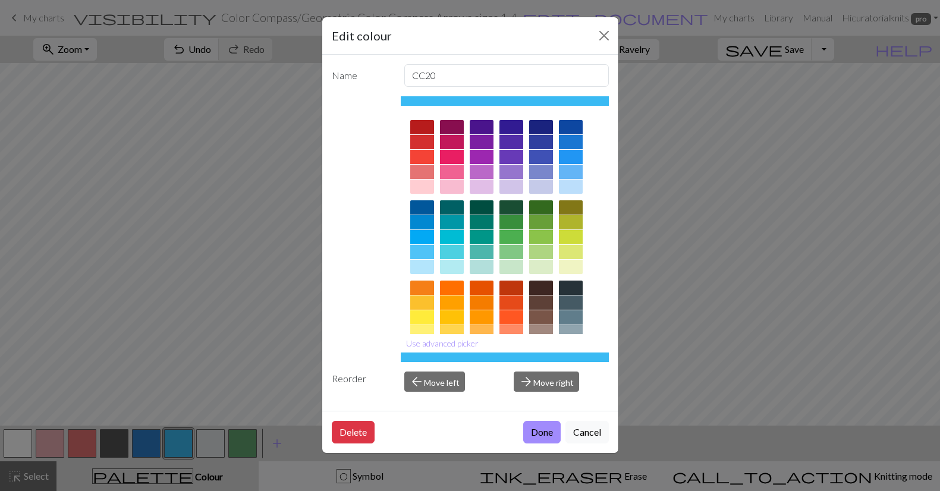
drag, startPoint x: 540, startPoint y: 427, endPoint x: 540, endPoint y: 448, distance: 21.4
click at [540, 427] on button "Done" at bounding box center [541, 432] width 37 height 23
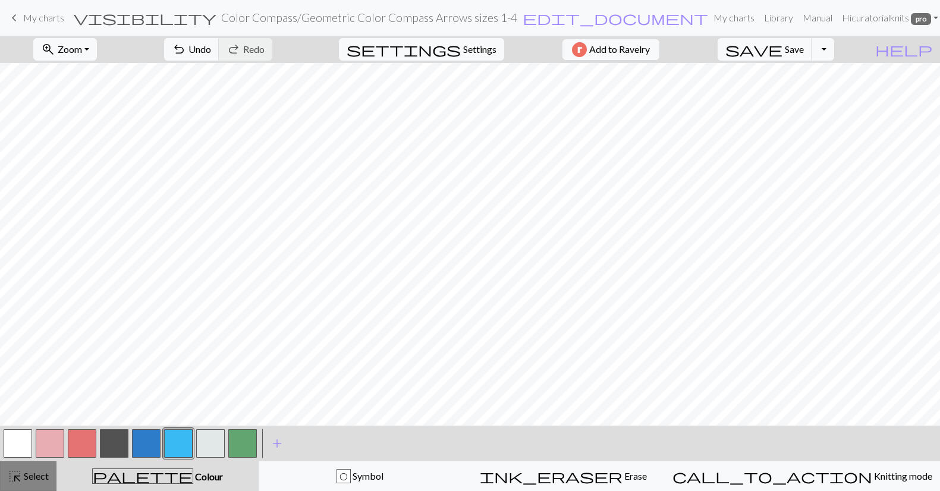
click at [14, 475] on span "highlight_alt" at bounding box center [15, 476] width 14 height 17
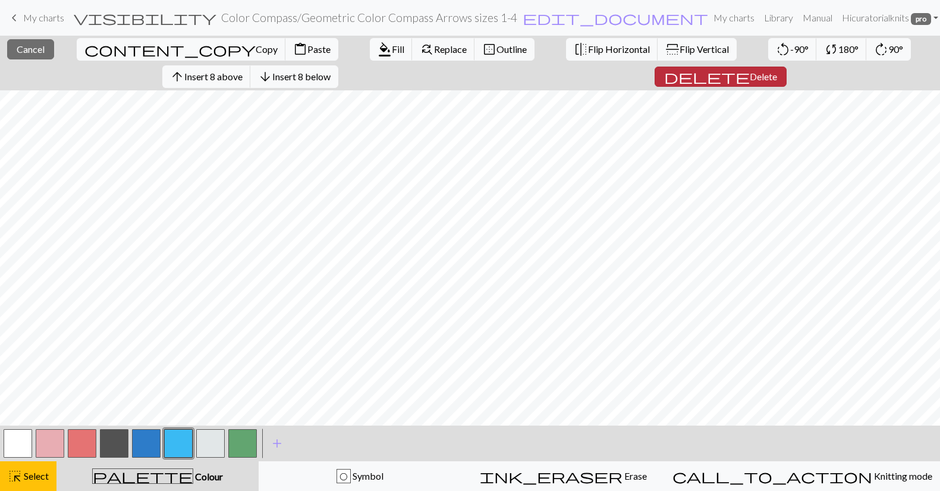
click at [750, 75] on span "Delete" at bounding box center [763, 76] width 27 height 11
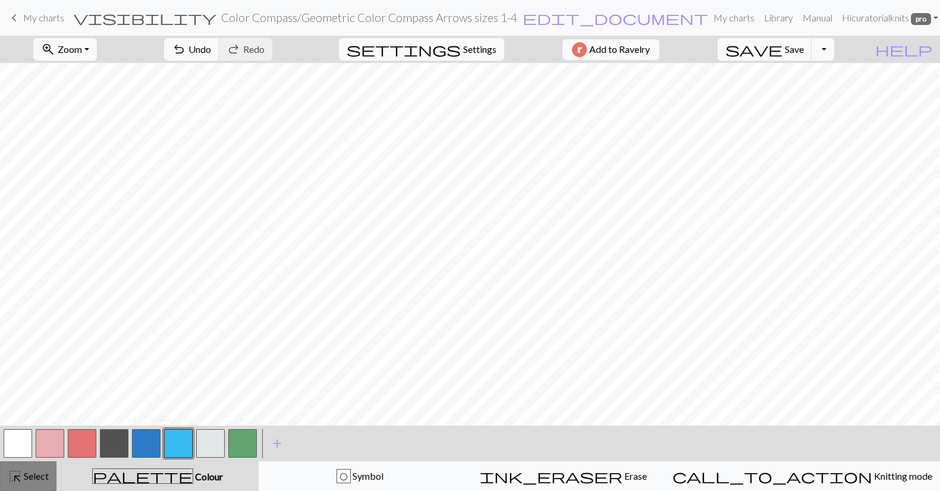
click at [43, 479] on span "Select" at bounding box center [35, 475] width 27 height 11
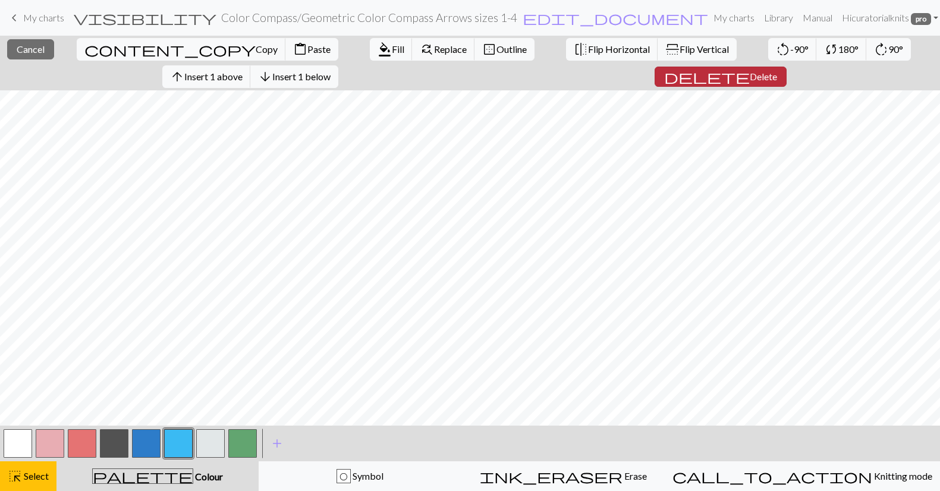
click at [750, 74] on span "Delete" at bounding box center [763, 76] width 27 height 11
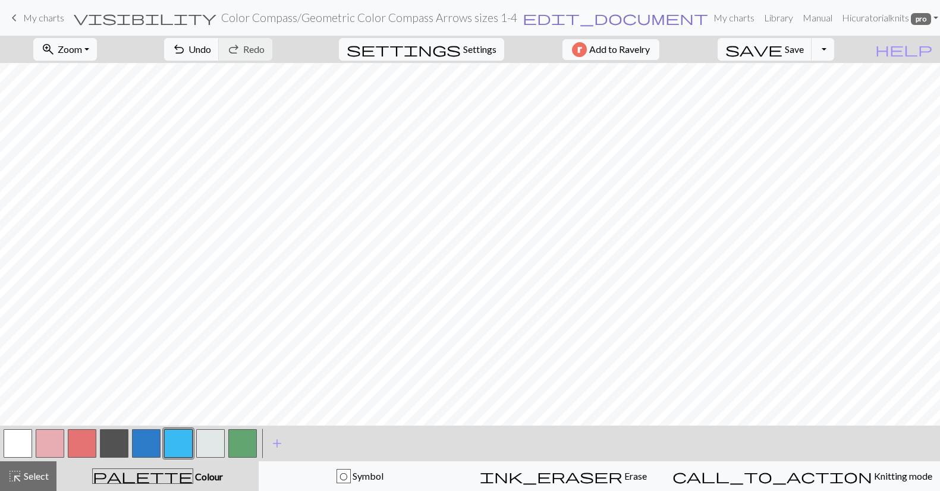
click at [540, 18] on span "edit_document" at bounding box center [615, 18] width 185 height 17
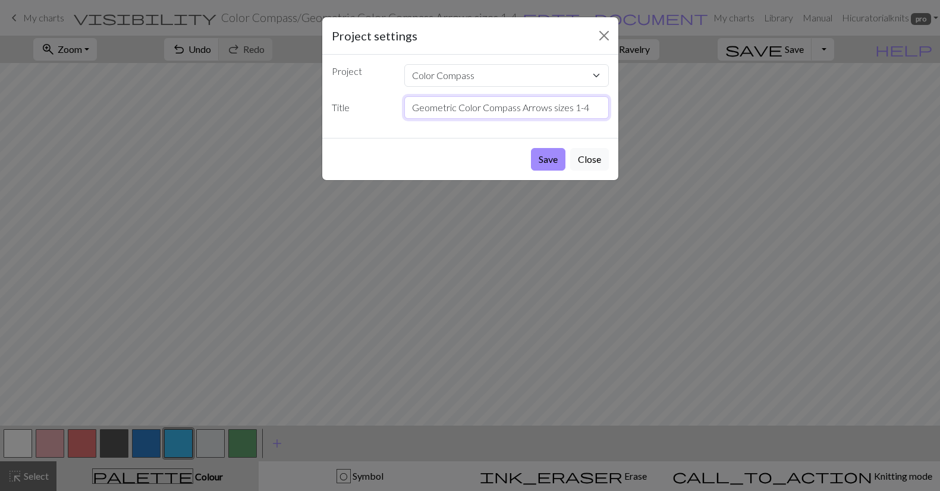
drag, startPoint x: 460, startPoint y: 108, endPoint x: 391, endPoint y: 109, distance: 68.4
click at [391, 109] on div "Title Geometric Color Compass Arrows sizes 1-4" at bounding box center [470, 107] width 291 height 23
click at [498, 109] on input "Color Compass Arrows sizes 1-4" at bounding box center [506, 107] width 204 height 23
click at [556, 109] on input "Color Compass Final Yoke sizes 1-4" at bounding box center [506, 107] width 204 height 23
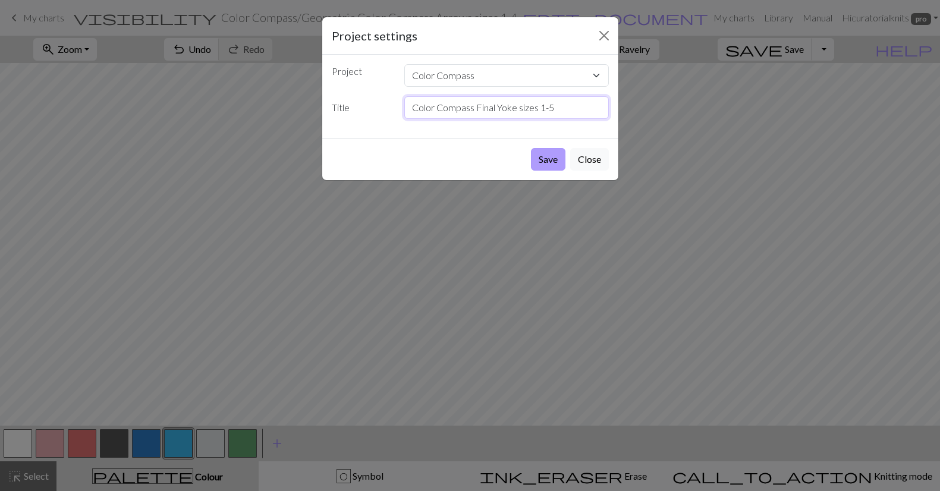
type input "Color Compass Final Yoke sizes 1-5"
click at [547, 160] on button "Save" at bounding box center [548, 159] width 34 height 23
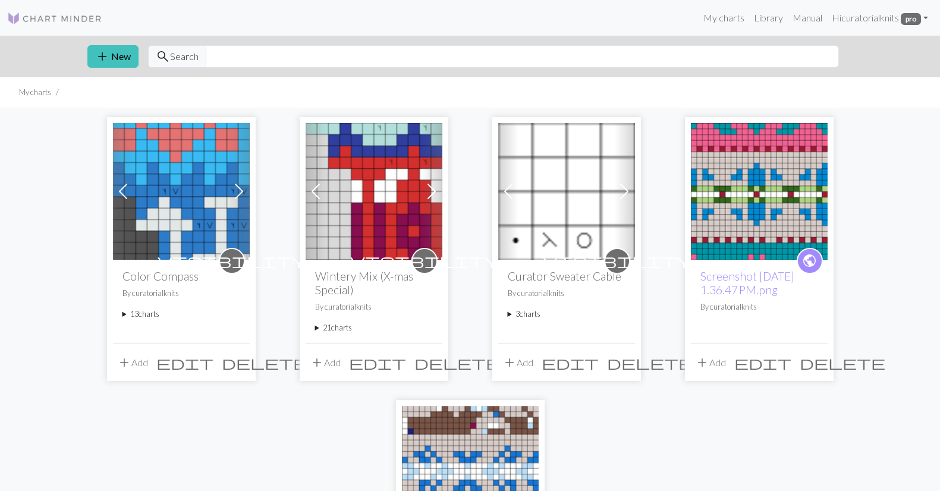
click at [130, 311] on summary "13 charts" at bounding box center [181, 314] width 118 height 11
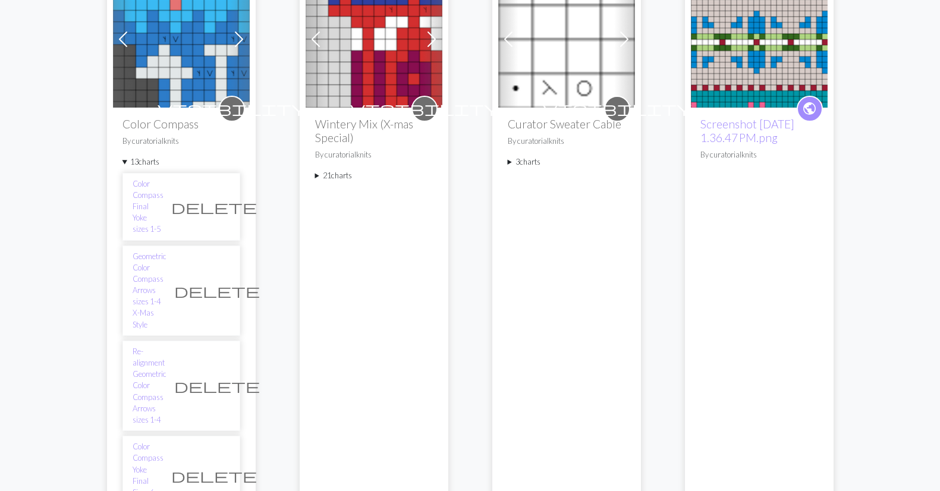
scroll to position [155, 0]
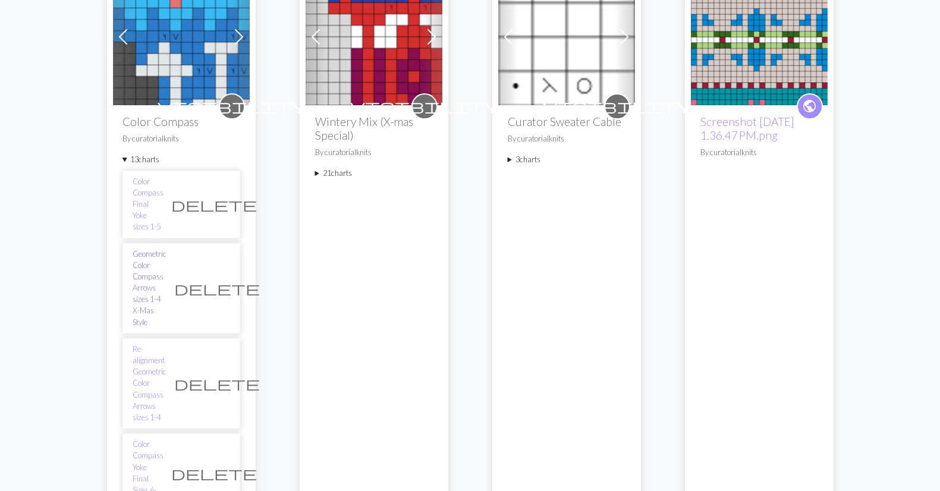
click at [166, 248] on link "Geometric Color Compass Arrows sizes 1-4 X-Mas Style" at bounding box center [150, 288] width 34 height 80
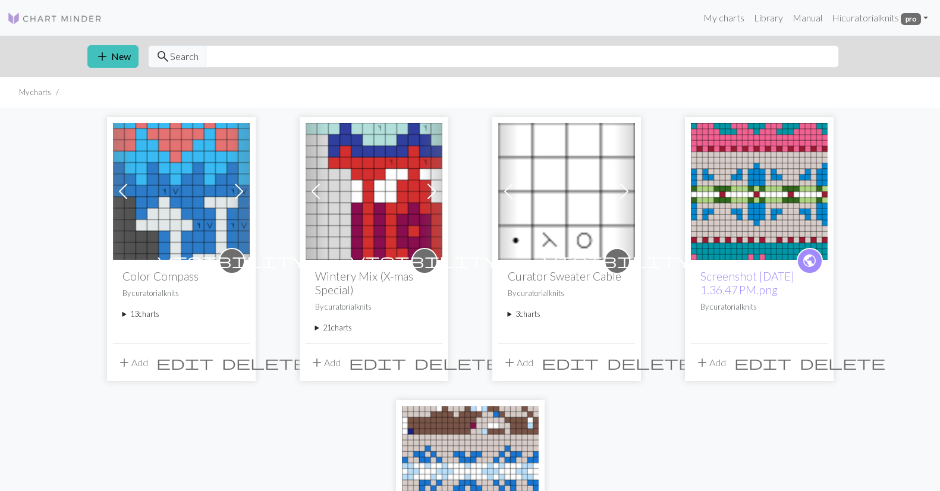
click at [137, 313] on summary "13 charts" at bounding box center [181, 314] width 118 height 11
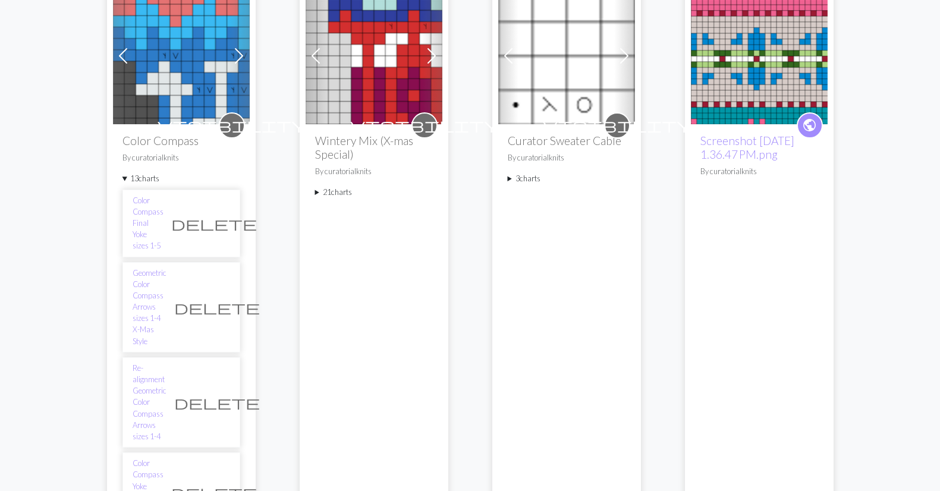
scroll to position [147, 0]
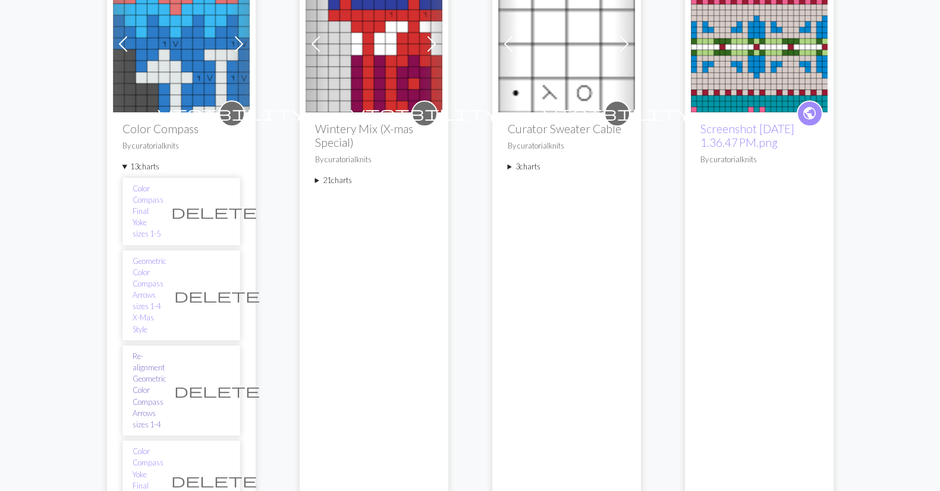
click at [166, 351] on link "Re-alignment Geometric Color Compass Arrows sizes 1-4" at bounding box center [150, 391] width 34 height 80
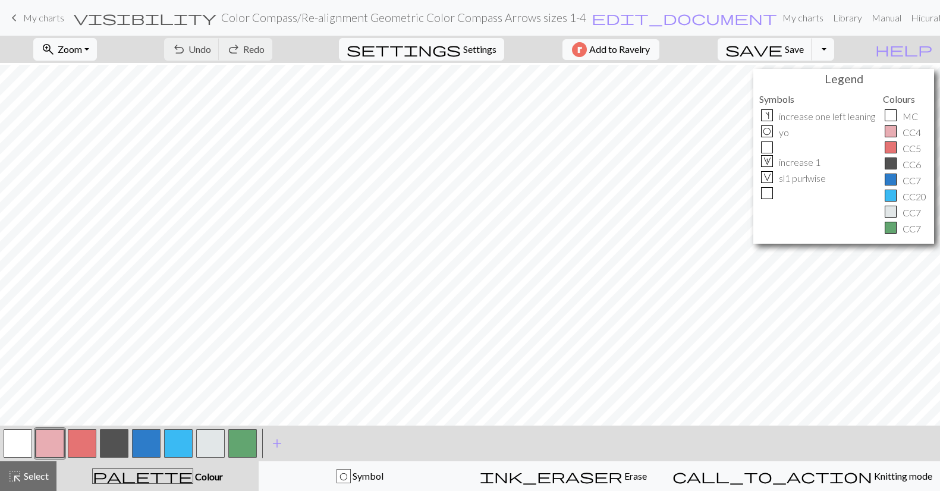
scroll to position [183, 0]
click at [96, 56] on button "zoom_in Zoom Zoom" at bounding box center [65, 49] width 64 height 23
click at [102, 115] on button "Fit height" at bounding box center [81, 113] width 94 height 19
click at [39, 18] on span "My charts" at bounding box center [43, 17] width 41 height 11
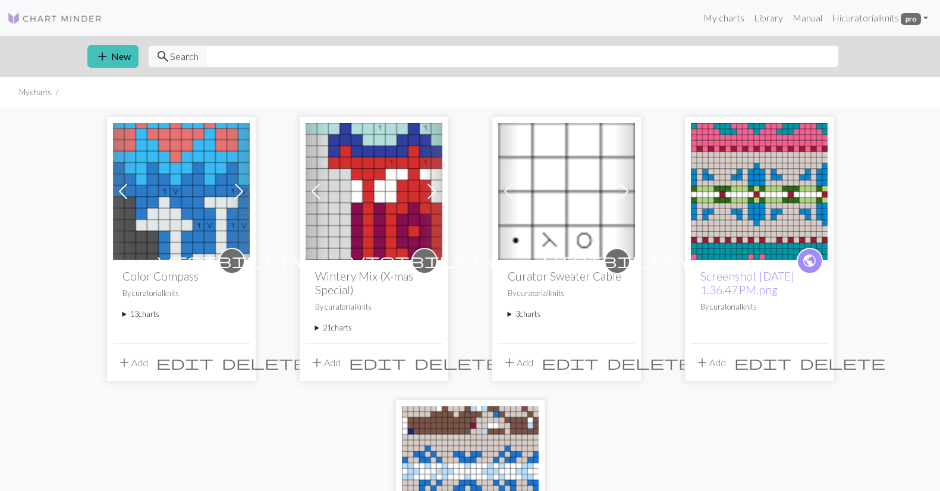
click at [144, 315] on summary "13 charts" at bounding box center [181, 314] width 118 height 11
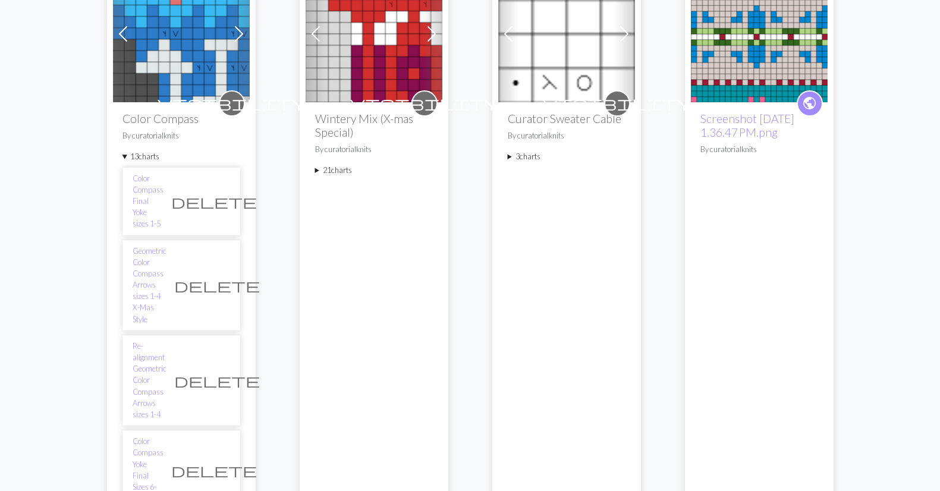
scroll to position [164, 0]
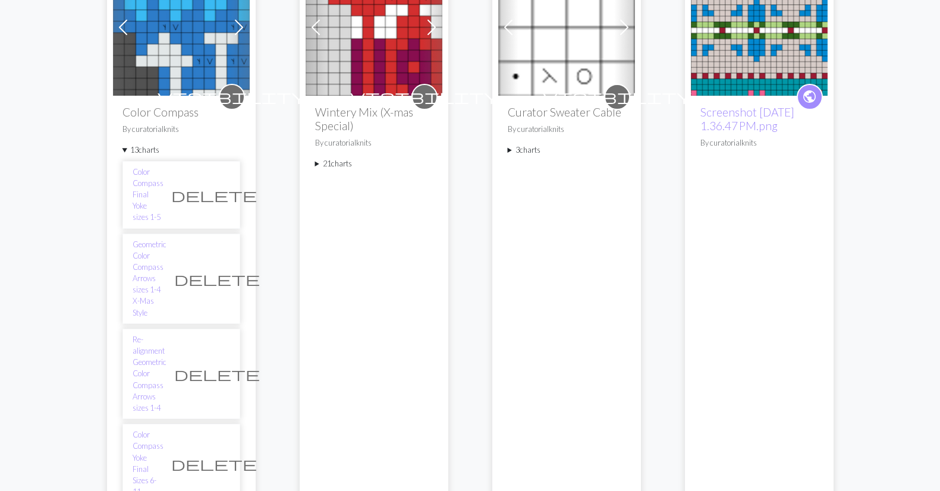
click at [218, 366] on span "delete" at bounding box center [217, 374] width 86 height 17
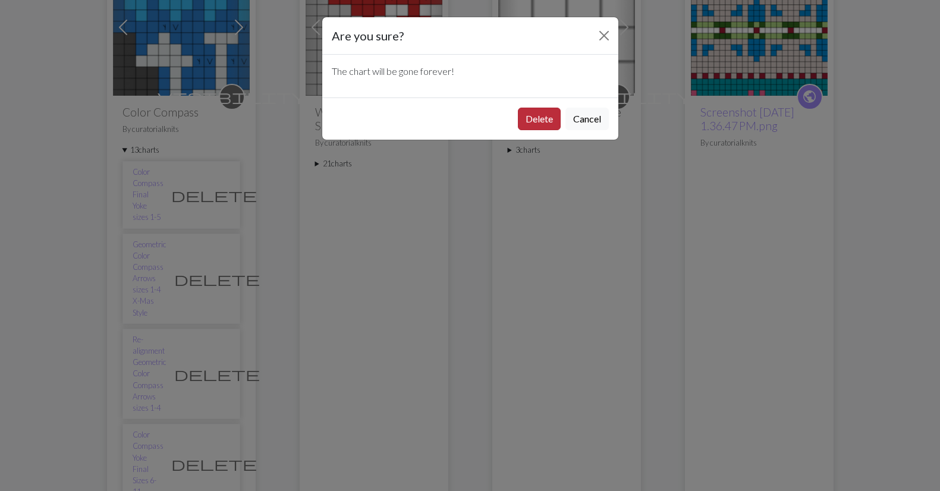
click at [544, 117] on button "Delete" at bounding box center [539, 119] width 43 height 23
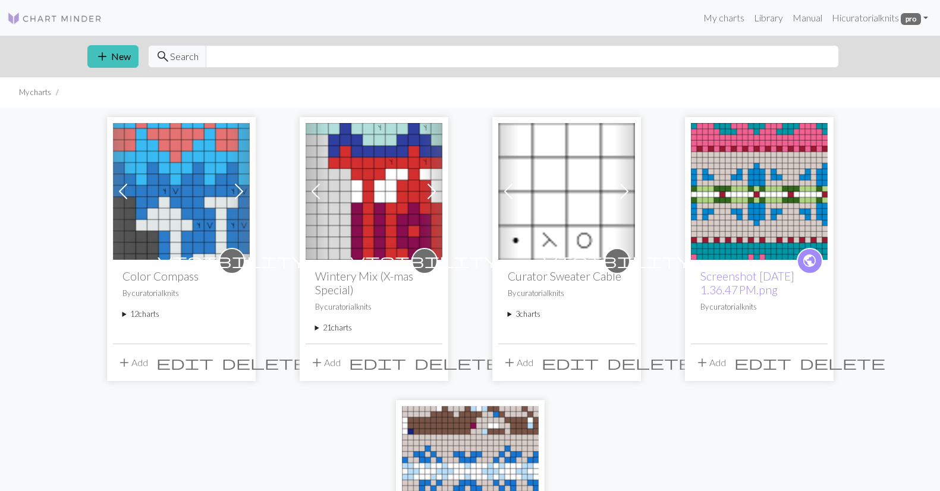
scroll to position [164, 0]
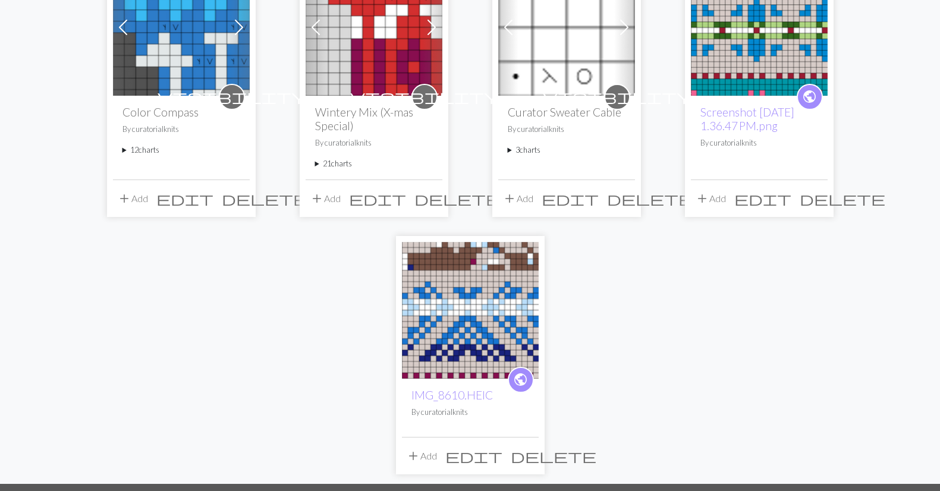
click at [136, 151] on summary "12 charts" at bounding box center [181, 149] width 118 height 11
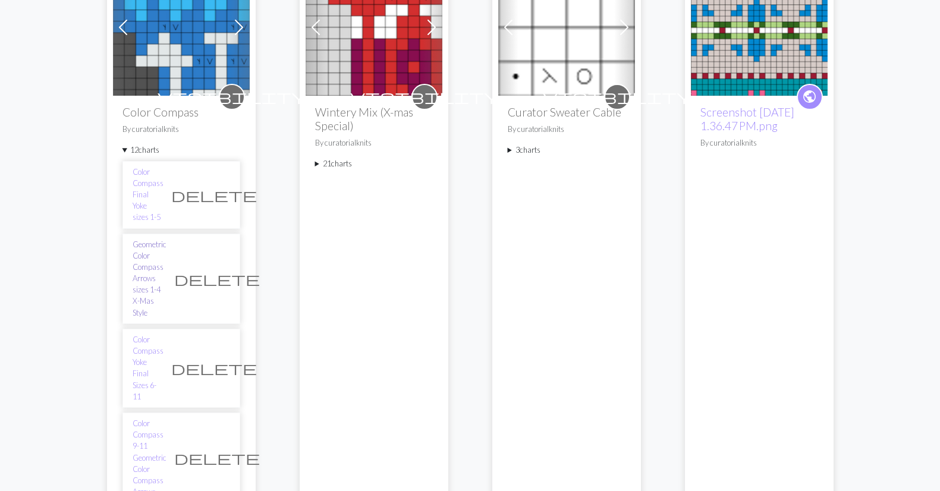
click at [166, 239] on link "Geometric Color Compass Arrows sizes 1-4 X-Mas Style" at bounding box center [150, 279] width 34 height 80
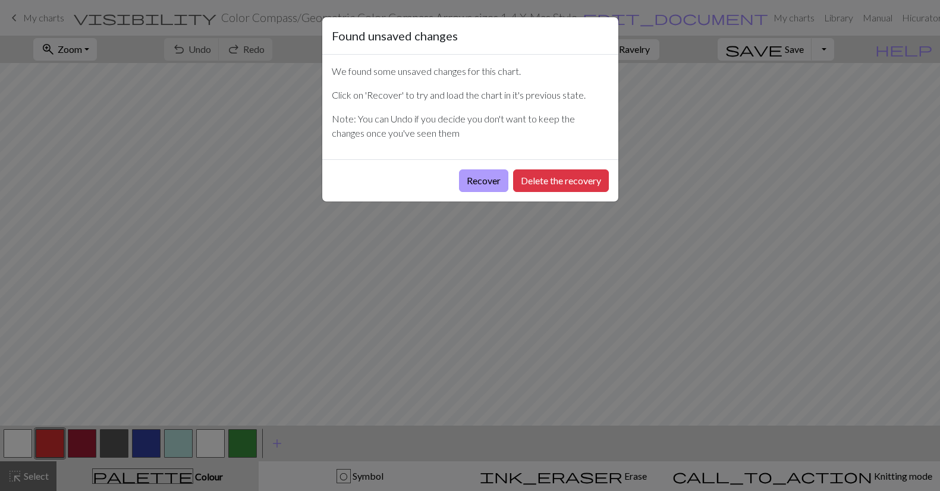
click at [480, 182] on button "Recover" at bounding box center [483, 180] width 49 height 23
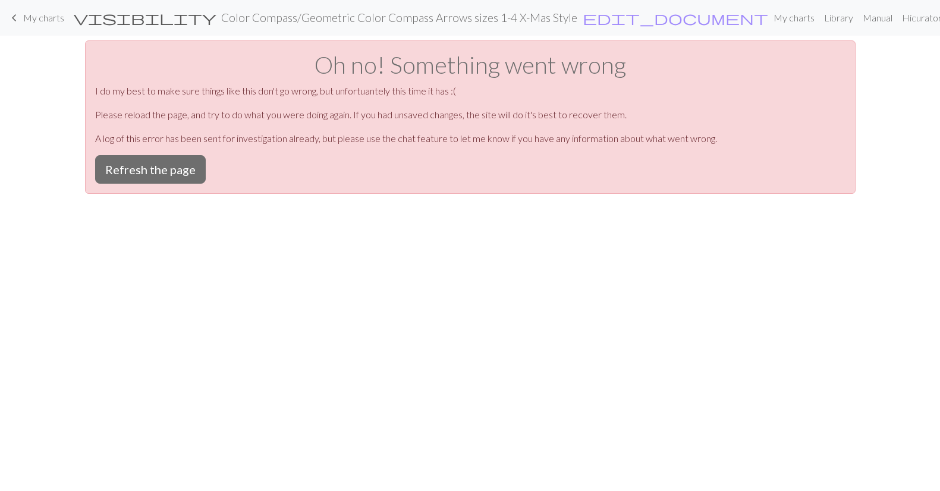
click at [22, 15] on link "keyboard_arrow_left My charts" at bounding box center [35, 18] width 57 height 20
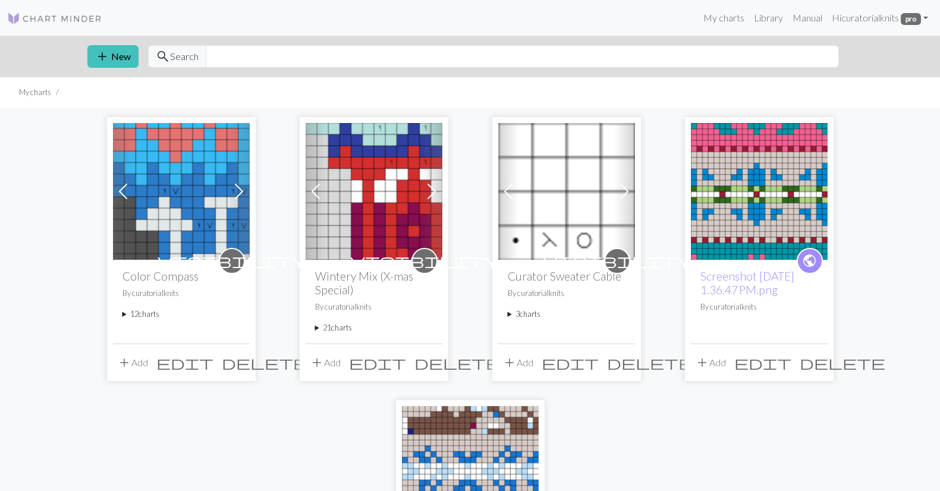
click at [139, 314] on summary "12 charts" at bounding box center [181, 314] width 118 height 11
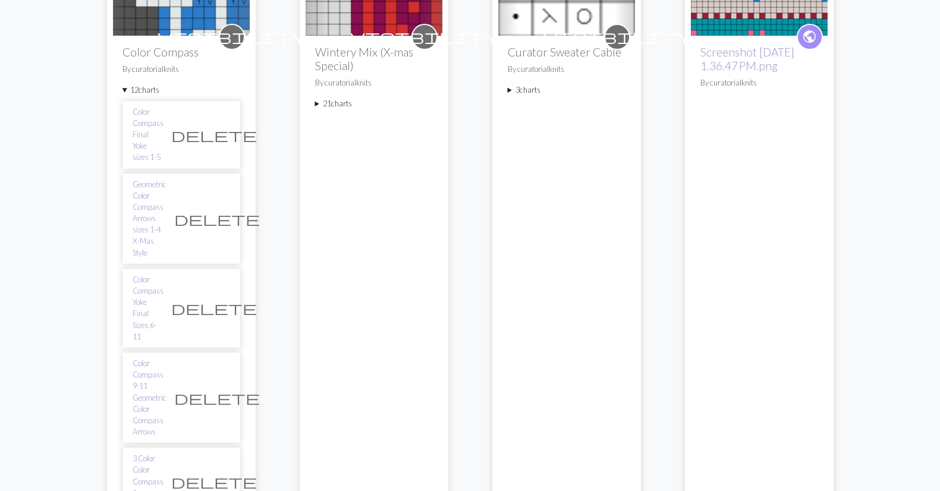
scroll to position [256, 0]
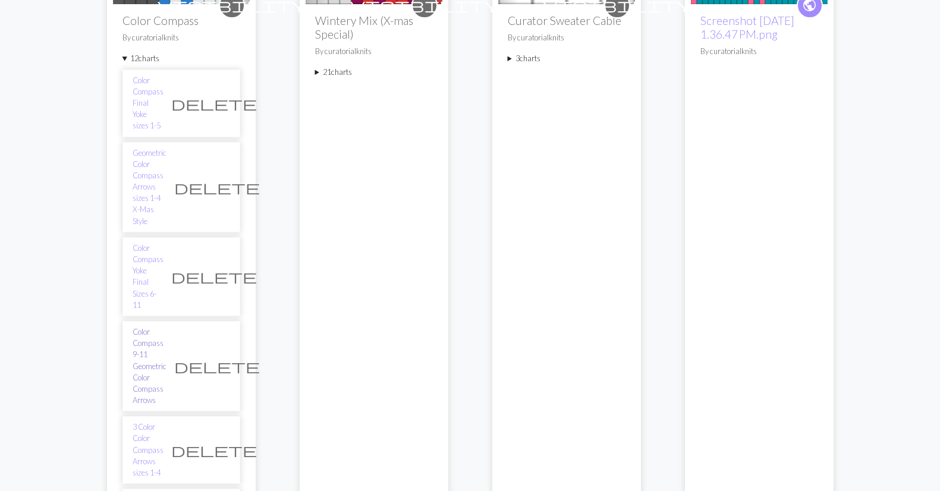
click at [152, 326] on link "Color Compass 9-11 Geometric Color Compass Arrows" at bounding box center [150, 366] width 34 height 80
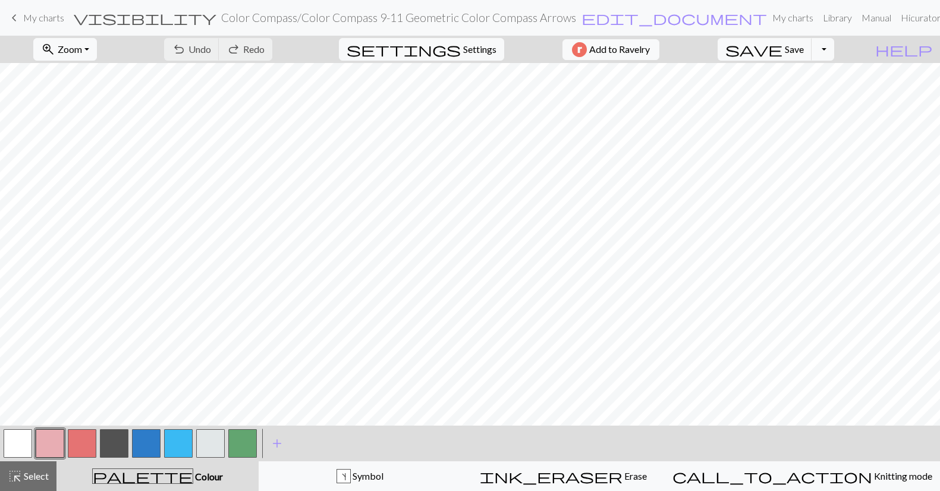
click at [42, 20] on span "My charts" at bounding box center [43, 17] width 41 height 11
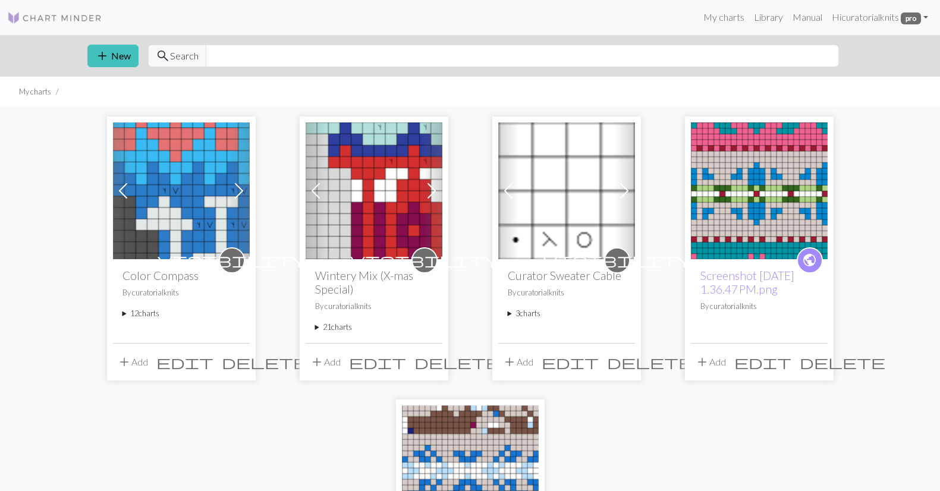
click at [144, 313] on summary "12 charts" at bounding box center [181, 313] width 118 height 11
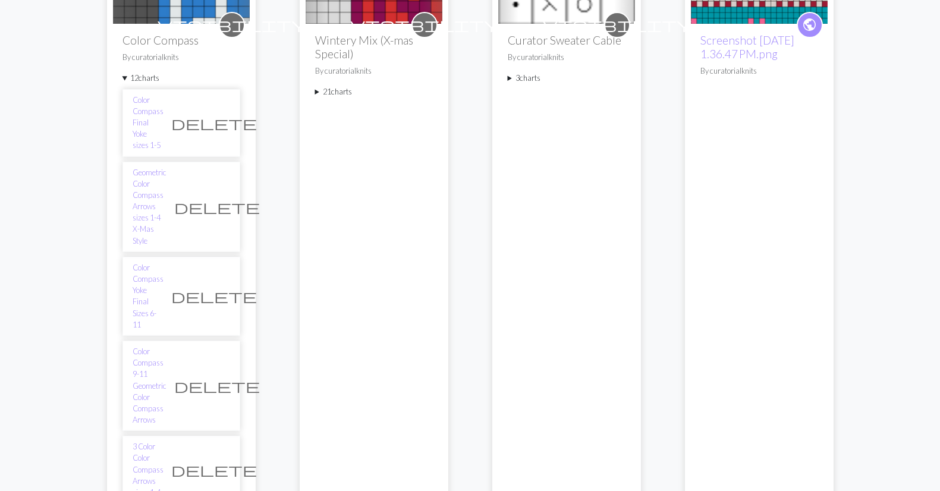
scroll to position [237, 0]
click at [216, 376] on span "delete" at bounding box center [217, 384] width 86 height 17
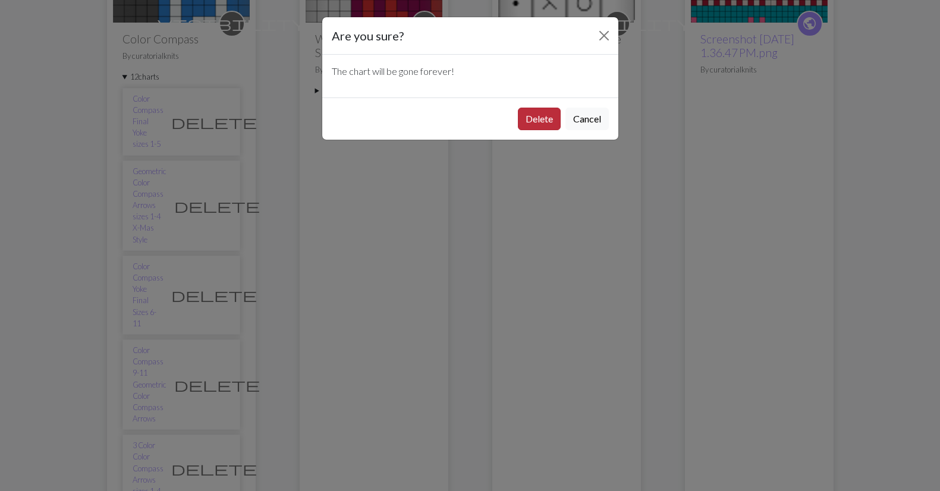
click at [537, 119] on button "Delete" at bounding box center [539, 119] width 43 height 23
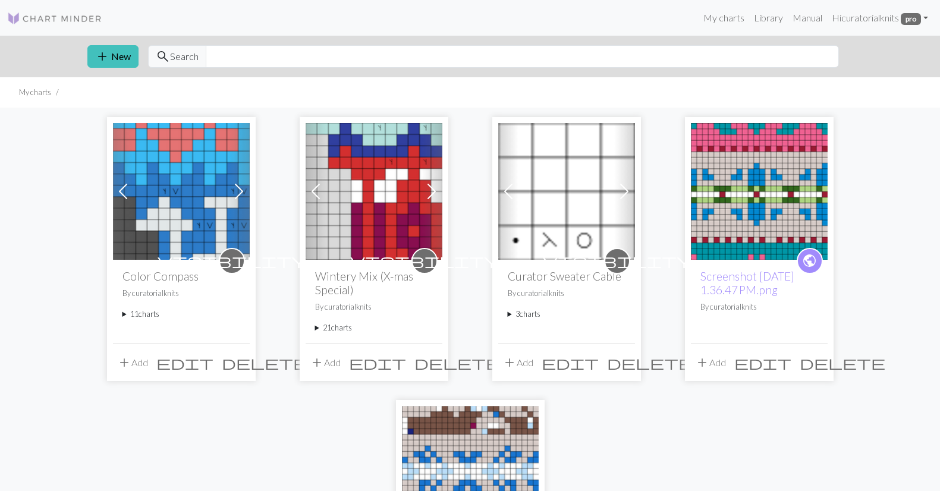
scroll to position [237, 0]
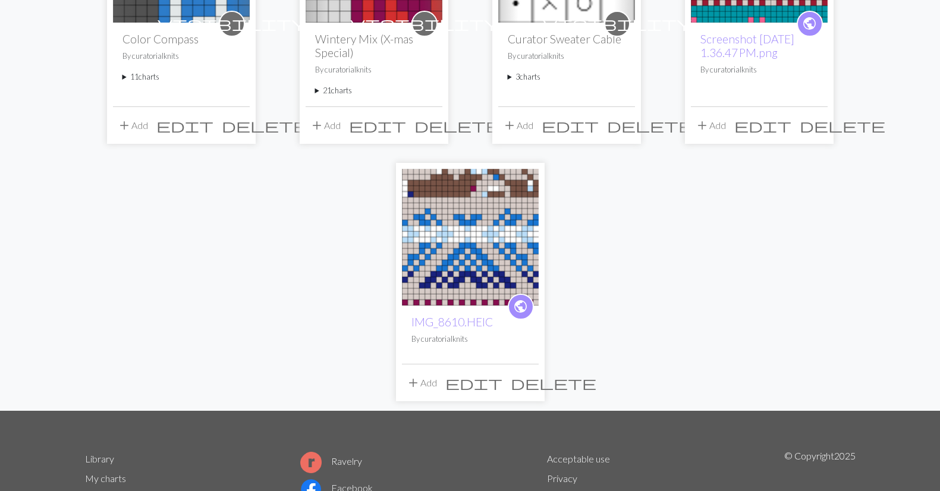
click at [149, 79] on summary "11 charts" at bounding box center [181, 76] width 118 height 11
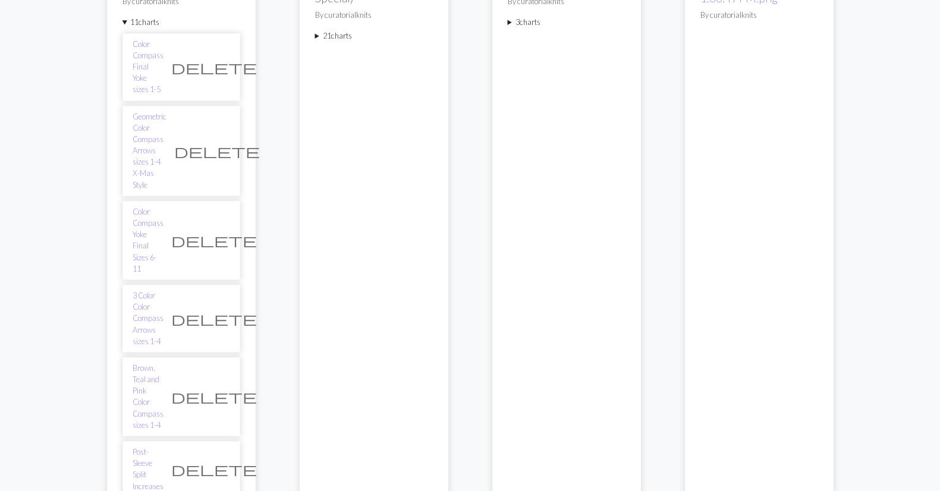
scroll to position [300, 0]
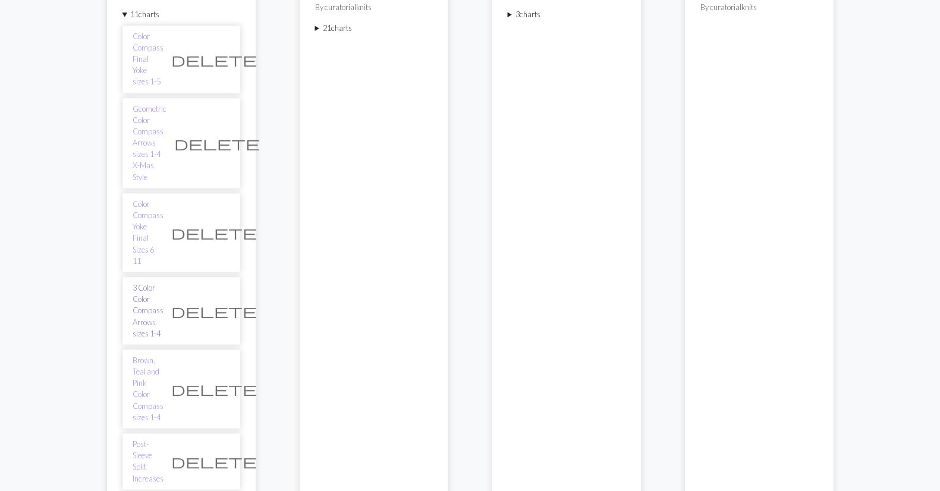
click at [152, 282] on link "3 Color Color Compass Arrows sizes 1-4" at bounding box center [148, 310] width 31 height 57
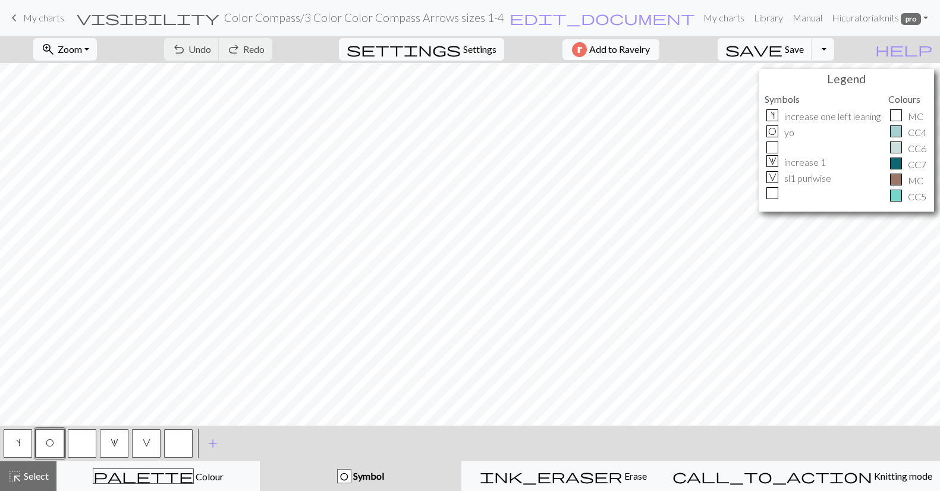
click at [37, 16] on span "My charts" at bounding box center [43, 17] width 41 height 11
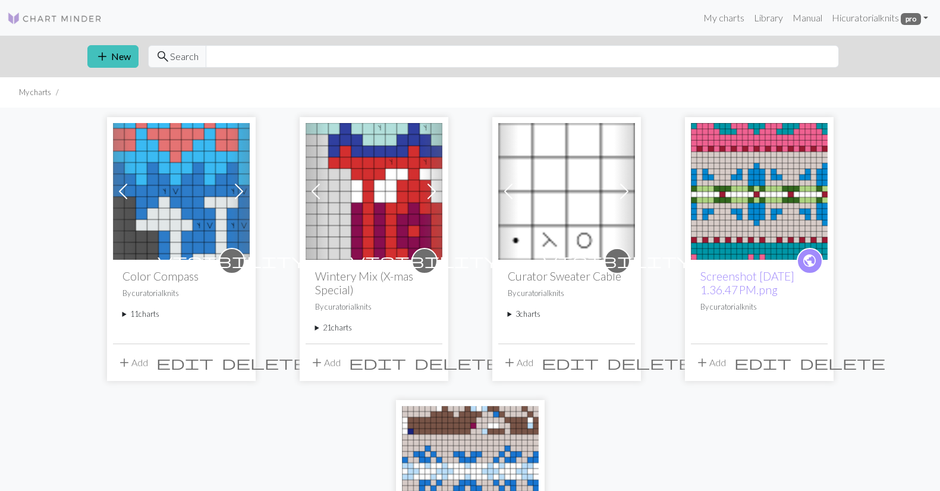
click at [146, 312] on summary "11 charts" at bounding box center [181, 314] width 118 height 11
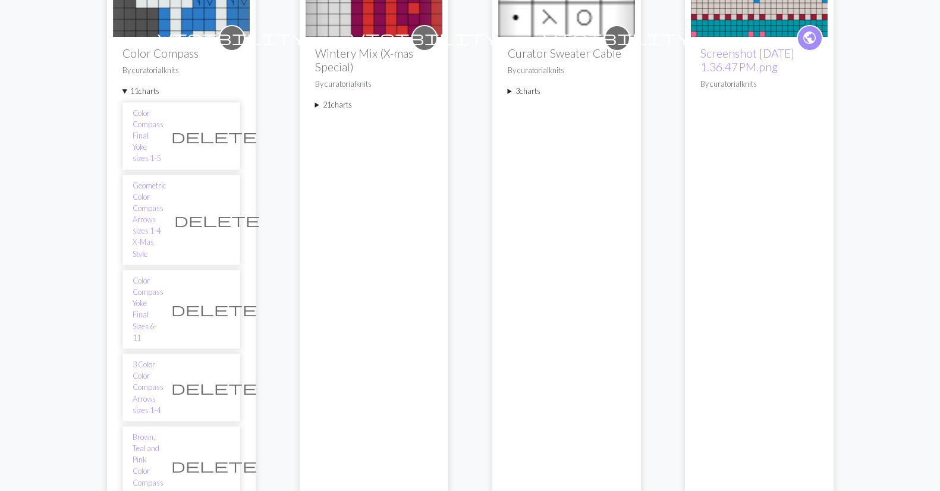
scroll to position [235, 0]
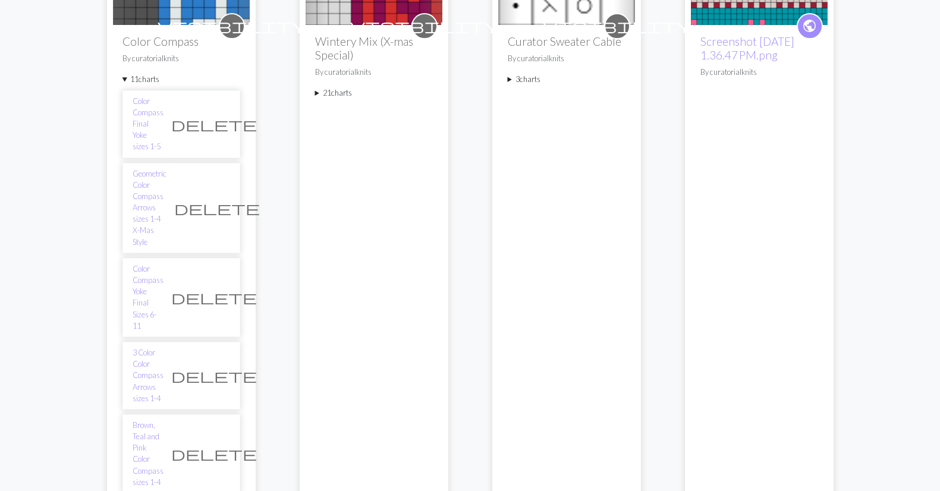
click at [218, 367] on span "delete" at bounding box center [214, 375] width 86 height 17
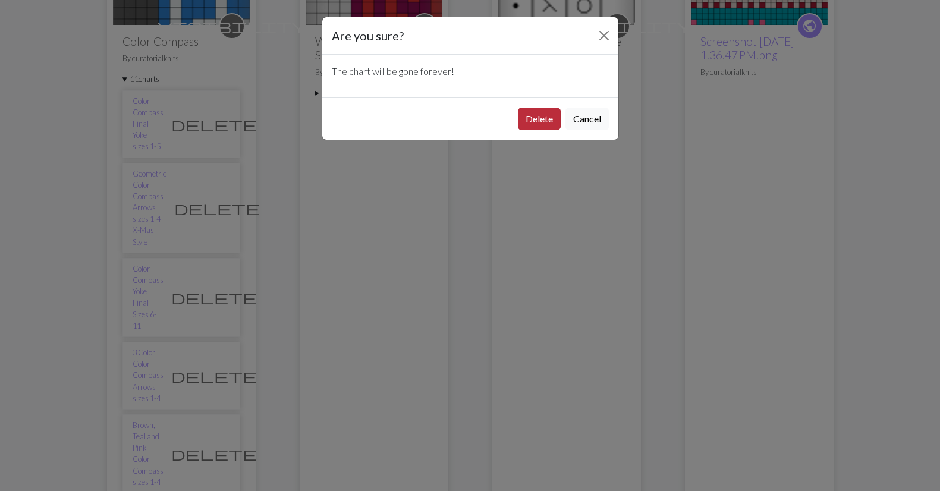
click at [539, 118] on button "Delete" at bounding box center [539, 119] width 43 height 23
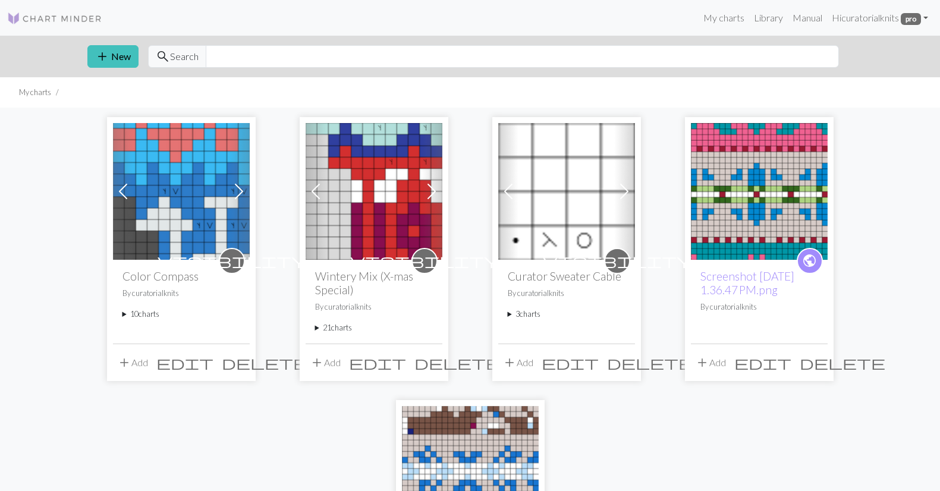
scroll to position [235, 0]
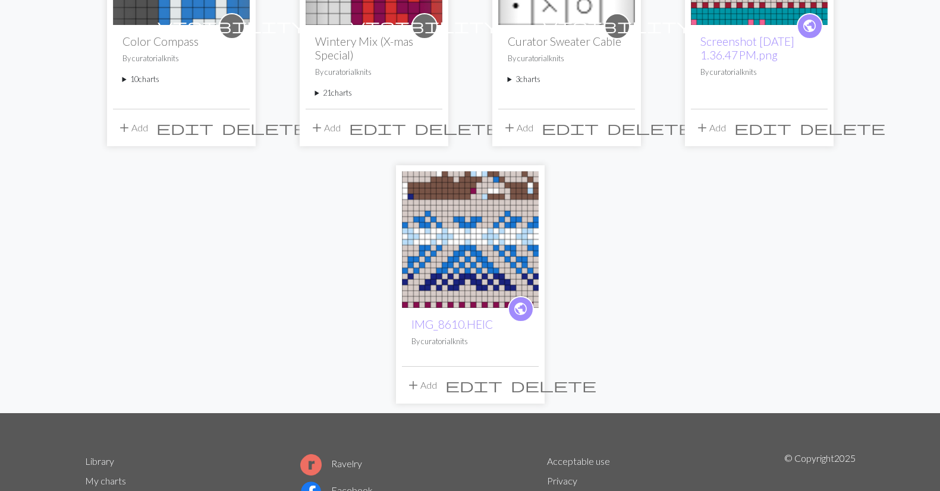
click at [143, 78] on summary "10 charts" at bounding box center [181, 79] width 118 height 11
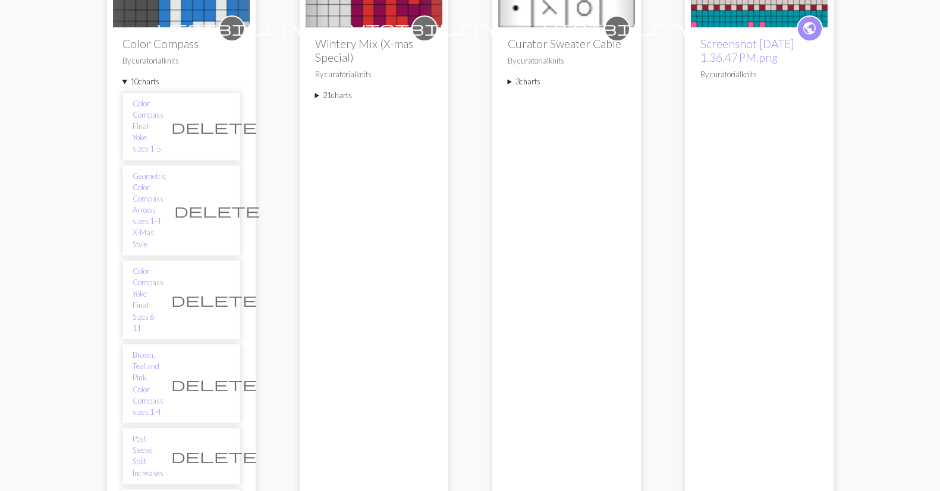
scroll to position [218, 0]
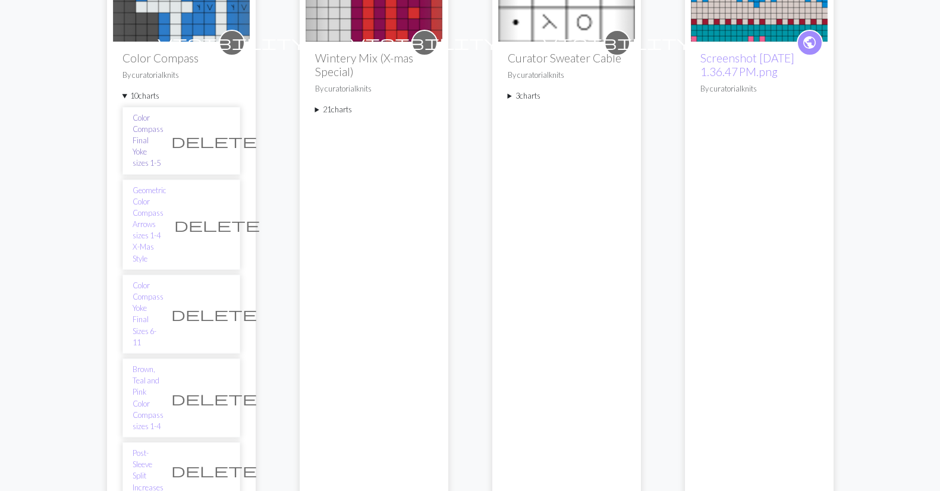
click at [155, 128] on link "Color Compass Final Yoke sizes 1-5" at bounding box center [148, 140] width 31 height 57
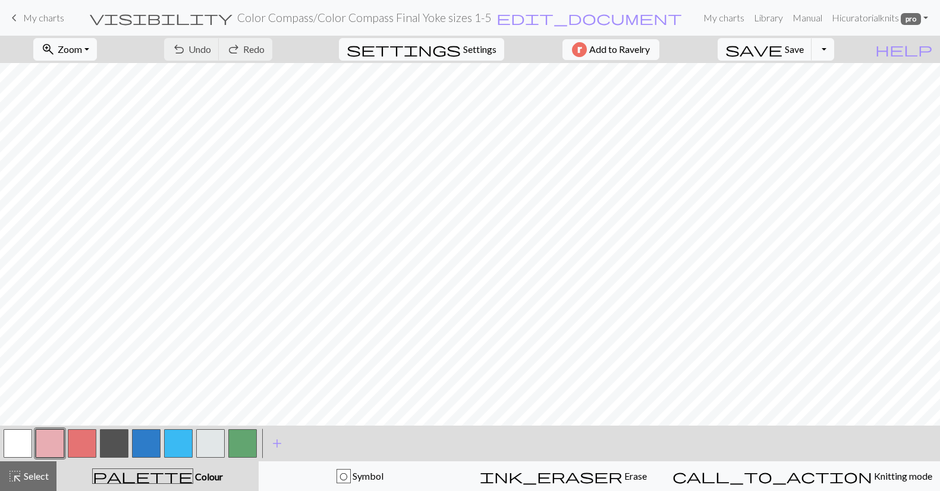
click at [58, 443] on button "button" at bounding box center [50, 443] width 29 height 29
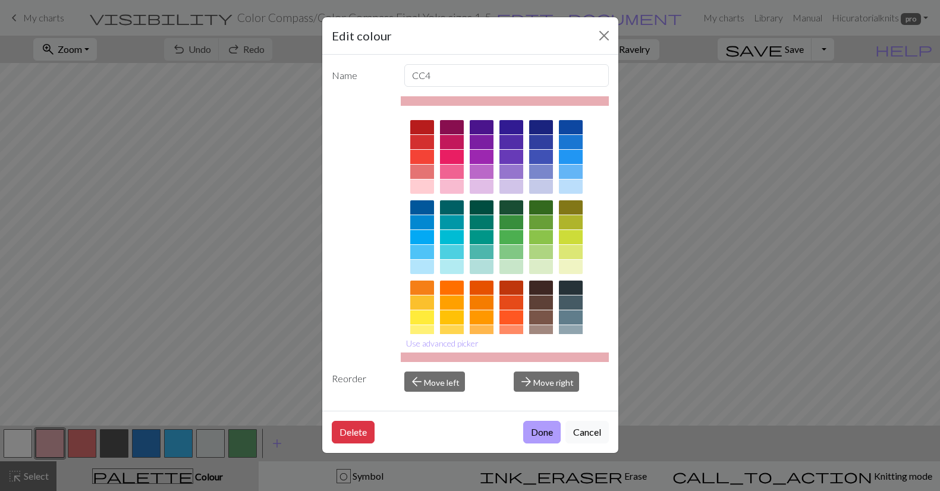
click at [539, 428] on button "Done" at bounding box center [541, 432] width 37 height 23
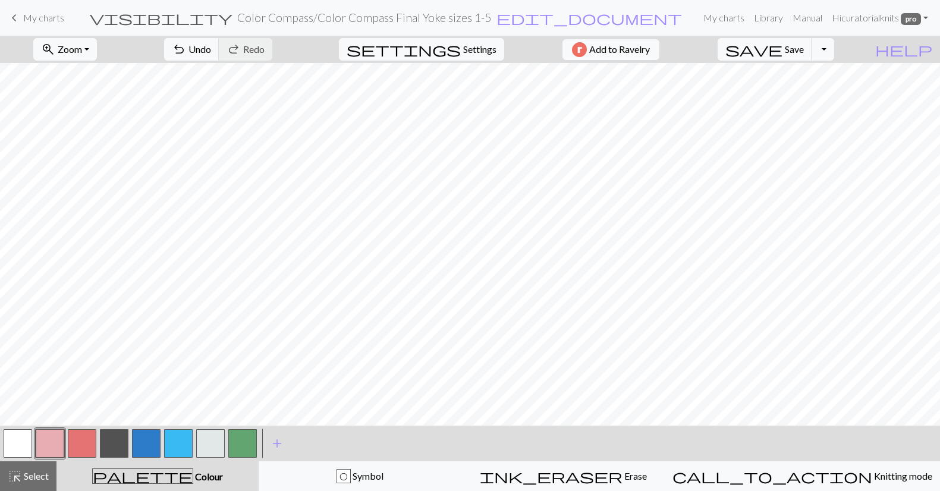
click at [176, 442] on button "button" at bounding box center [178, 443] width 29 height 29
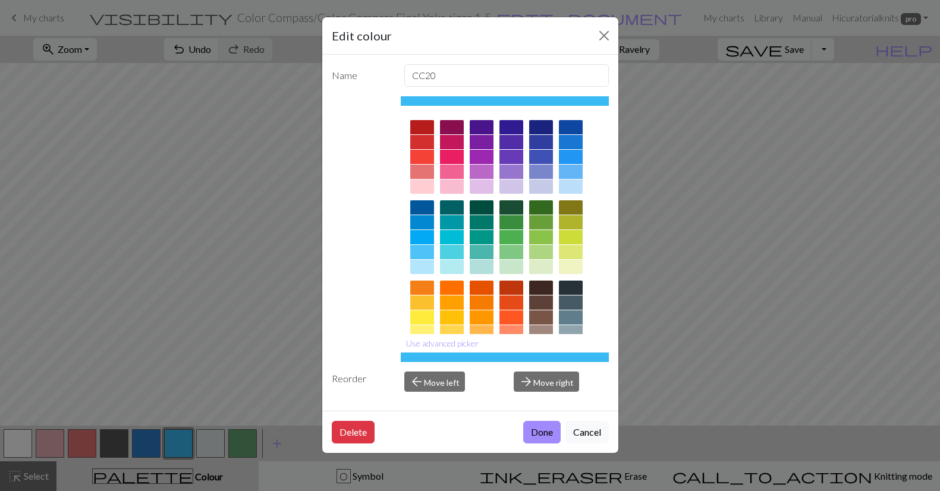
click at [555, 429] on button "Done" at bounding box center [541, 432] width 37 height 23
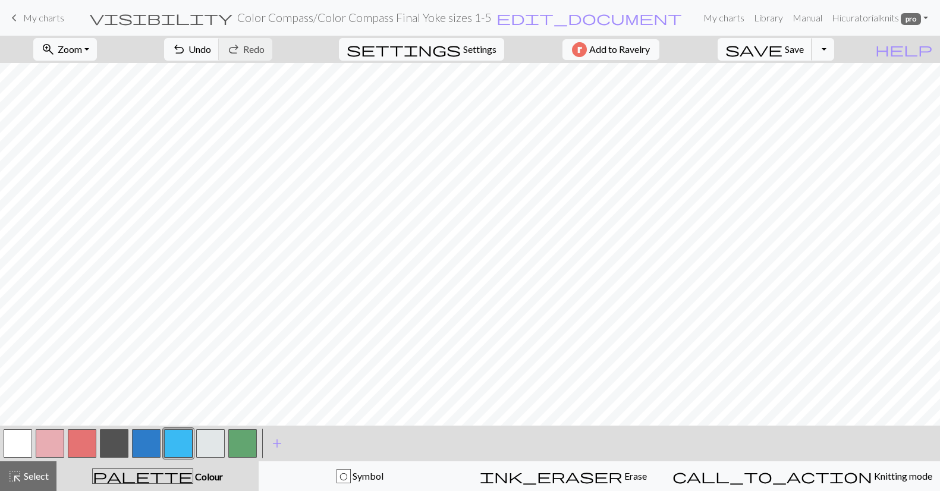
click at [807, 50] on button "save Save Save" at bounding box center [765, 49] width 95 height 23
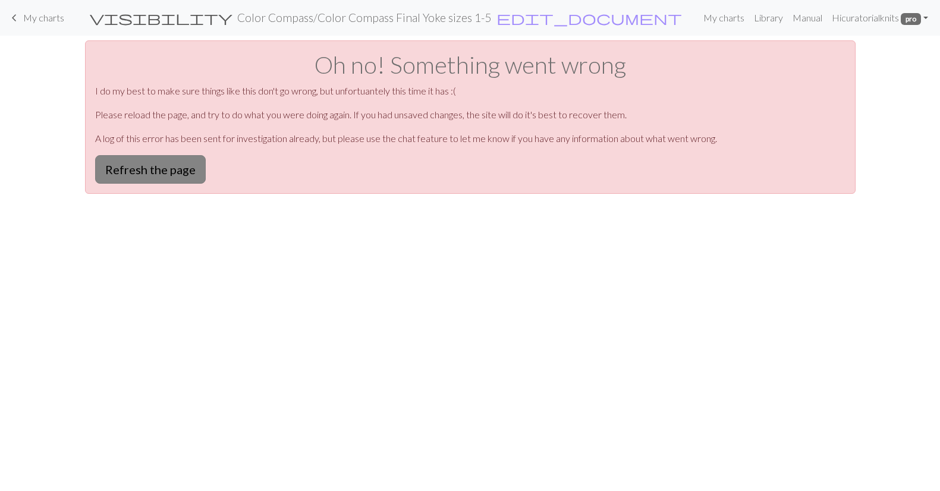
click at [185, 166] on button "Refresh the page" at bounding box center [150, 169] width 111 height 29
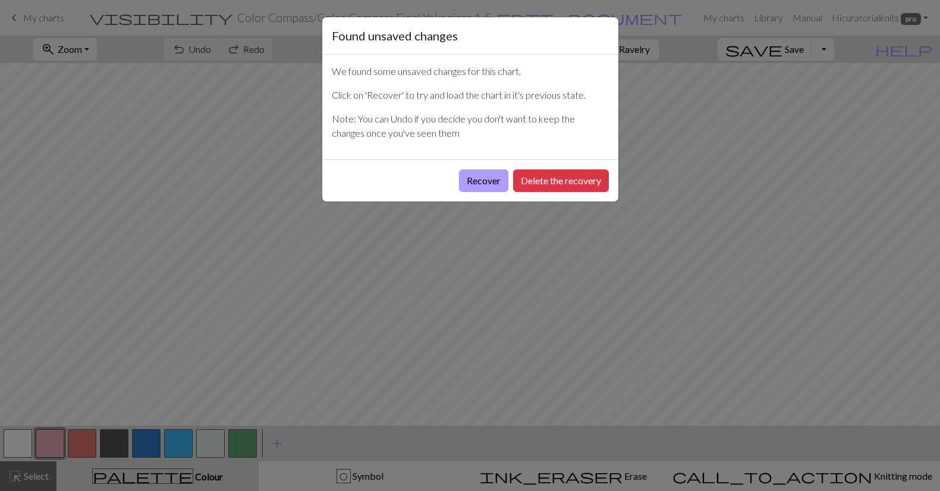
click at [474, 177] on button "Recover" at bounding box center [483, 180] width 49 height 23
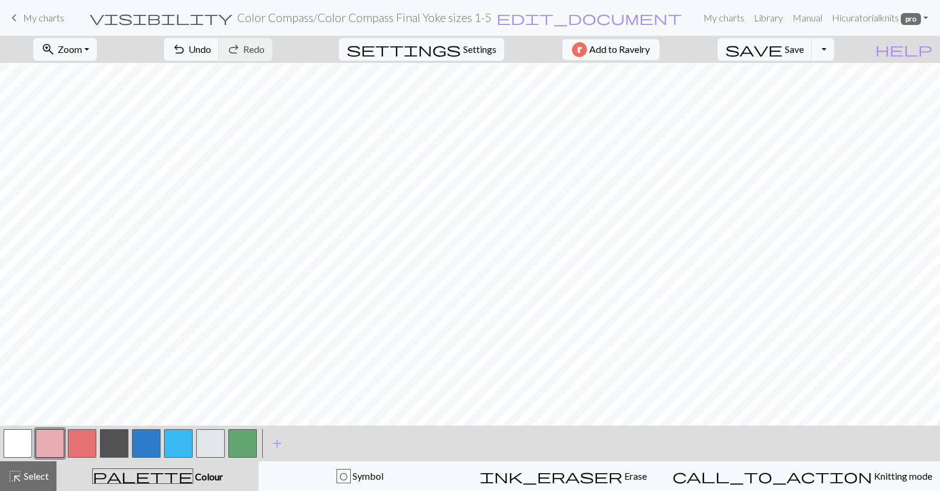
scroll to position [193, 0]
click at [78, 52] on span "Zoom" at bounding box center [70, 48] width 24 height 11
click at [90, 109] on button "Fit height" at bounding box center [81, 113] width 94 height 19
click at [77, 43] on button "zoom_in Zoom Zoom" at bounding box center [65, 49] width 64 height 23
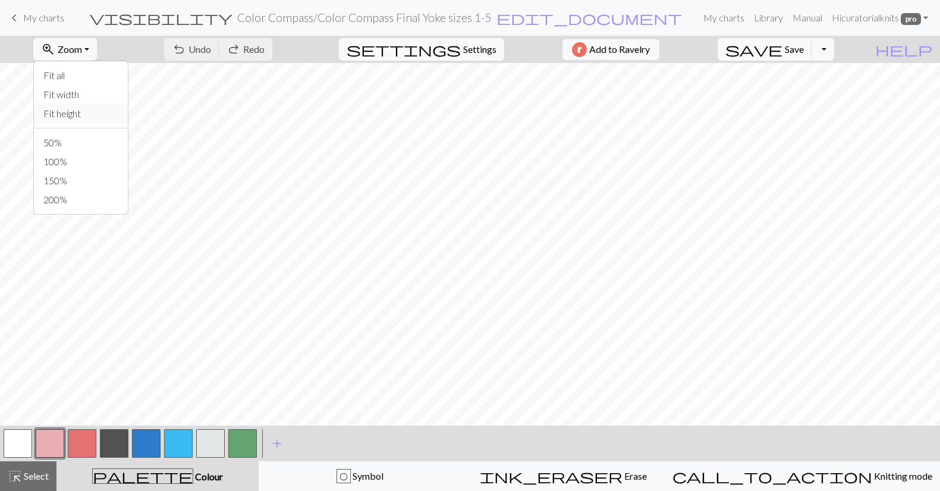
click at [90, 112] on button "Fit height" at bounding box center [81, 113] width 94 height 19
click at [804, 49] on span "Save" at bounding box center [794, 48] width 19 height 11
click at [834, 48] on button "Toggle Dropdown" at bounding box center [822, 49] width 23 height 23
click at [819, 93] on button "save_alt Download" at bounding box center [735, 94] width 196 height 19
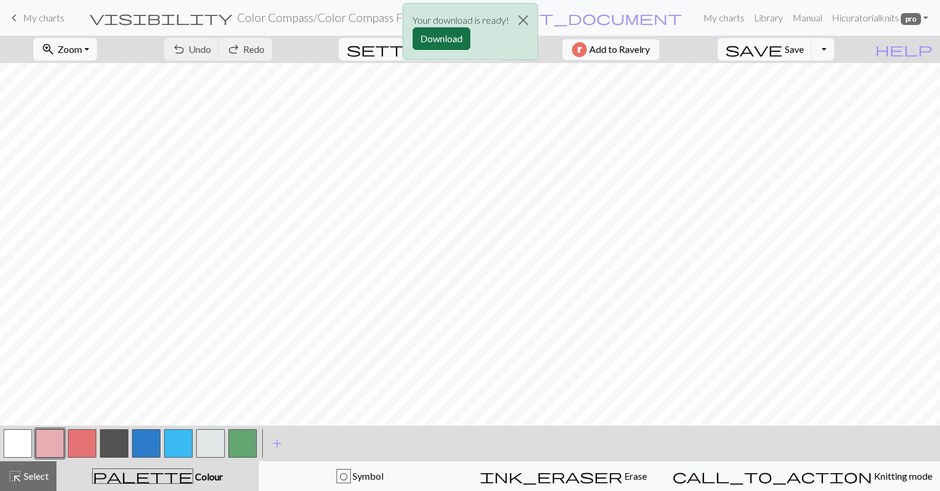
click at [458, 37] on button "Download" at bounding box center [442, 38] width 58 height 23
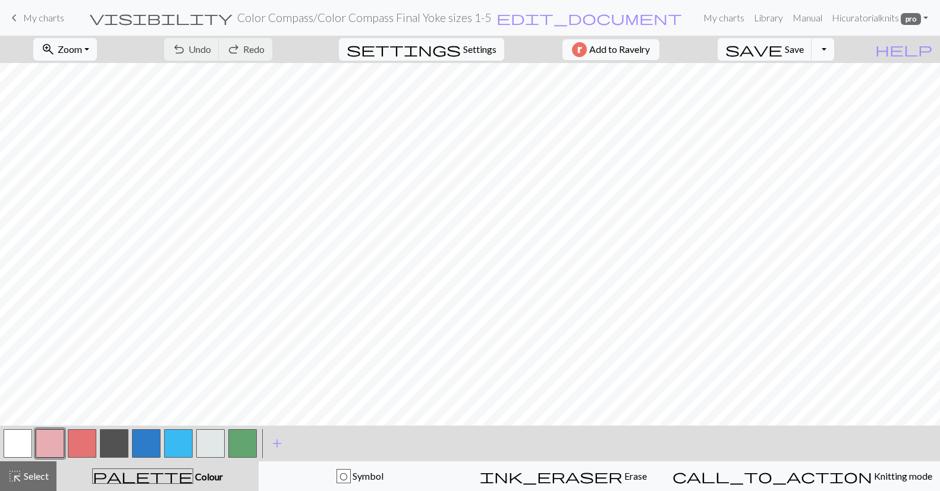
click at [834, 50] on button "Toggle Dropdown" at bounding box center [822, 49] width 23 height 23
click at [833, 73] on button "file_copy Save a copy" at bounding box center [735, 75] width 196 height 19
click at [544, 22] on span "edit_document" at bounding box center [613, 18] width 185 height 17
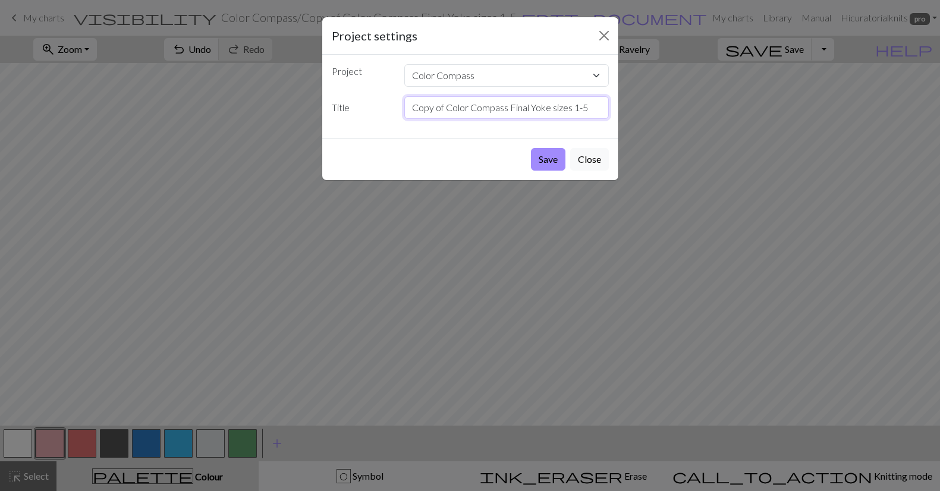
drag, startPoint x: 471, startPoint y: 109, endPoint x: 434, endPoint y: 109, distance: 36.9
click at [397, 109] on div "Copy of Color Compass Final Yoke sizes 1-5" at bounding box center [506, 107] width 219 height 23
drag, startPoint x: 439, startPoint y: 109, endPoint x: 449, endPoint y: 109, distance: 10.1
click at [440, 109] on input "Copy of Color Compass Final Yoke sizes 1-5" at bounding box center [506, 107] width 204 height 23
drag, startPoint x: 446, startPoint y: 109, endPoint x: 395, endPoint y: 106, distance: 51.2
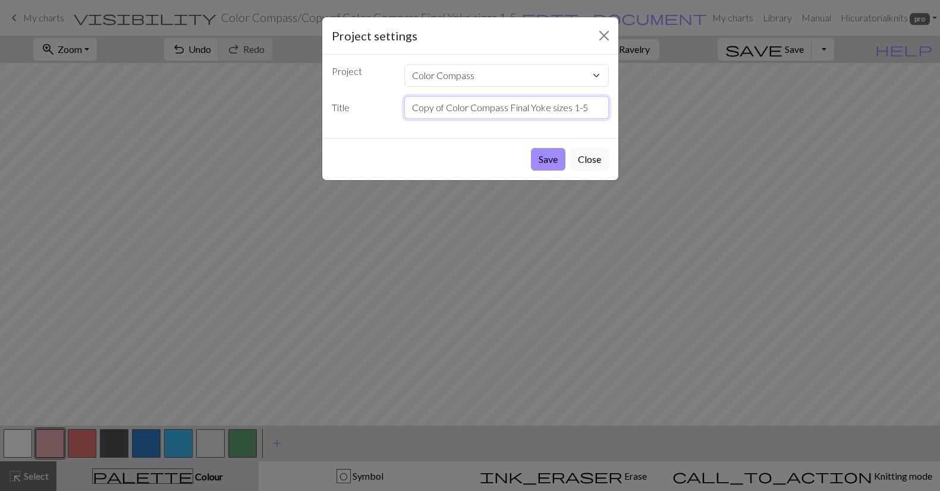
click at [395, 106] on div "Title Copy of Color Compass Final Yoke sizes 1-5" at bounding box center [470, 107] width 291 height 23
click at [566, 112] on input "Color Compass Final Yoke sizes 1-5" at bounding box center [506, 107] width 204 height 23
type input "Color Compass Final Yoke sizes 1-5 Grey Scale"
click at [545, 162] on button "Save" at bounding box center [548, 159] width 34 height 23
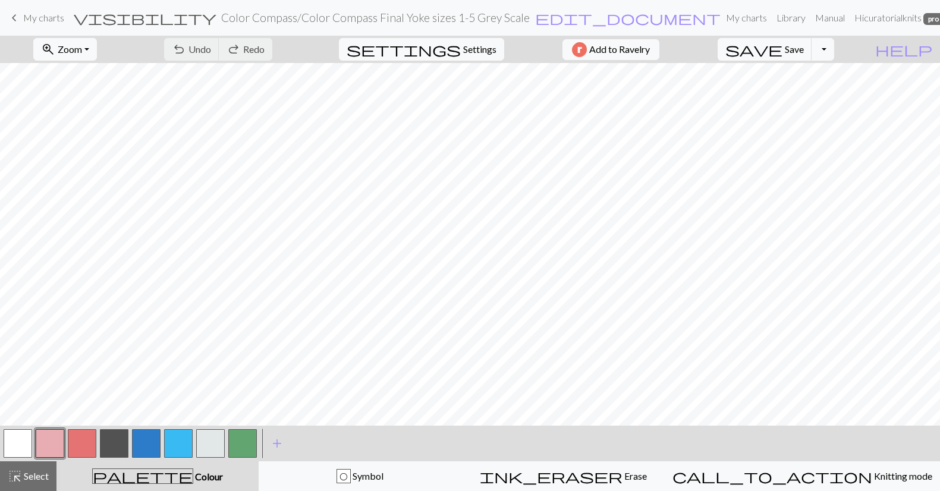
click at [247, 444] on button "button" at bounding box center [242, 443] width 29 height 29
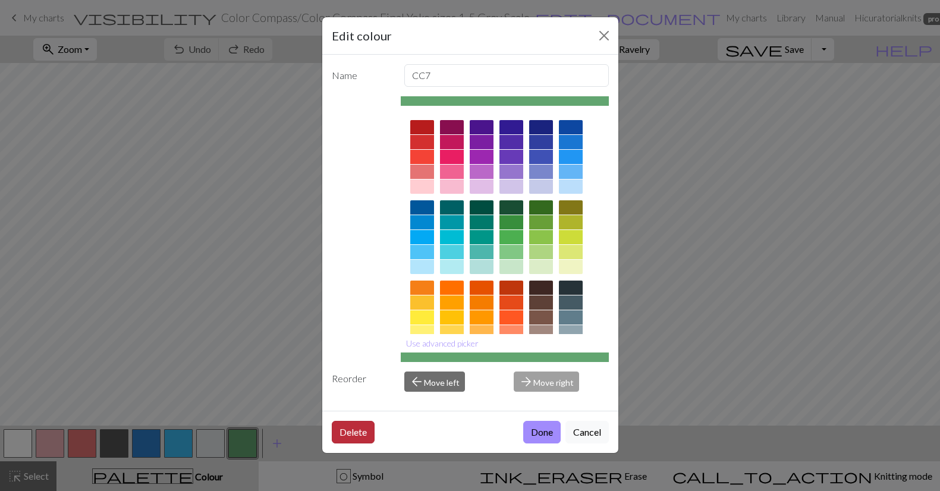
click at [352, 429] on button "Delete" at bounding box center [353, 432] width 43 height 23
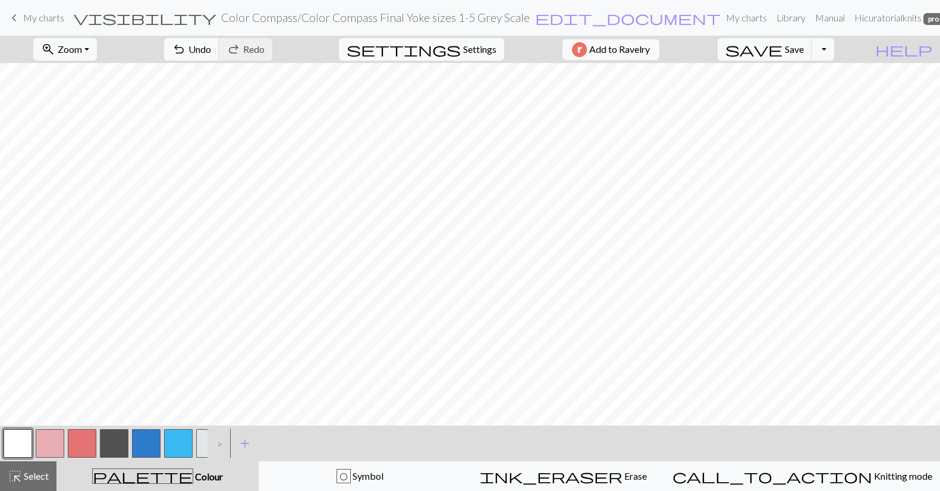
click at [218, 443] on div ">" at bounding box center [216, 443] width 19 height 32
click at [200, 442] on button "button" at bounding box center [210, 443] width 29 height 29
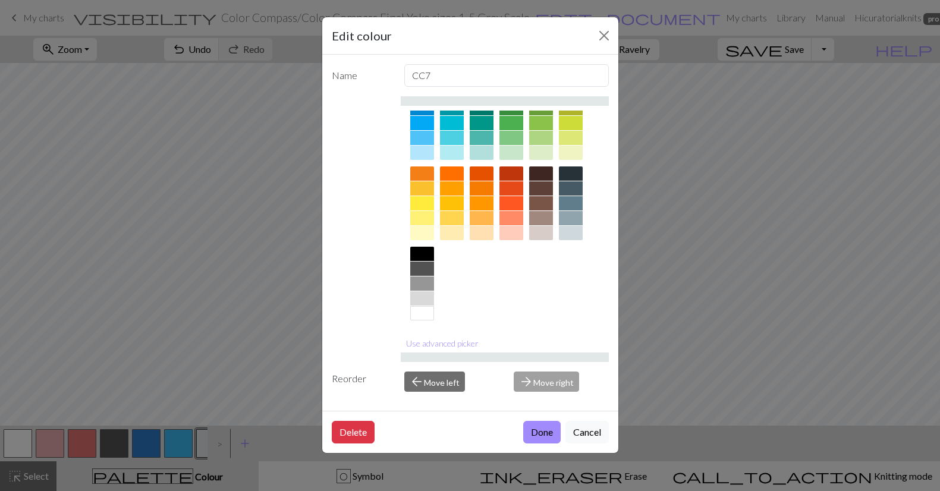
scroll to position [114, 0]
click at [421, 314] on div at bounding box center [422, 313] width 24 height 14
click at [553, 432] on button "Done" at bounding box center [541, 432] width 37 height 23
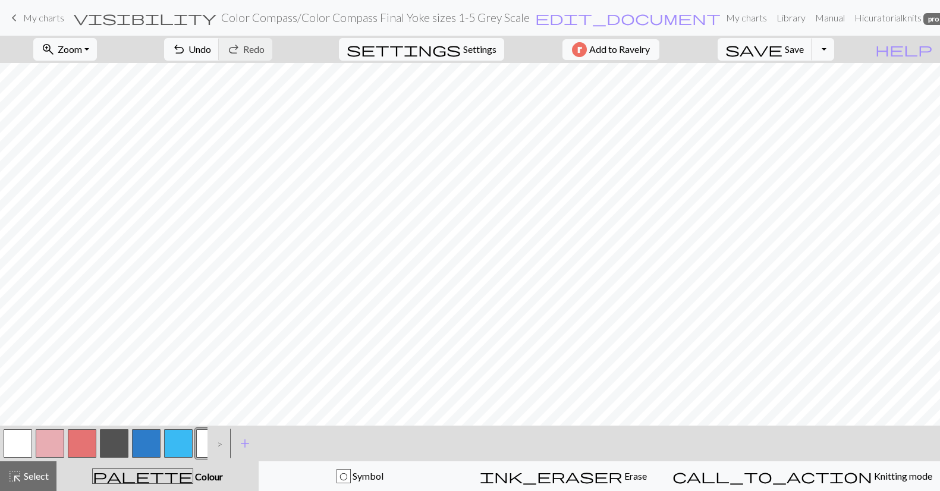
scroll to position [0, 0]
click at [149, 438] on button "button" at bounding box center [146, 443] width 29 height 29
click at [149, 437] on button "button" at bounding box center [146, 443] width 29 height 29
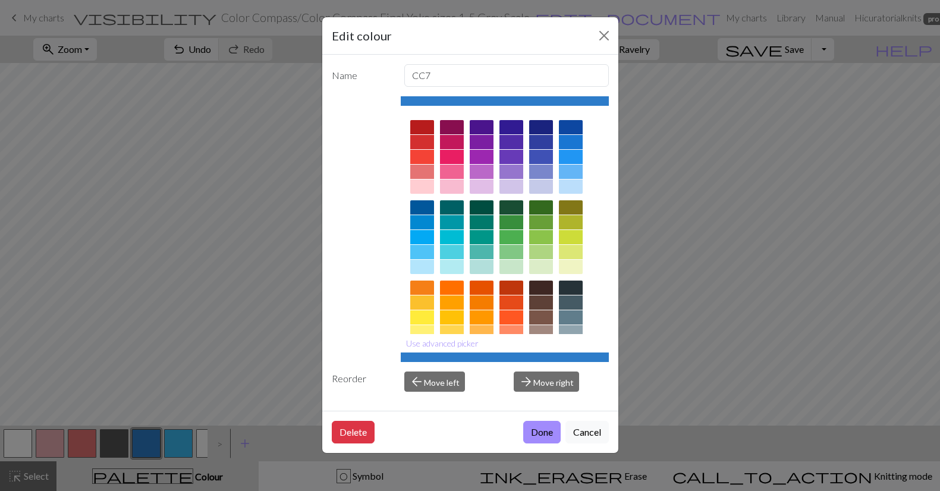
click at [571, 288] on div at bounding box center [571, 288] width 24 height 14
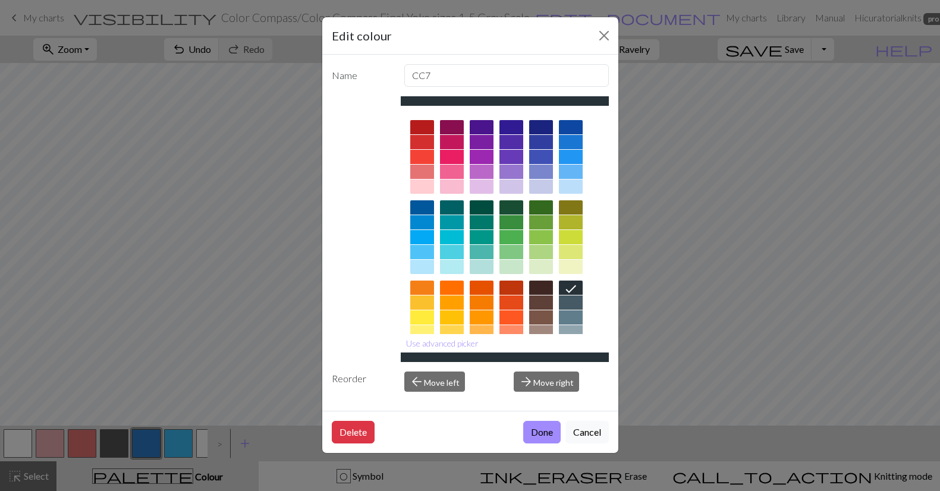
click at [539, 430] on button "Done" at bounding box center [541, 432] width 37 height 23
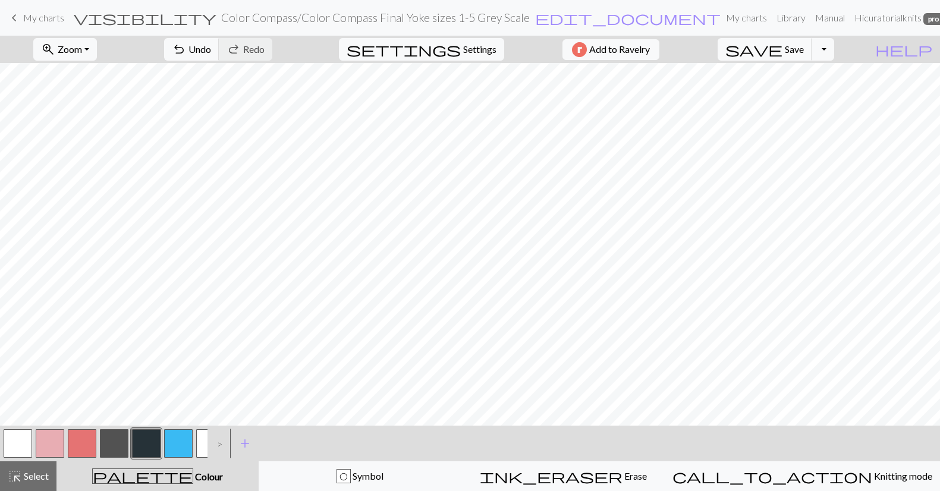
click at [179, 443] on button "button" at bounding box center [178, 443] width 29 height 29
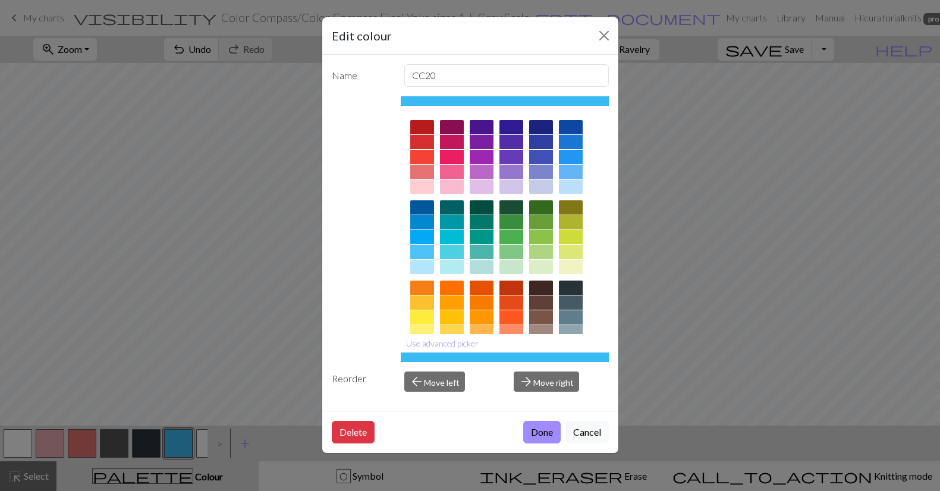
click at [578, 304] on div at bounding box center [571, 302] width 24 height 14
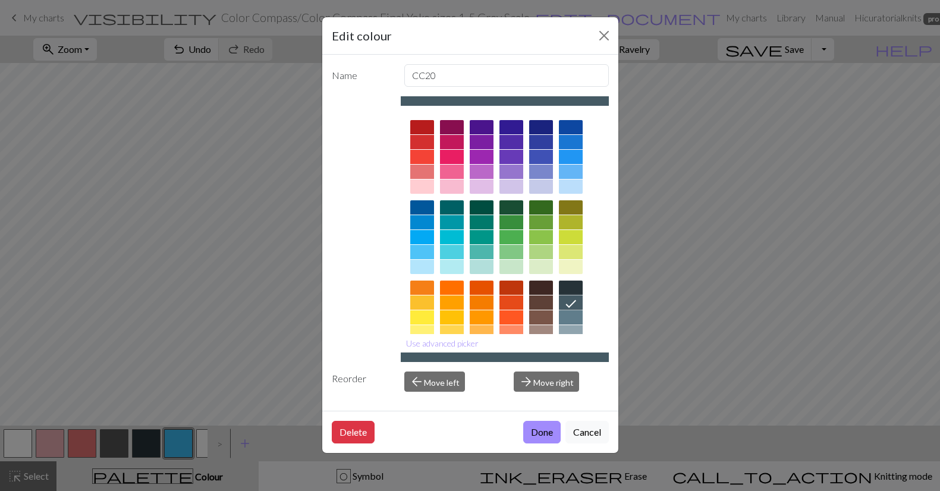
click at [574, 321] on div at bounding box center [571, 317] width 24 height 14
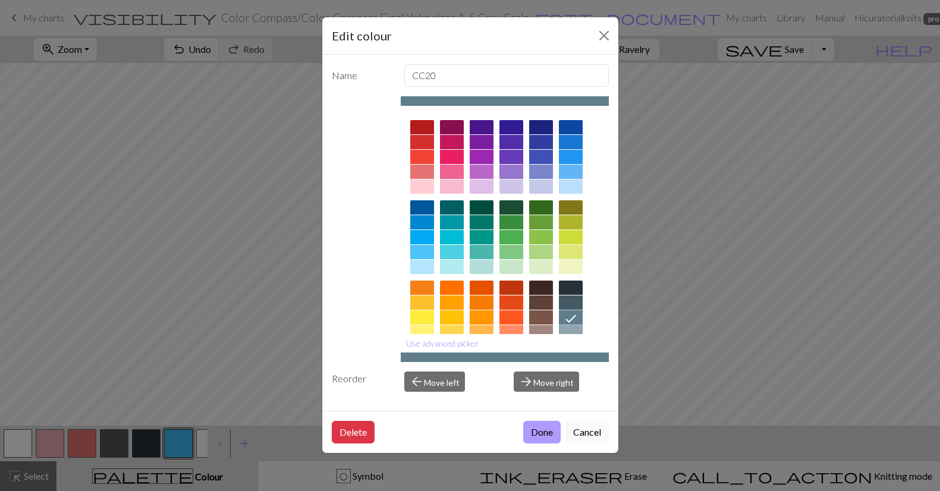
click at [540, 431] on button "Done" at bounding box center [541, 432] width 37 height 23
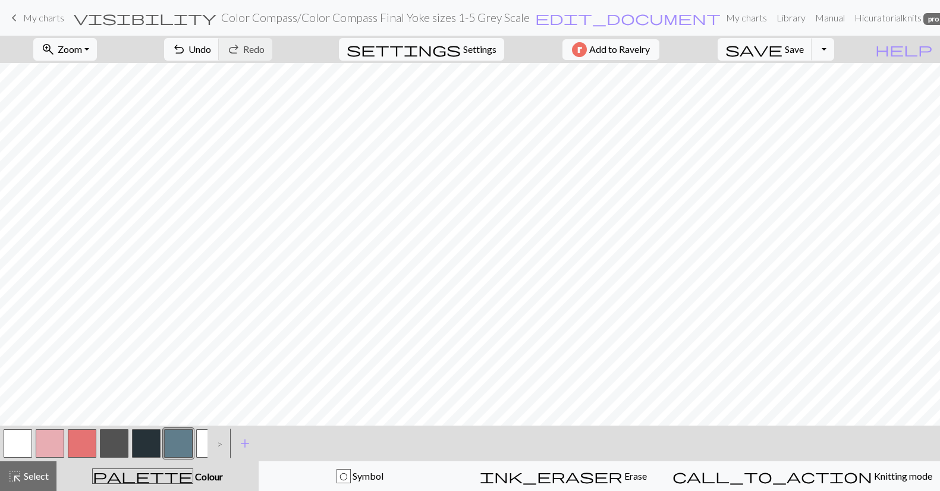
click at [84, 440] on button "button" at bounding box center [82, 443] width 29 height 29
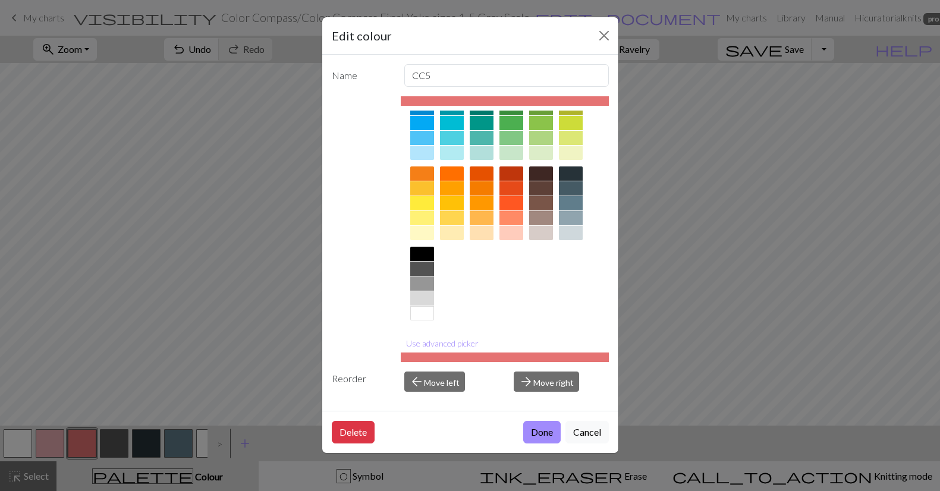
scroll to position [114, 0]
click at [569, 203] on div at bounding box center [571, 203] width 24 height 14
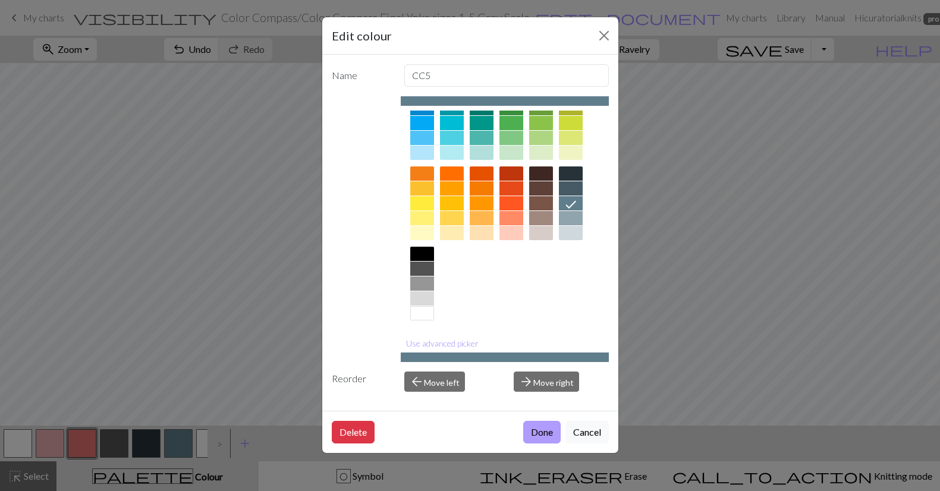
click at [552, 433] on button "Done" at bounding box center [541, 432] width 37 height 23
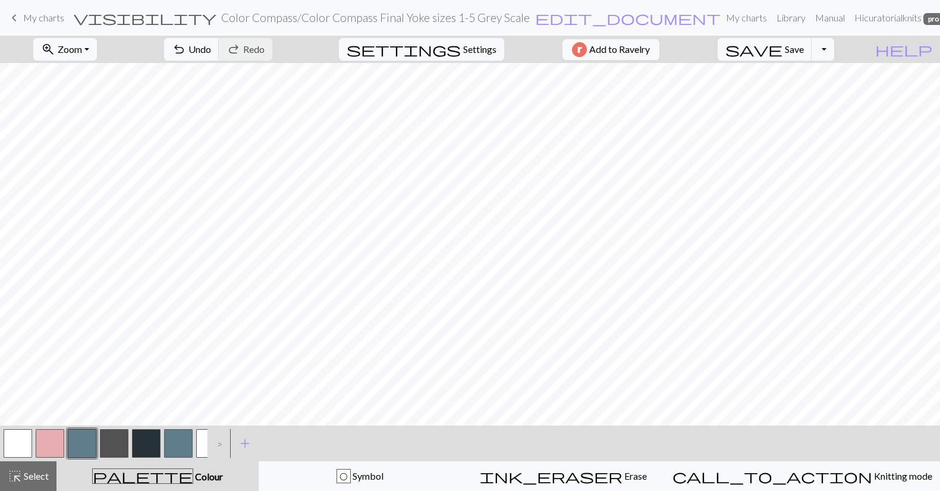
click at [51, 446] on button "button" at bounding box center [50, 443] width 29 height 29
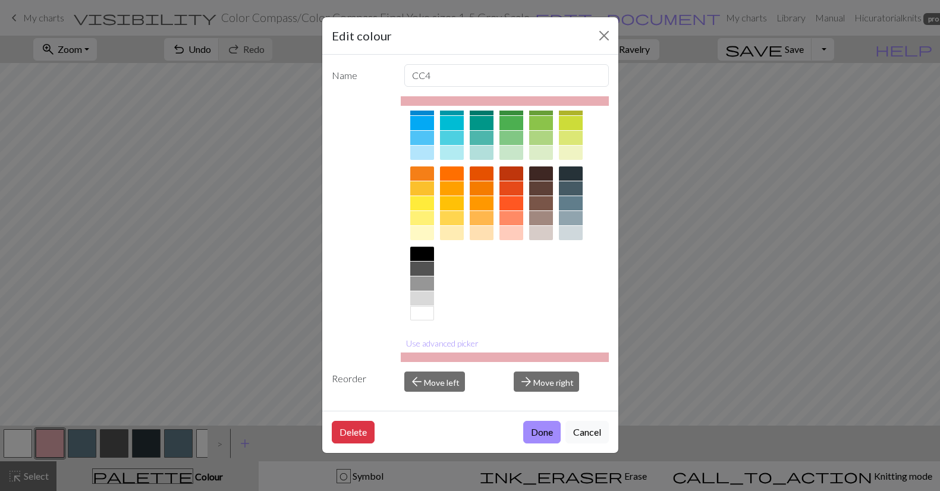
click at [571, 233] on div at bounding box center [571, 233] width 24 height 14
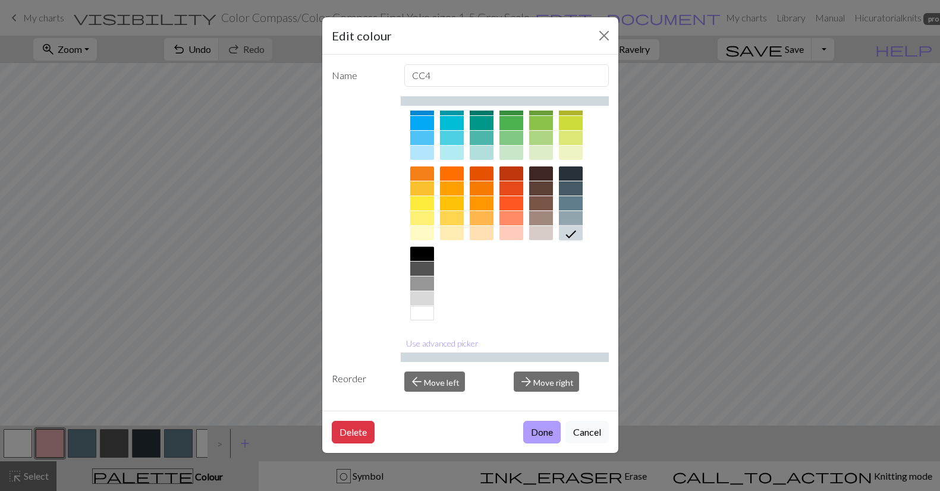
click at [537, 433] on button "Done" at bounding box center [541, 432] width 37 height 23
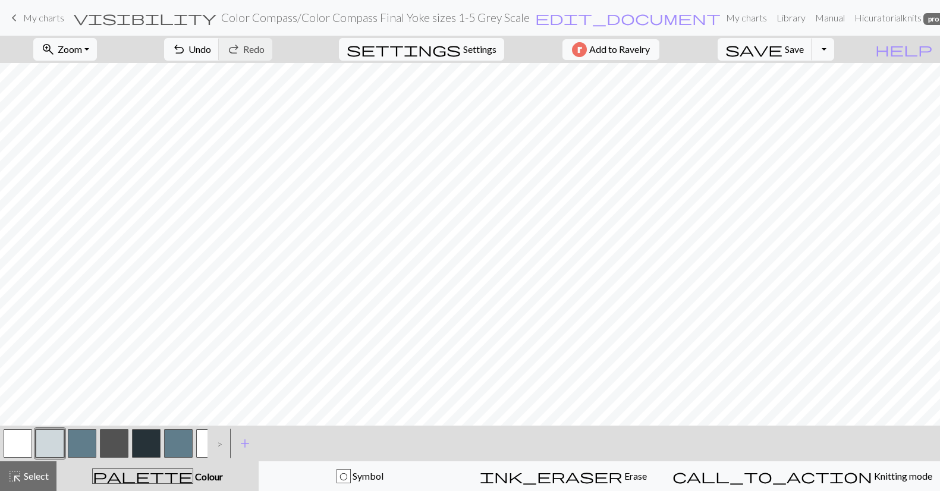
click at [84, 440] on button "button" at bounding box center [82, 443] width 29 height 29
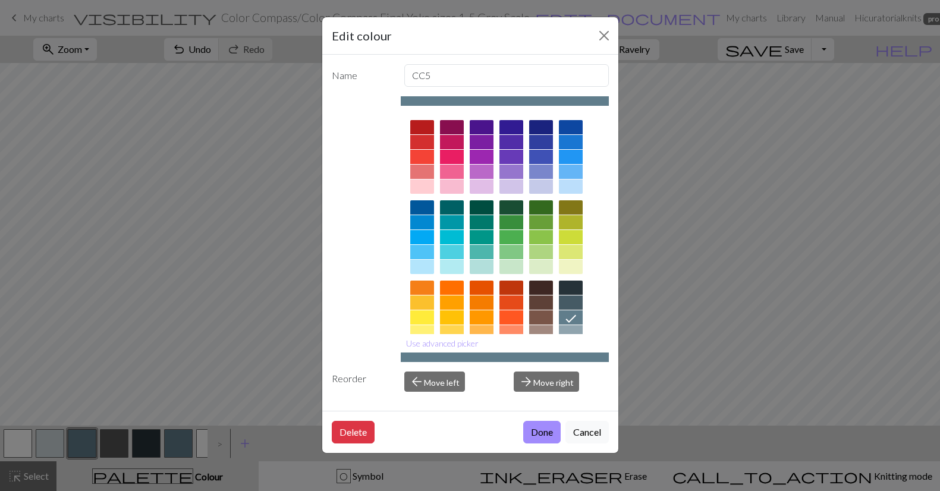
click at [574, 304] on div at bounding box center [571, 302] width 24 height 14
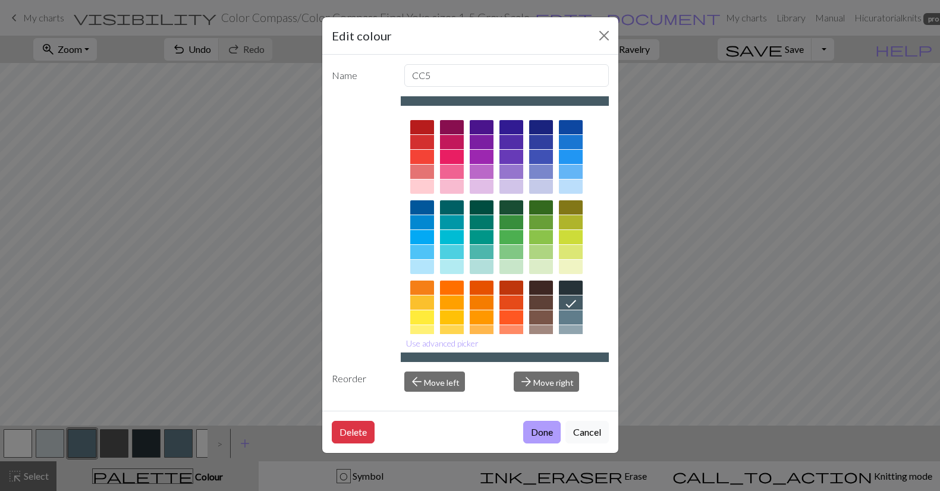
click at [545, 433] on button "Done" at bounding box center [541, 432] width 37 height 23
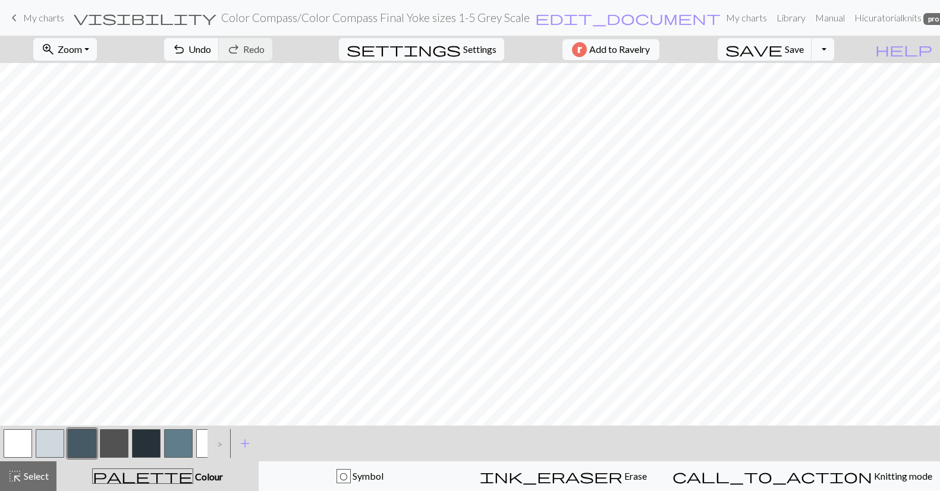
click at [118, 440] on button "button" at bounding box center [114, 443] width 29 height 29
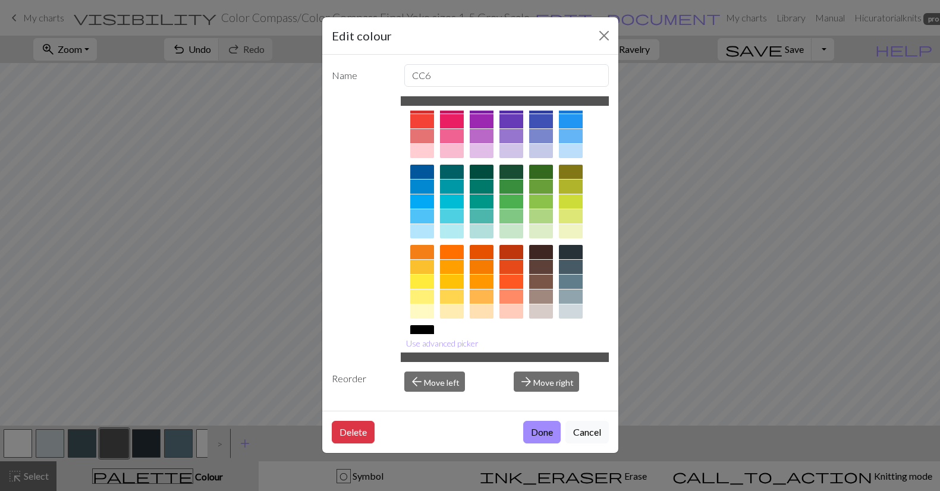
scroll to position [34, 0]
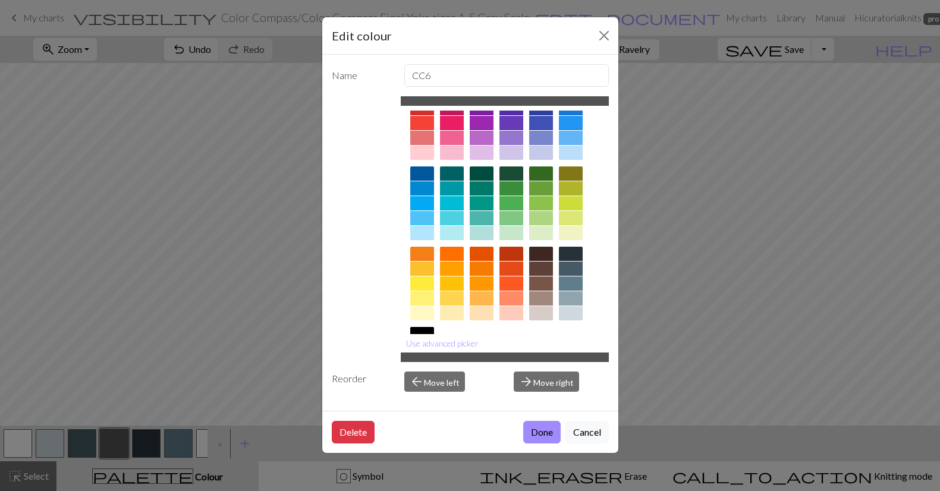
click at [452, 203] on div at bounding box center [452, 203] width 24 height 14
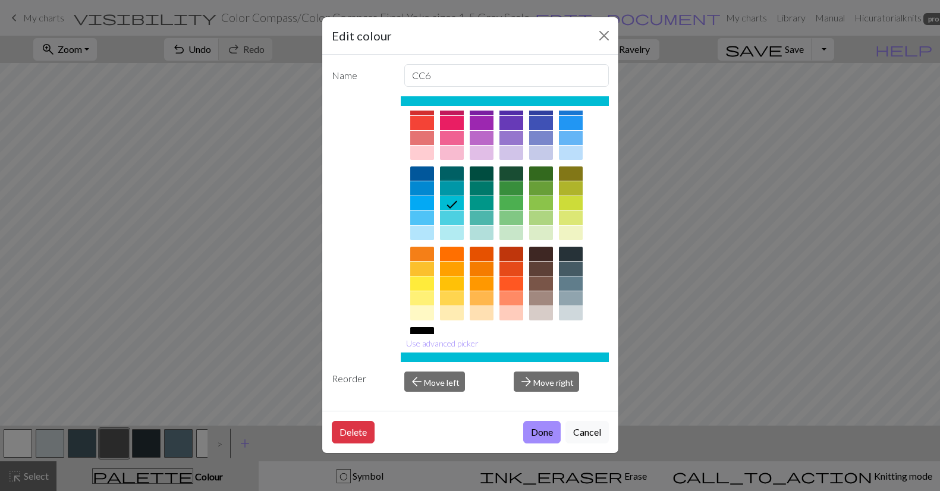
click at [452, 188] on div at bounding box center [452, 188] width 24 height 14
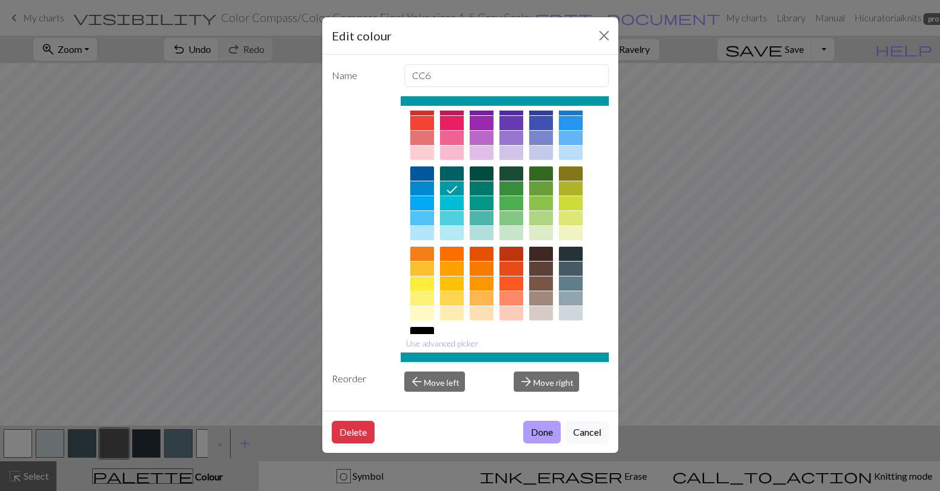
click at [539, 432] on button "Done" at bounding box center [541, 432] width 37 height 23
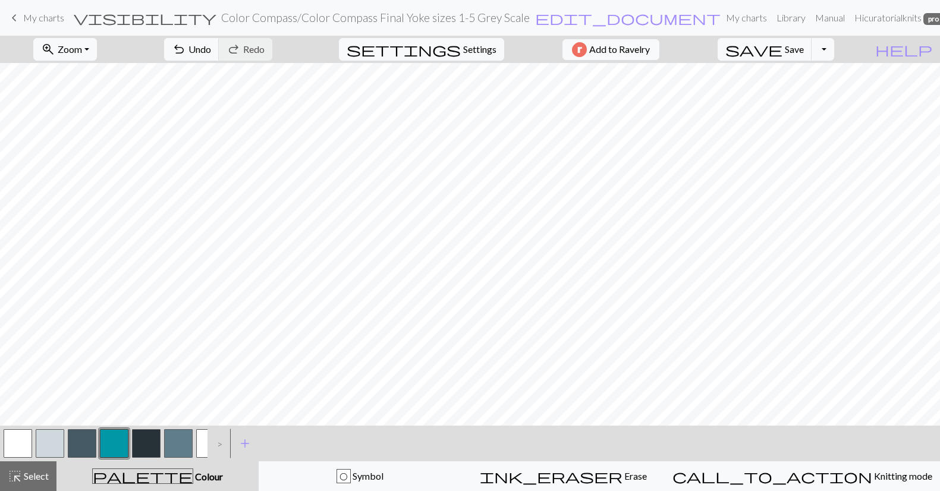
scroll to position [0, 0]
click at [121, 440] on button "button" at bounding box center [114, 443] width 29 height 29
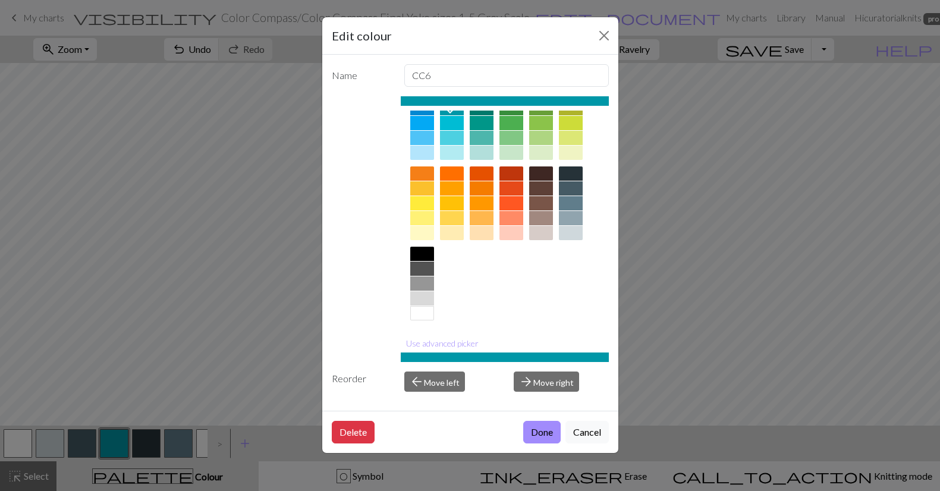
scroll to position [114, 0]
click at [418, 251] on div at bounding box center [422, 254] width 24 height 14
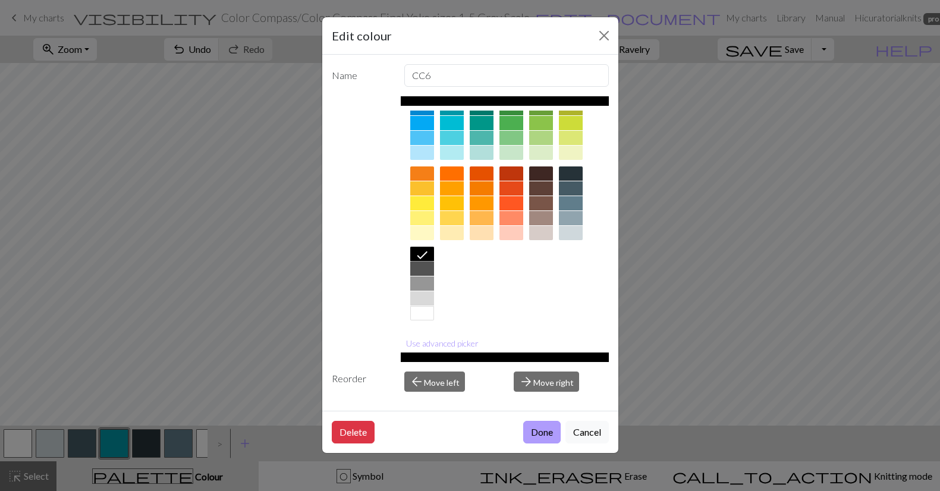
click at [543, 433] on button "Done" at bounding box center [541, 432] width 37 height 23
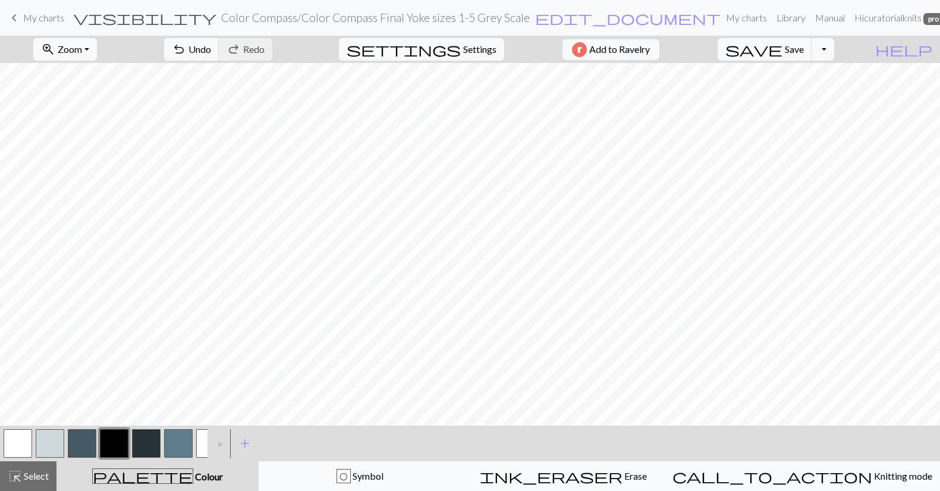
click at [142, 445] on button "button" at bounding box center [146, 443] width 29 height 29
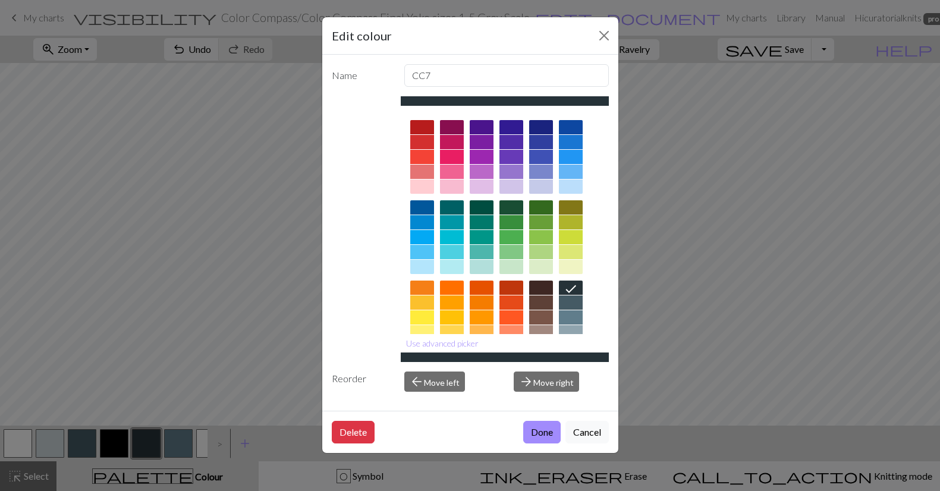
click at [569, 304] on div at bounding box center [571, 302] width 24 height 14
click at [544, 433] on button "Done" at bounding box center [541, 432] width 37 height 23
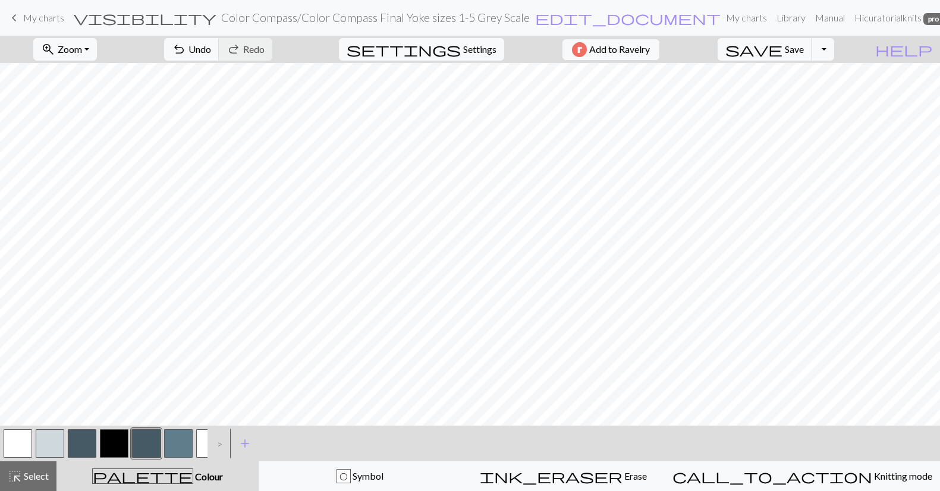
click at [84, 445] on button "button" at bounding box center [82, 443] width 29 height 29
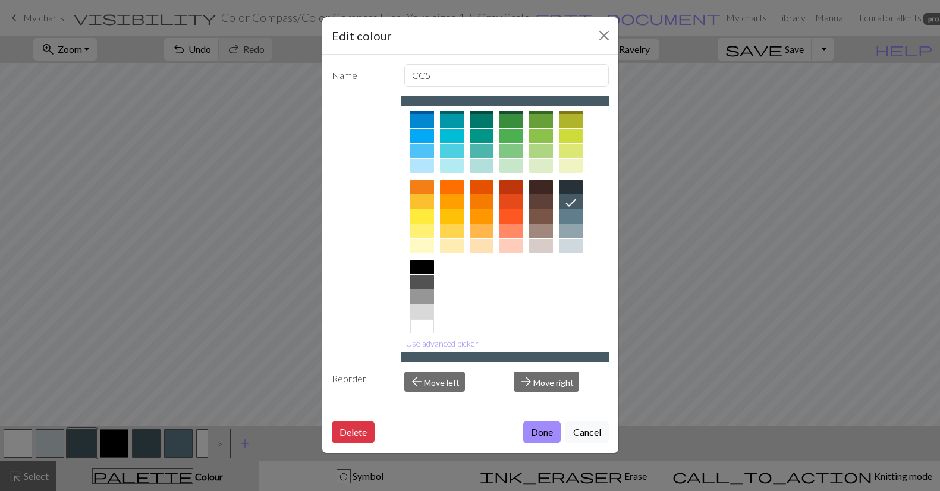
scroll to position [102, 0]
click at [570, 218] on div at bounding box center [571, 215] width 24 height 14
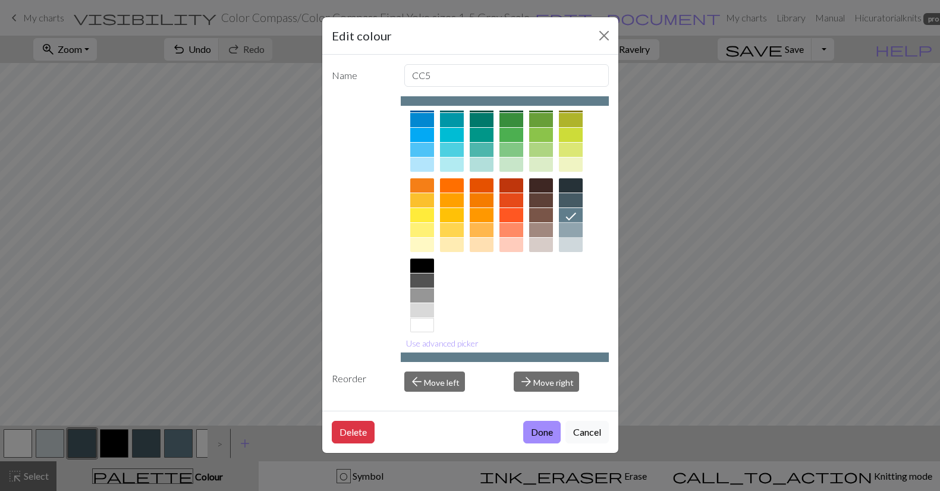
click at [571, 228] on div at bounding box center [571, 230] width 24 height 14
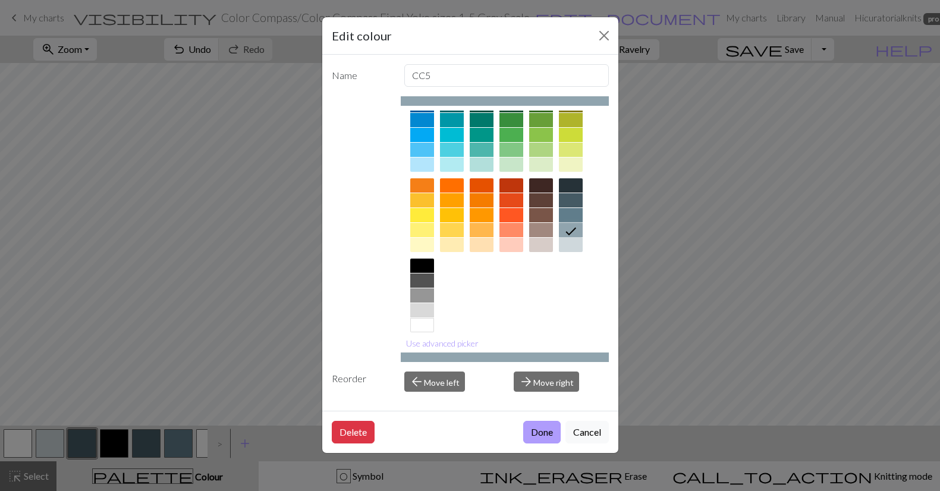
click at [547, 435] on button "Done" at bounding box center [541, 432] width 37 height 23
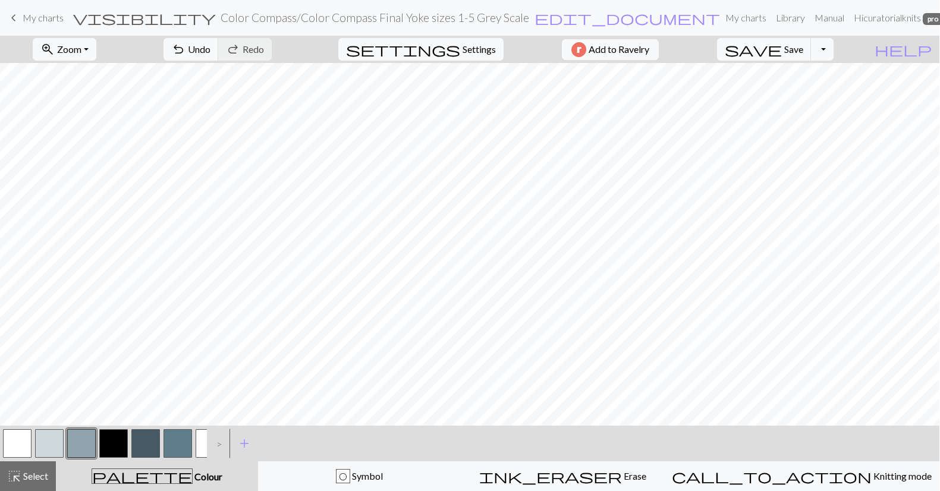
scroll to position [0, 0]
click at [221, 444] on div ">" at bounding box center [216, 443] width 19 height 32
click at [804, 49] on span "Save" at bounding box center [794, 48] width 19 height 11
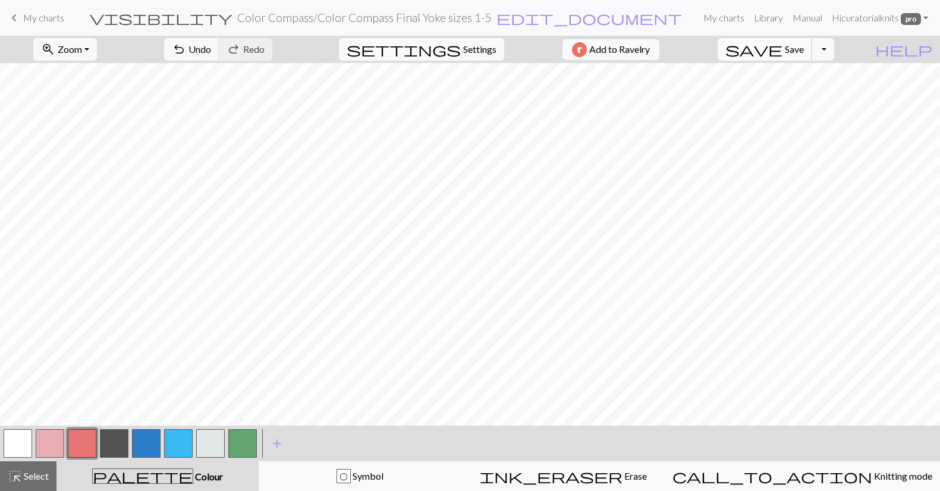
click at [804, 48] on span "Save" at bounding box center [794, 48] width 19 height 11
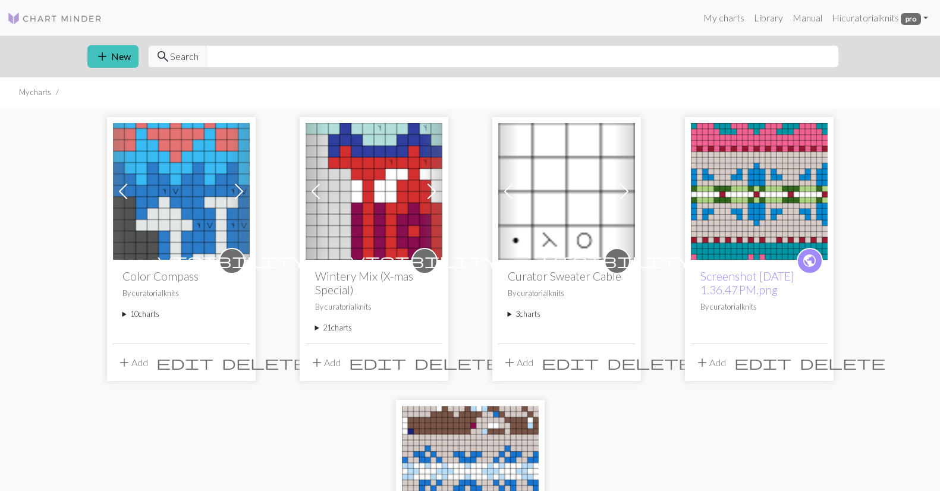
click at [149, 313] on summary "10 charts" at bounding box center [181, 314] width 118 height 11
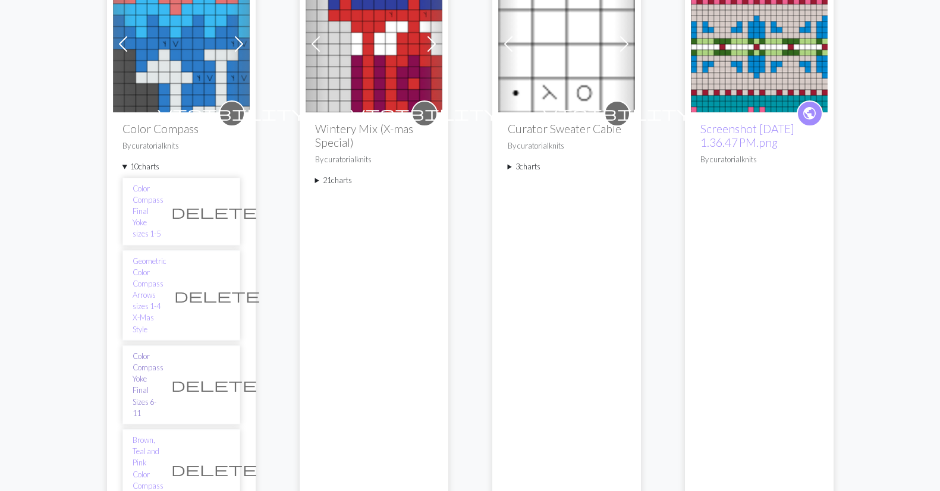
scroll to position [148, 0]
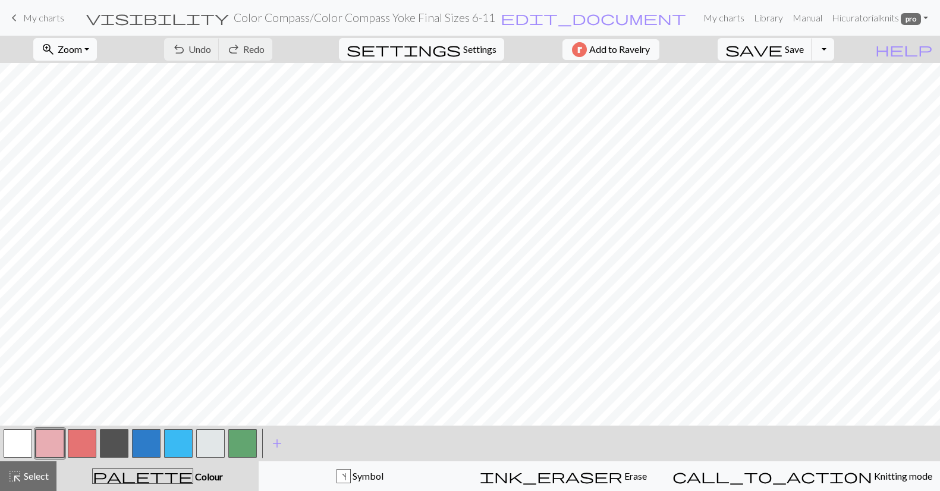
click at [81, 44] on span "Zoom" at bounding box center [70, 48] width 24 height 11
click at [90, 115] on button "Fit height" at bounding box center [81, 113] width 94 height 19
click at [51, 438] on button "button" at bounding box center [50, 443] width 29 height 29
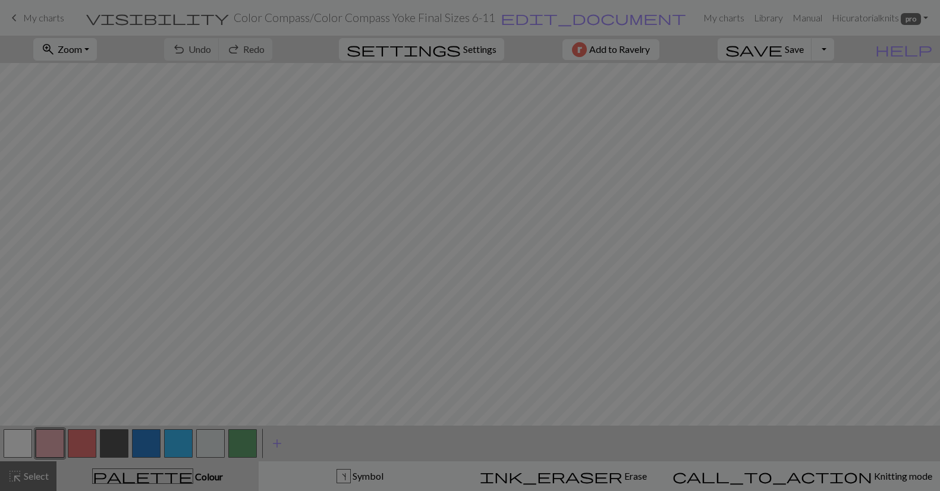
click at [51, 438] on div "Edit colour Name CC4 Use advanced picker Reorder arrow_back Move left arrow_for…" at bounding box center [470, 245] width 940 height 491
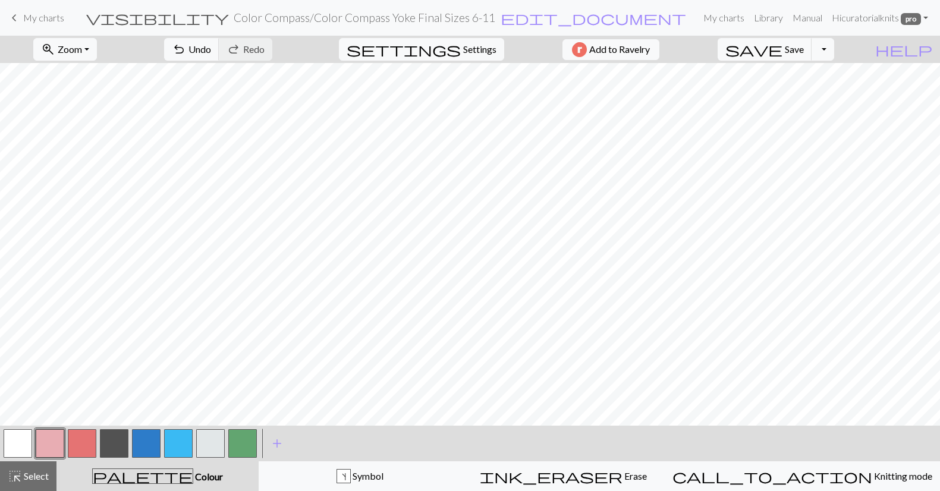
click at [179, 448] on button "button" at bounding box center [178, 443] width 29 height 29
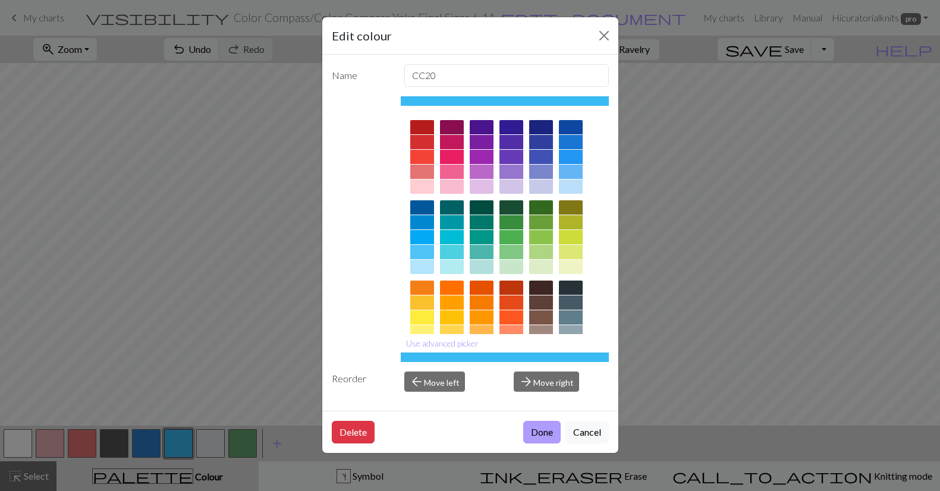
click at [543, 429] on button "Done" at bounding box center [541, 432] width 37 height 23
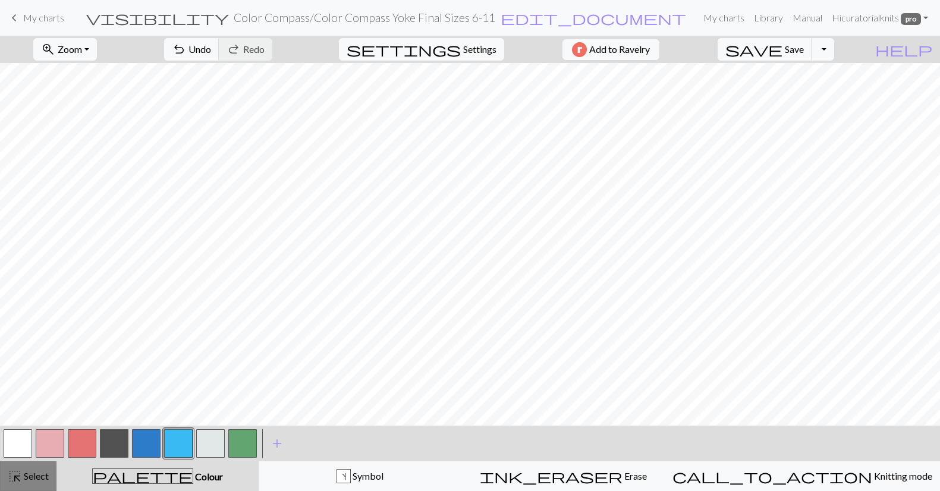
click at [20, 473] on span "highlight_alt" at bounding box center [15, 476] width 14 height 17
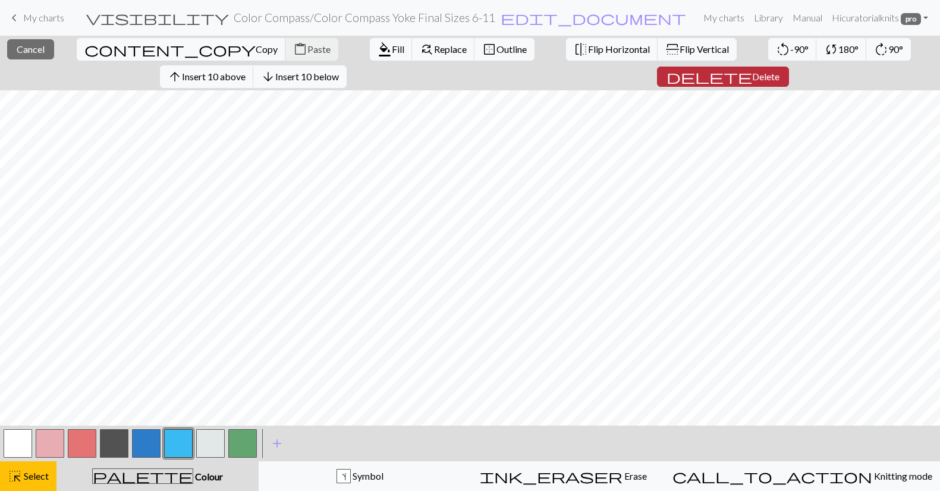
click at [752, 75] on span "Delete" at bounding box center [765, 76] width 27 height 11
click at [660, 73] on span "delete" at bounding box center [703, 76] width 86 height 17
click at [745, 71] on span "Delete" at bounding box center [758, 76] width 27 height 11
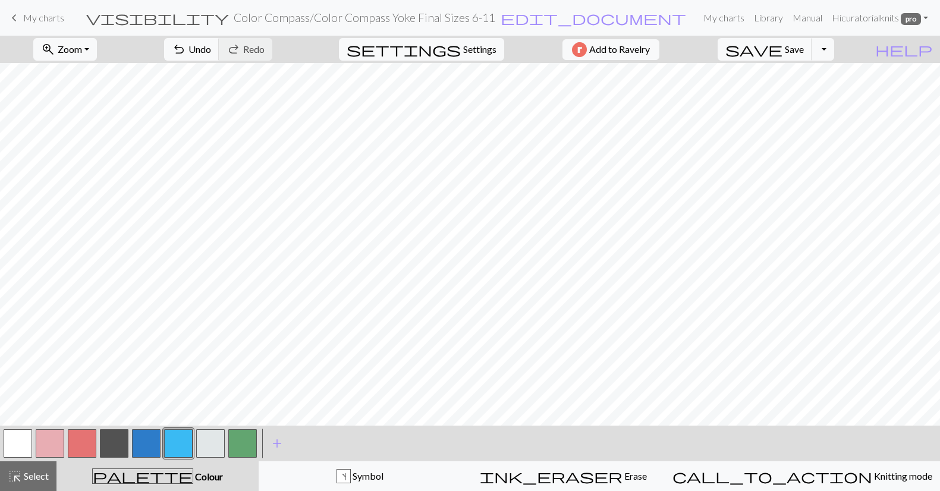
drag, startPoint x: 407, startPoint y: 478, endPoint x: 263, endPoint y: 467, distance: 144.9
click at [383, 478] on span "Symbol" at bounding box center [367, 475] width 33 height 11
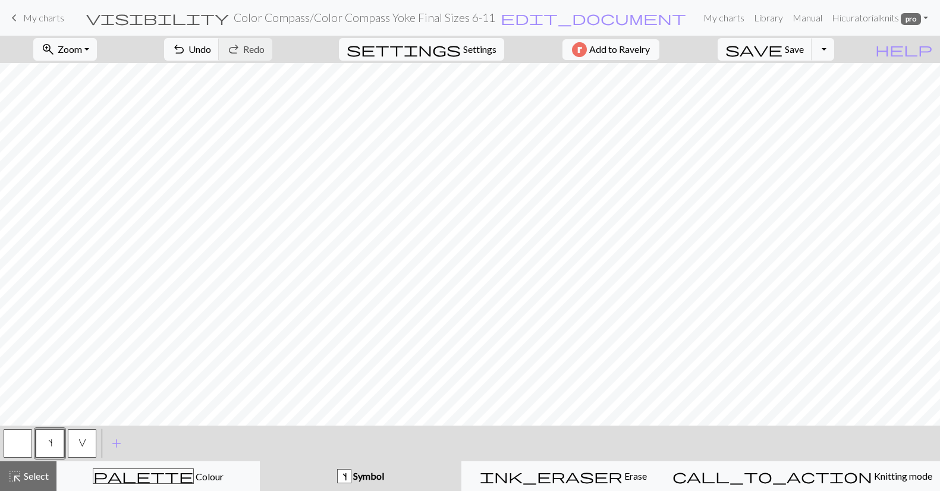
click at [14, 446] on button "button" at bounding box center [18, 443] width 29 height 29
click at [13, 438] on button "button" at bounding box center [18, 443] width 29 height 29
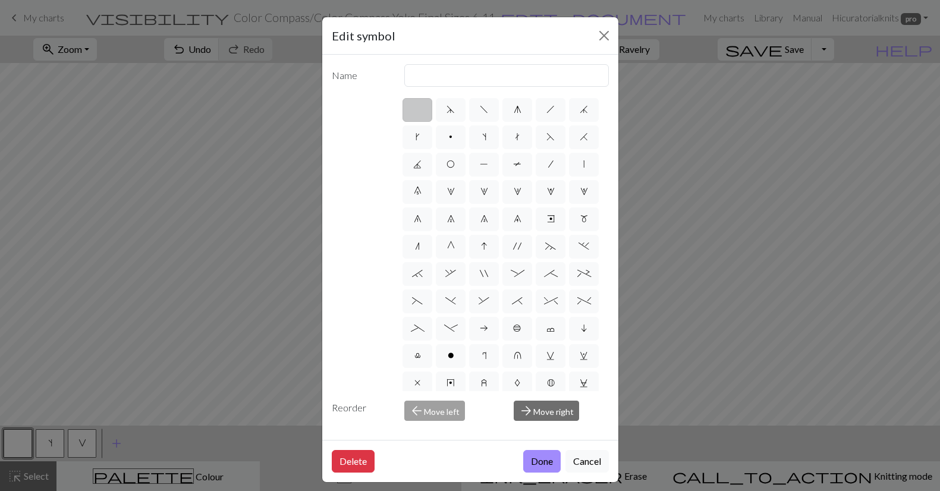
drag, startPoint x: 537, startPoint y: 463, endPoint x: 525, endPoint y: 443, distance: 23.8
click at [537, 463] on button "Done" at bounding box center [541, 461] width 37 height 23
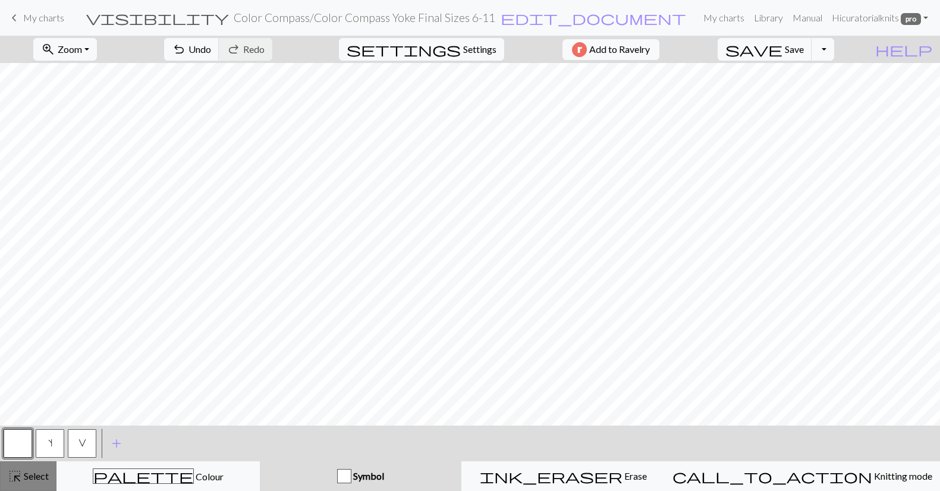
click at [17, 480] on span "highlight_alt" at bounding box center [15, 476] width 14 height 17
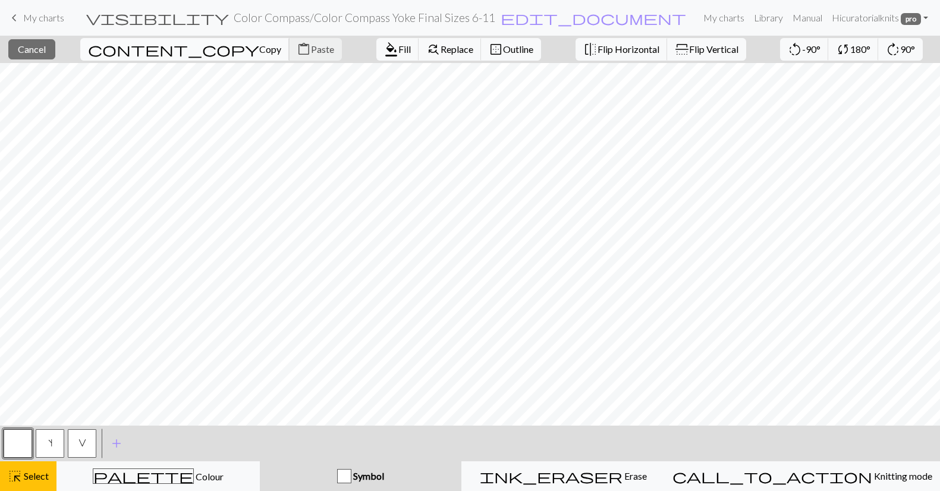
click at [259, 49] on span "Copy" at bounding box center [270, 48] width 22 height 11
click at [311, 49] on span "Paste" at bounding box center [322, 48] width 23 height 11
click at [27, 470] on div "highlight_alt Select Select" at bounding box center [28, 476] width 41 height 14
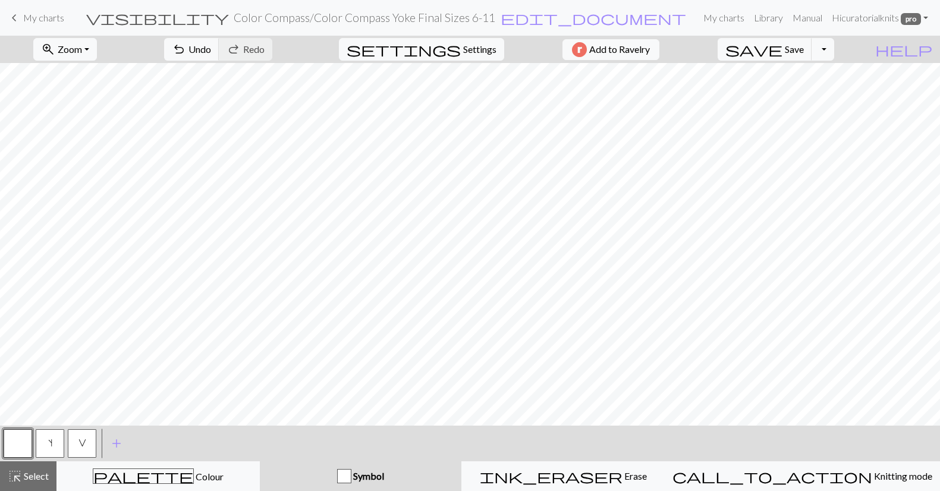
drag, startPoint x: 29, startPoint y: 480, endPoint x: 125, endPoint y: 458, distance: 98.7
click at [29, 480] on span "Select" at bounding box center [35, 475] width 27 height 11
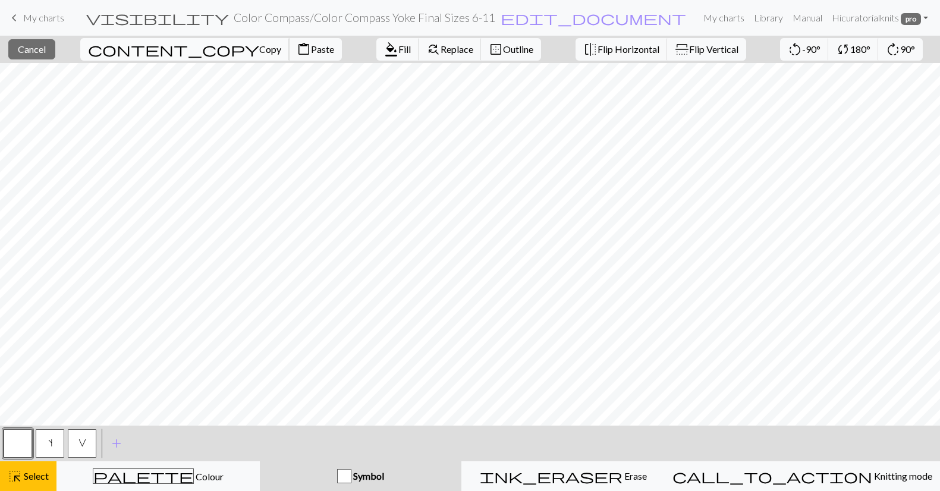
click at [142, 51] on span "content_copy" at bounding box center [173, 49] width 171 height 17
click at [311, 49] on span "Paste" at bounding box center [322, 48] width 23 height 11
drag, startPoint x: 133, startPoint y: 483, endPoint x: 113, endPoint y: 474, distance: 22.1
click at [133, 483] on div "palette Colour Colour" at bounding box center [158, 475] width 188 height 15
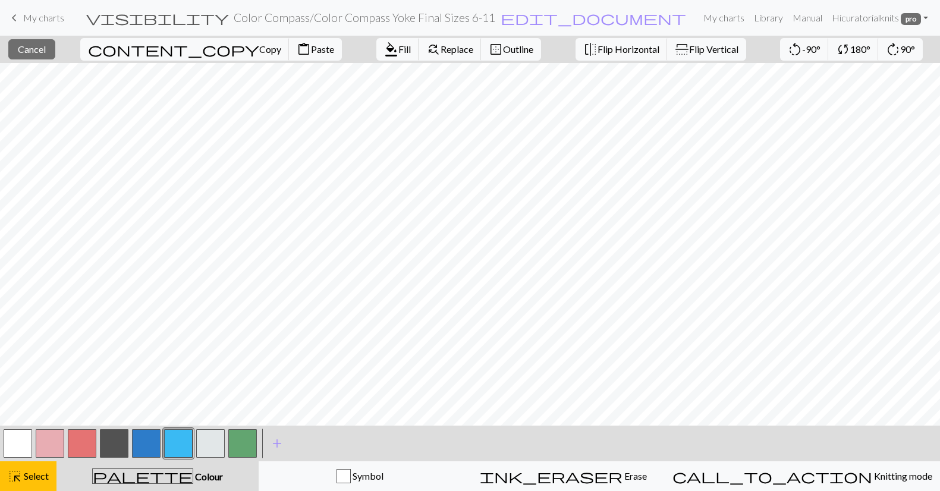
click at [111, 437] on button "button" at bounding box center [114, 443] width 29 height 29
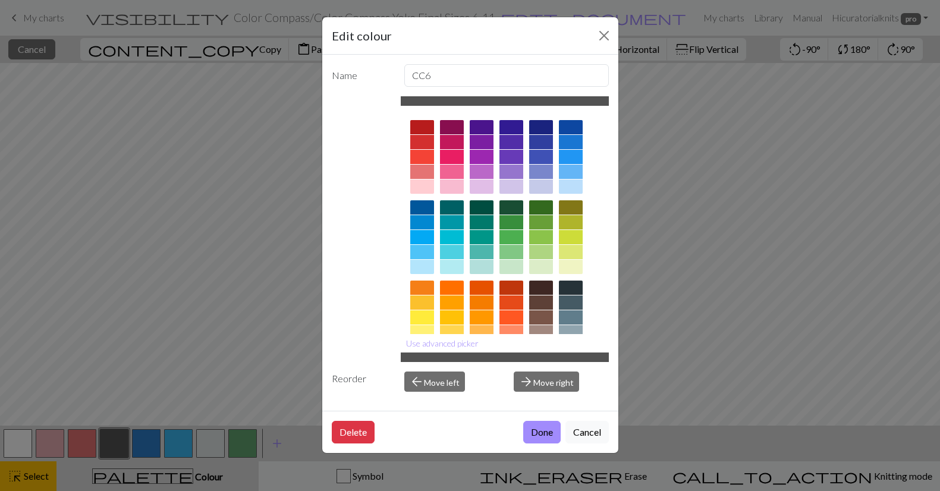
click at [546, 430] on button "Done" at bounding box center [541, 432] width 37 height 23
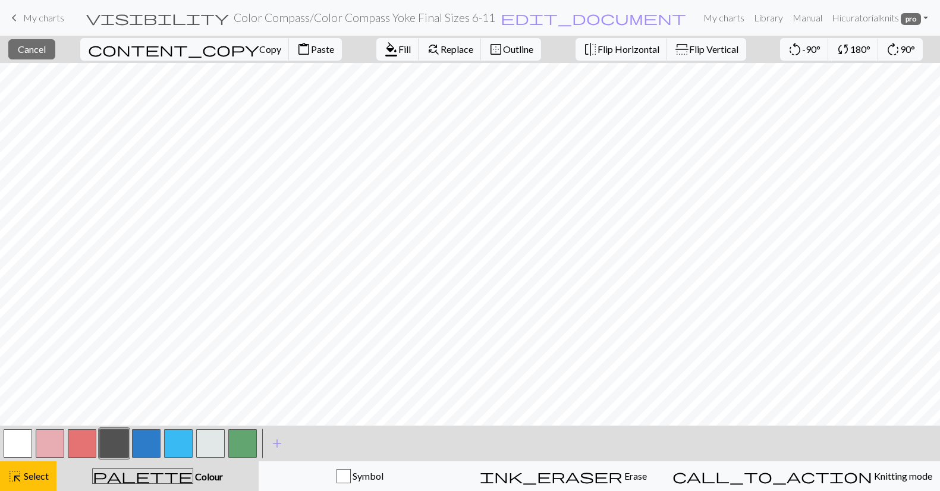
click at [193, 479] on span "Colour" at bounding box center [208, 476] width 30 height 11
click at [112, 443] on button "button" at bounding box center [114, 443] width 29 height 29
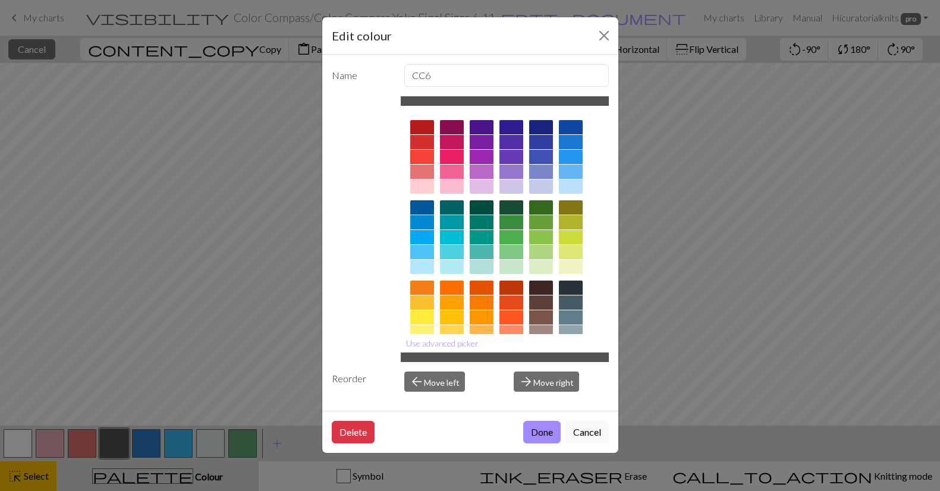
drag, startPoint x: 549, startPoint y: 432, endPoint x: 460, endPoint y: 434, distance: 88.6
click at [549, 432] on button "Done" at bounding box center [541, 432] width 37 height 23
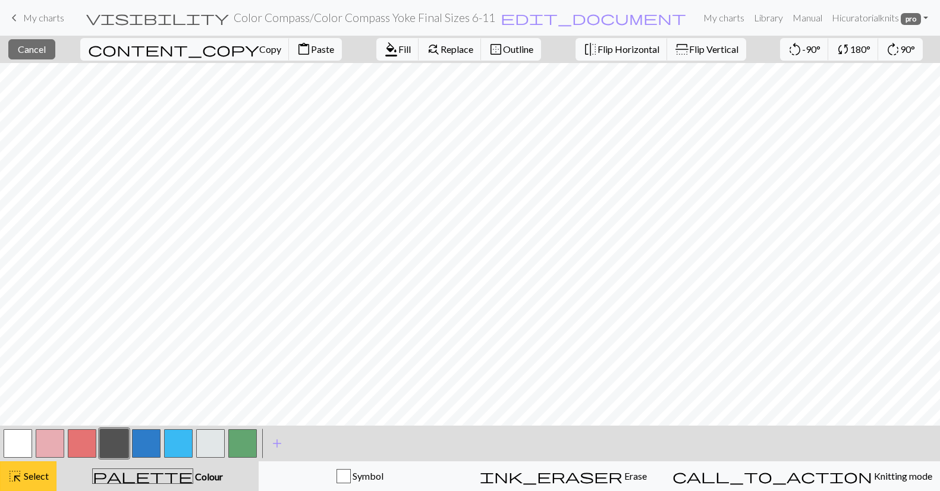
click at [27, 480] on span "Select" at bounding box center [35, 475] width 27 height 11
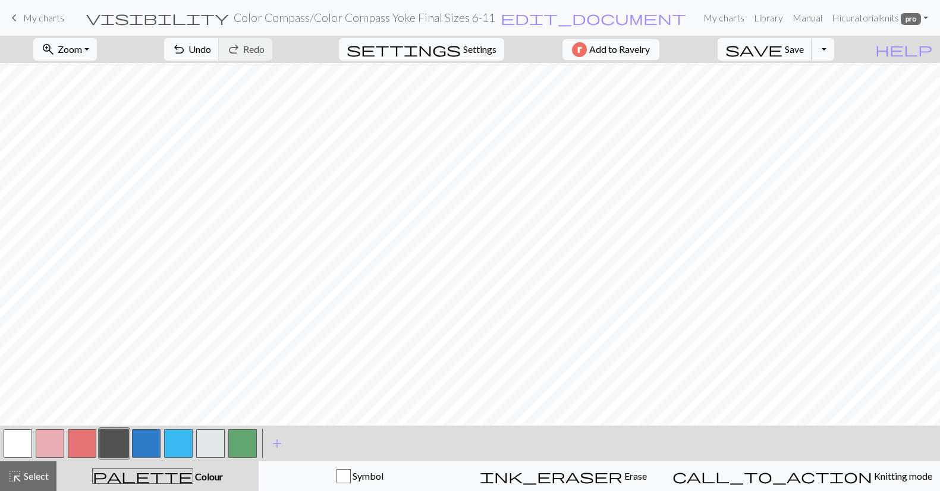
click at [804, 48] on span "Save" at bounding box center [794, 48] width 19 height 11
click at [804, 52] on span "Save" at bounding box center [794, 48] width 19 height 11
click at [834, 50] on button "Toggle Dropdown" at bounding box center [822, 49] width 23 height 23
click at [822, 96] on button "save_alt Download" at bounding box center [735, 94] width 196 height 19
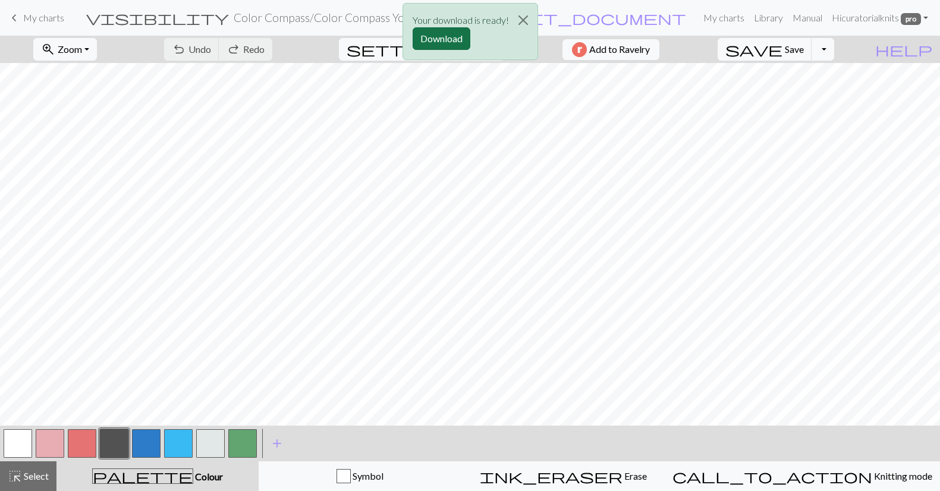
click at [450, 33] on button "Download" at bounding box center [442, 38] width 58 height 23
